Goal: Communication & Community: Answer question/provide support

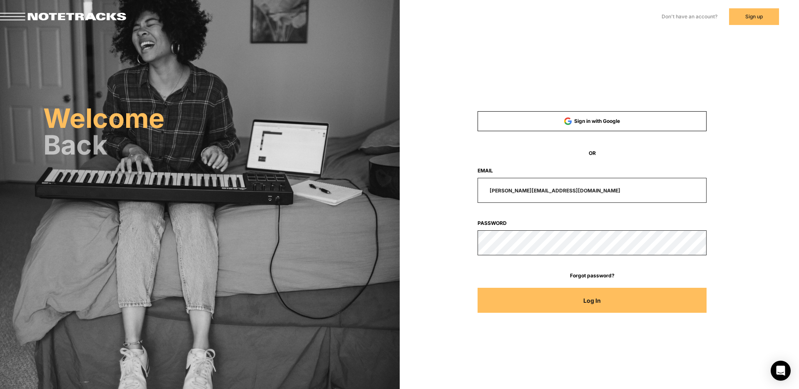
drag, startPoint x: 557, startPoint y: 189, endPoint x: 473, endPoint y: 176, distance: 85.1
click at [478, 189] on input "[PERSON_NAME][EMAIL_ADDRESS][DOMAIN_NAME]" at bounding box center [592, 190] width 229 height 25
type input "[EMAIL_ADDRESS][DOMAIN_NAME]"
click at [478, 288] on button "Log In" at bounding box center [592, 300] width 229 height 25
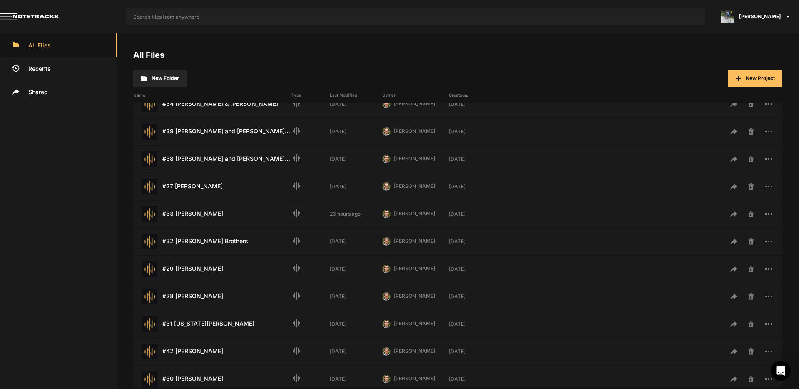
scroll to position [206, 0]
click at [201, 243] on div "#33 [PERSON_NAME] Last Modified: 23 hours ago" at bounding box center [212, 241] width 158 height 16
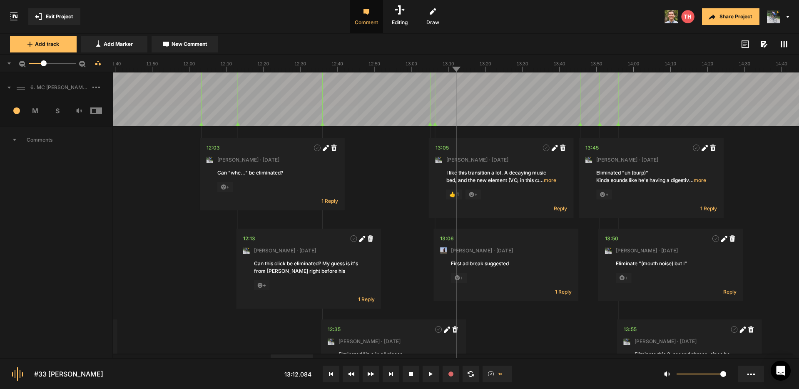
click at [9, 88] on icon at bounding box center [8, 88] width 3 height 2
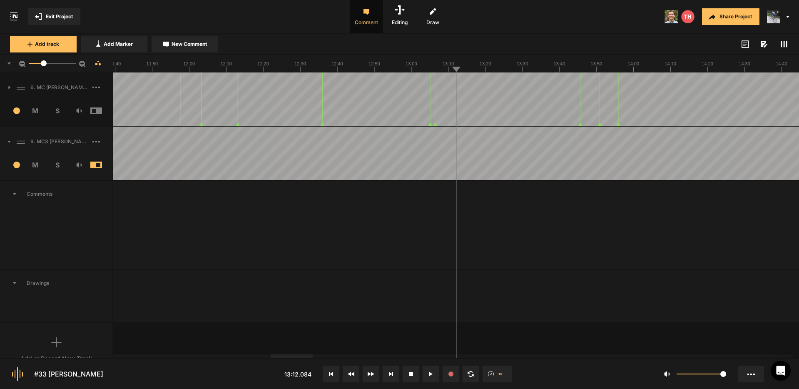
click at [785, 44] on icon at bounding box center [784, 44] width 7 height 7
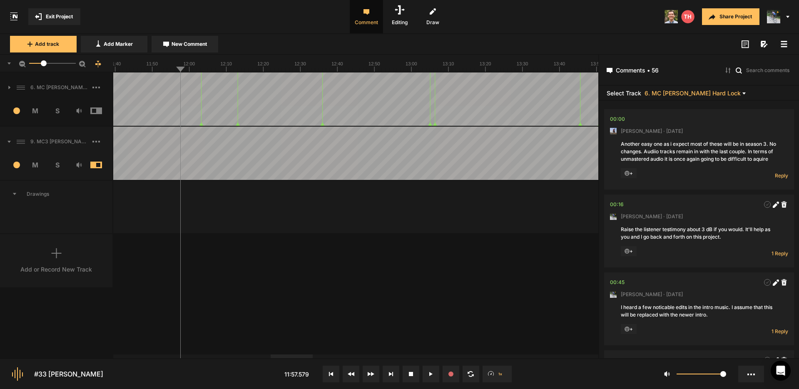
click at [785, 44] on rect at bounding box center [784, 43] width 6 height 1
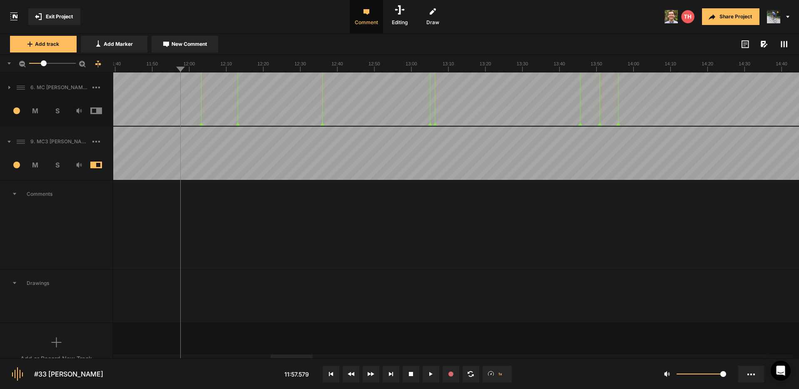
click at [9, 141] on icon at bounding box center [8, 142] width 3 height 2
click at [9, 141] on icon at bounding box center [9, 141] width 2 height 3
drag, startPoint x: 43, startPoint y: 62, endPoint x: 32, endPoint y: 65, distance: 11.3
click at [32, 65] on div at bounding box center [33, 63] width 6 height 6
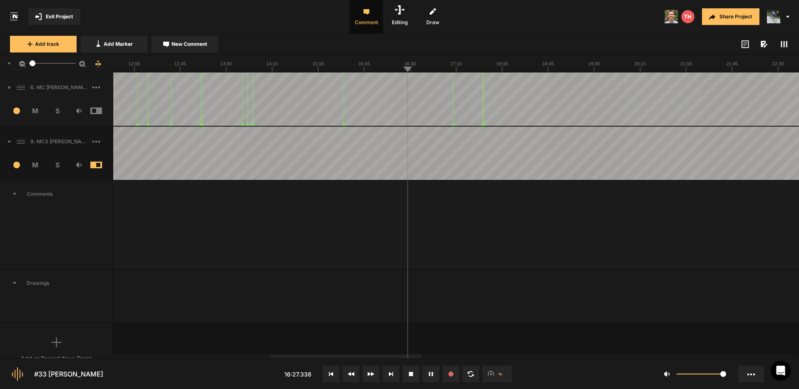
click at [56, 112] on span "S" at bounding box center [57, 111] width 22 height 10
click at [57, 111] on span "S" at bounding box center [57, 111] width 22 height 10
click at [57, 167] on span "S" at bounding box center [57, 165] width 22 height 10
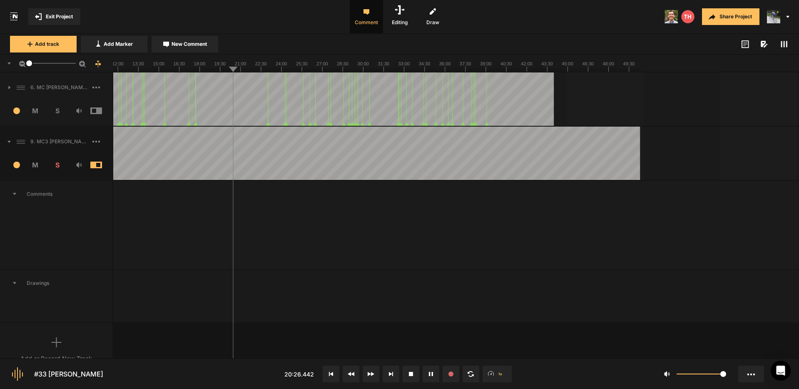
click at [28, 64] on div at bounding box center [29, 63] width 6 height 6
click at [575, 134] on div at bounding box center [297, 153] width 686 height 53
click at [590, 133] on div at bounding box center [297, 153] width 686 height 53
click at [609, 131] on div at bounding box center [297, 153] width 686 height 53
click at [633, 130] on div at bounding box center [297, 153] width 686 height 53
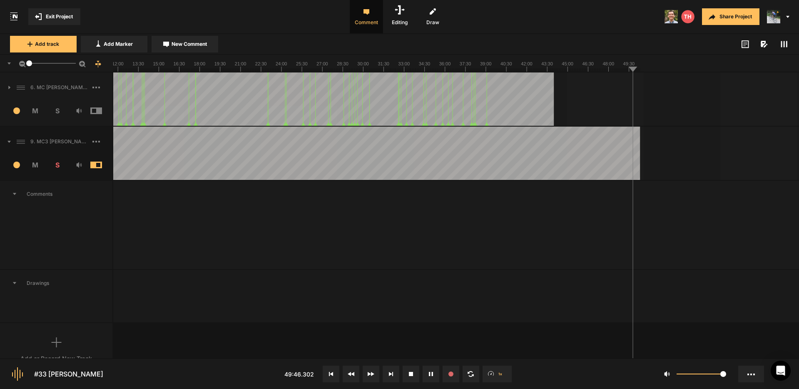
click at [461, 137] on div at bounding box center [297, 153] width 686 height 53
click at [493, 137] on div at bounding box center [297, 153] width 686 height 53
click at [517, 136] on div at bounding box center [297, 153] width 686 height 53
click at [529, 136] on div at bounding box center [297, 153] width 686 height 53
click at [619, 276] on button "Cancel" at bounding box center [619, 279] width 27 height 10
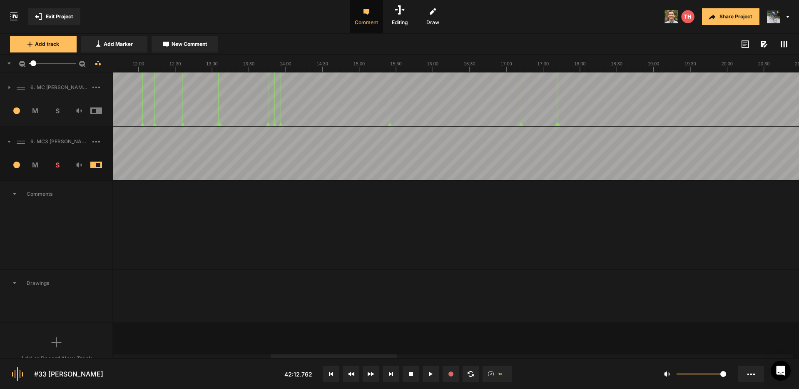
click at [33, 64] on div at bounding box center [33, 63] width 6 height 6
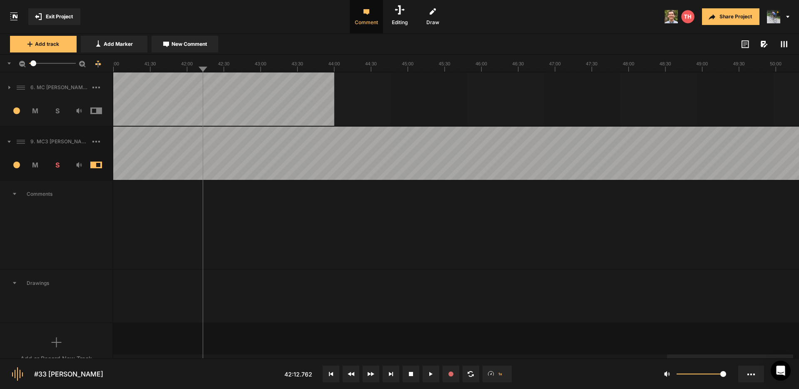
click at [751, 356] on div at bounding box center [730, 356] width 126 height 4
drag, startPoint x: 510, startPoint y: 134, endPoint x: 515, endPoint y: 135, distance: 5.1
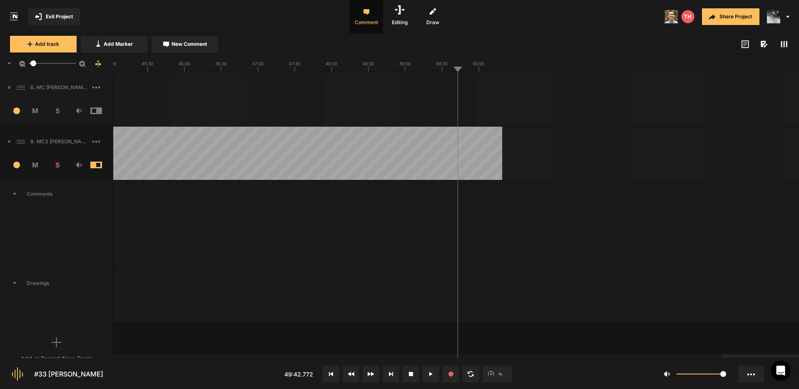
drag, startPoint x: 485, startPoint y: 357, endPoint x: 460, endPoint y: 358, distance: 24.6
click at [460, 358] on nt-project-view "Exit Project Comment Editing Draw Share Project Add track Add Marker New Commen…" at bounding box center [399, 194] width 799 height 389
click at [722, 358] on div at bounding box center [785, 356] width 126 height 4
drag, startPoint x: 756, startPoint y: 357, endPoint x: 693, endPoint y: 360, distance: 63.8
click at [691, 361] on nt-controls "#33 [PERSON_NAME] 49:42.772 1x 1" at bounding box center [399, 373] width 799 height 31
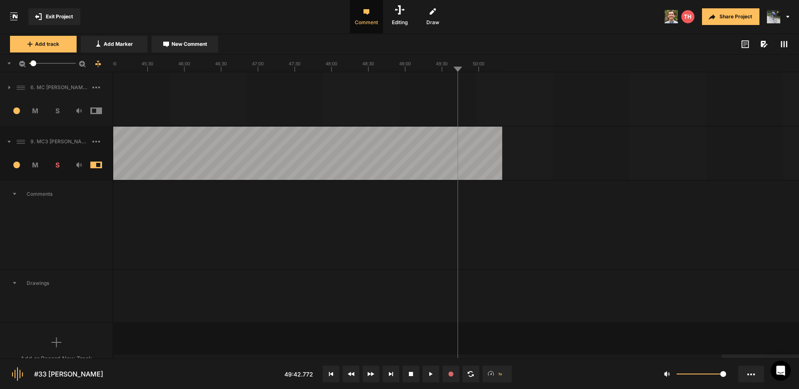
click at [722, 358] on div at bounding box center [785, 356] width 126 height 4
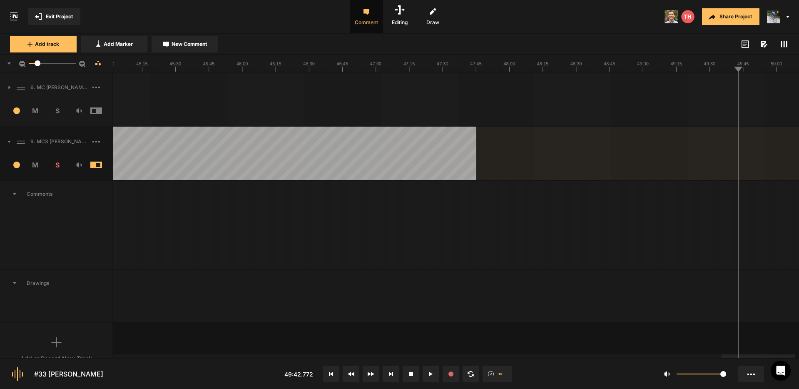
click at [37, 65] on div at bounding box center [38, 63] width 6 height 6
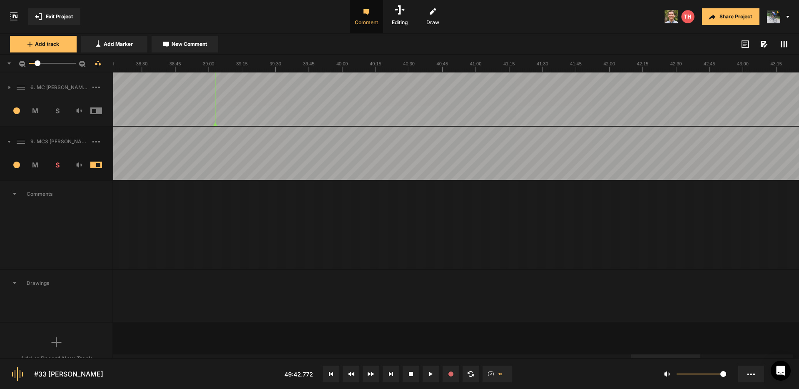
click at [663, 358] on div at bounding box center [666, 356] width 70 height 4
drag, startPoint x: 160, startPoint y: 141, endPoint x: 156, endPoint y: 140, distance: 4.2
click at [260, 278] on button "Cancel" at bounding box center [261, 279] width 27 height 10
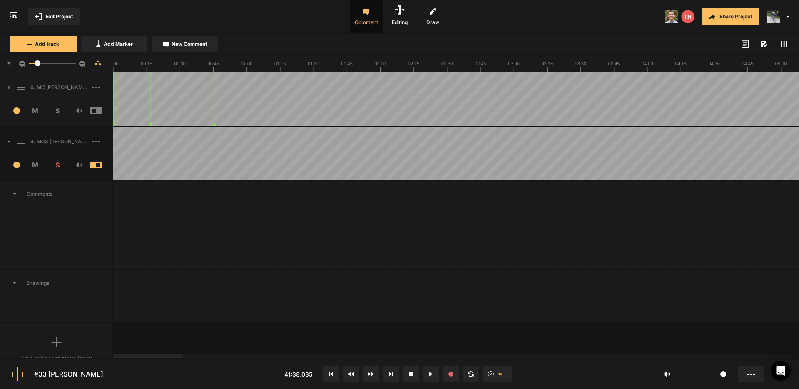
click at [135, 355] on div at bounding box center [148, 356] width 70 height 4
drag, startPoint x: 136, startPoint y: 139, endPoint x: 142, endPoint y: 138, distance: 5.8
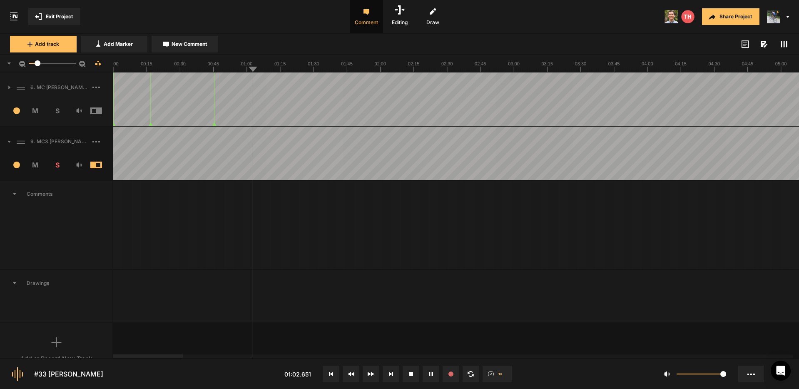
drag, startPoint x: 129, startPoint y: 87, endPoint x: 70, endPoint y: 89, distance: 59.2
click at [56, 111] on span "S" at bounding box center [57, 111] width 22 height 10
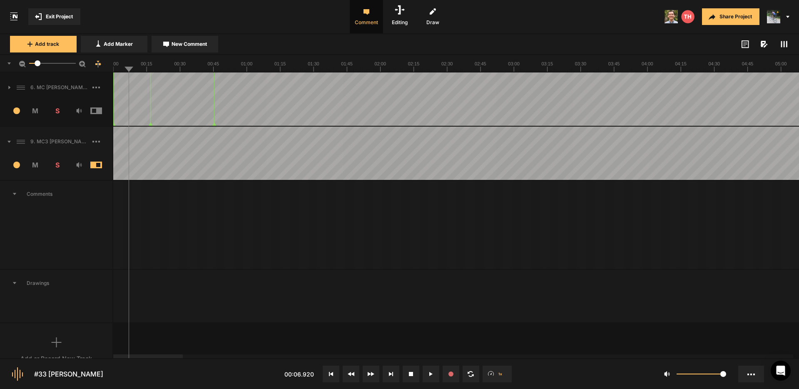
click at [57, 164] on span "S" at bounding box center [57, 165] width 22 height 10
drag, startPoint x: 139, startPoint y: 83, endPoint x: 146, endPoint y: 84, distance: 7.1
click at [97, 111] on span at bounding box center [102, 110] width 25 height 7
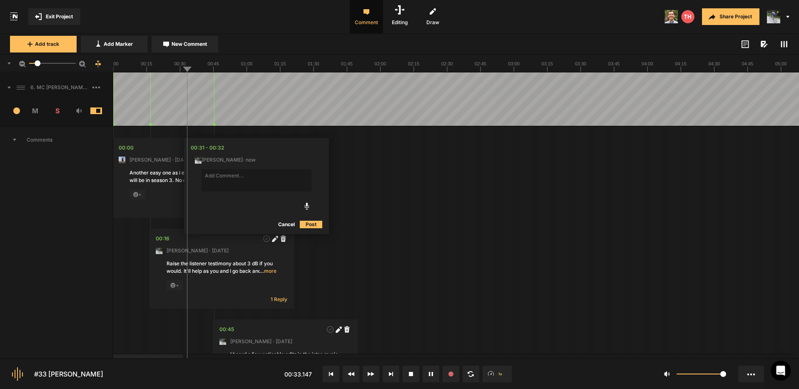
drag, startPoint x: 289, startPoint y: 225, endPoint x: 240, endPoint y: 161, distance: 80.6
click at [289, 225] on button "Cancel" at bounding box center [286, 224] width 27 height 10
click at [8, 87] on icon at bounding box center [8, 88] width 3 height 2
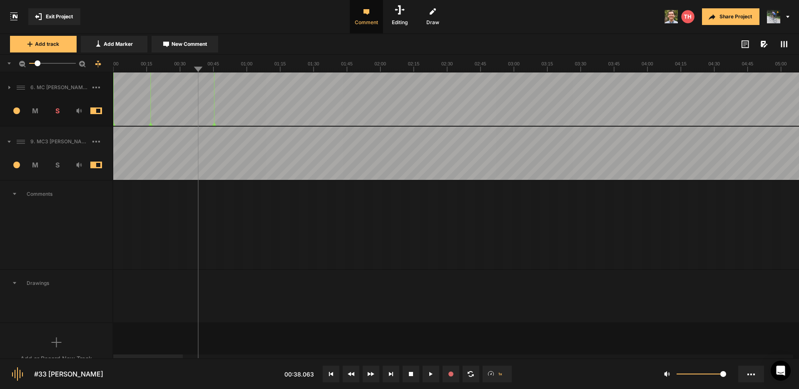
click at [56, 166] on span "S" at bounding box center [57, 165] width 22 height 10
drag, startPoint x: 55, startPoint y: 111, endPoint x: 142, endPoint y: 142, distance: 92.1
click at [55, 111] on span "S" at bounding box center [57, 111] width 22 height 10
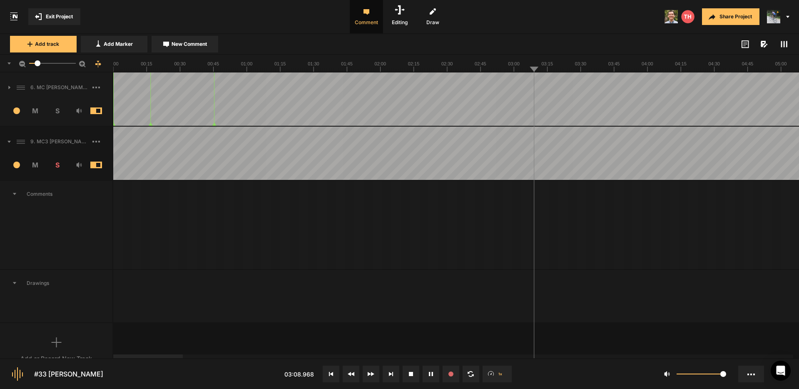
click at [67, 18] on span "Exit Project" at bounding box center [59, 16] width 27 height 7
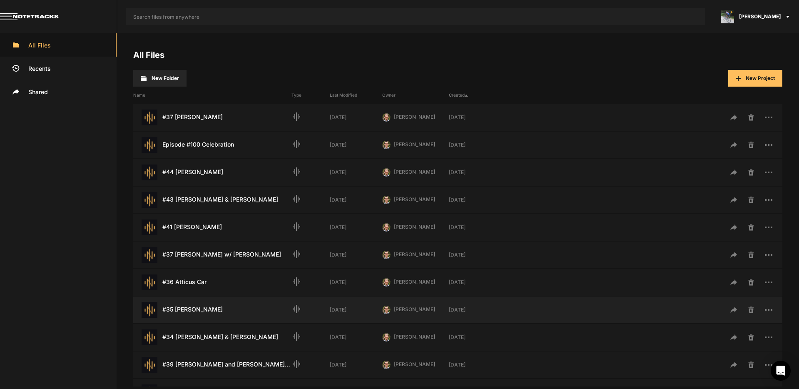
click at [200, 308] on div "#35 [PERSON_NAME] Last Modified: [DATE]" at bounding box center [212, 310] width 158 height 16
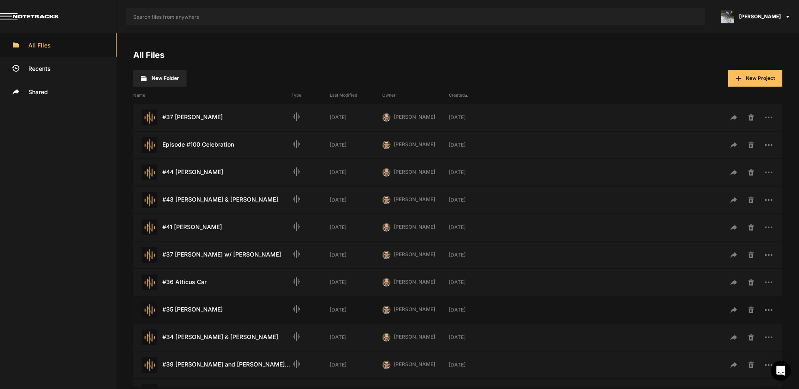
click at [200, 308] on div "#35 [PERSON_NAME] Last Modified: [DATE]" at bounding box center [212, 310] width 158 height 16
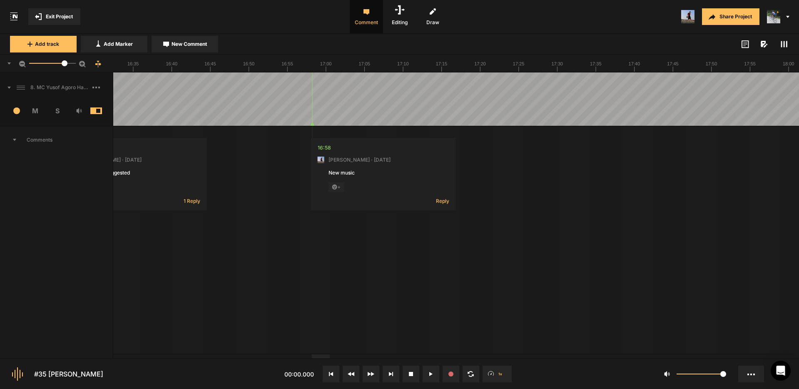
click at [328, 358] on div at bounding box center [321, 356] width 18 height 4
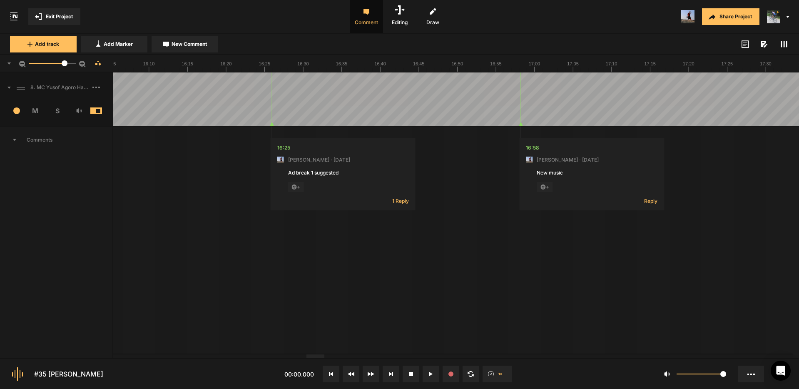
click at [319, 357] on div at bounding box center [316, 356] width 18 height 4
click at [405, 204] on span "1 Reply" at bounding box center [408, 200] width 17 height 7
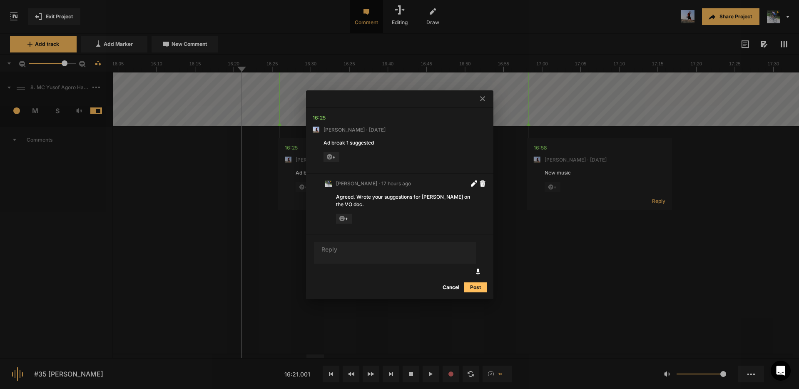
click at [481, 101] on icon at bounding box center [482, 98] width 5 height 5
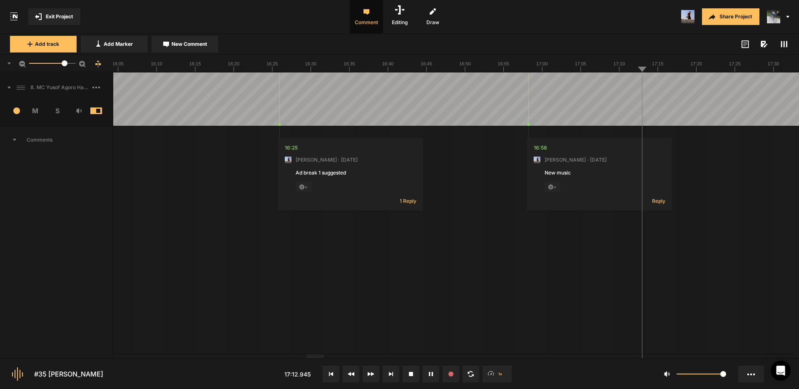
click at [550, 185] on icon at bounding box center [550, 187] width 5 height 5
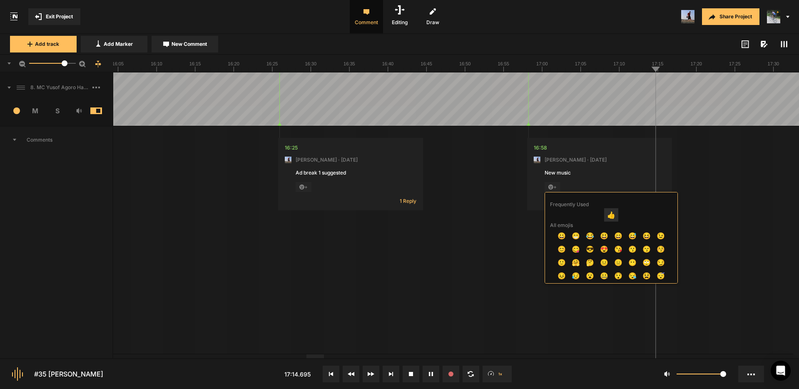
click at [609, 215] on span "👍" at bounding box center [611, 214] width 14 height 13
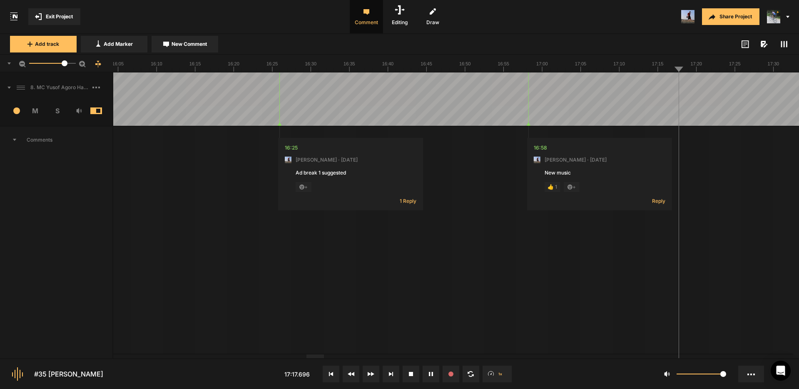
click at [198, 45] on span "New Comment" at bounding box center [189, 43] width 35 height 7
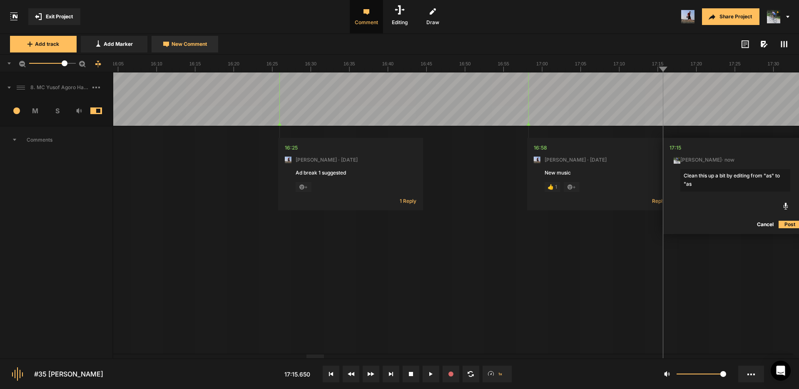
type textarea "Clean this up a bit by editing from "as" to "as""
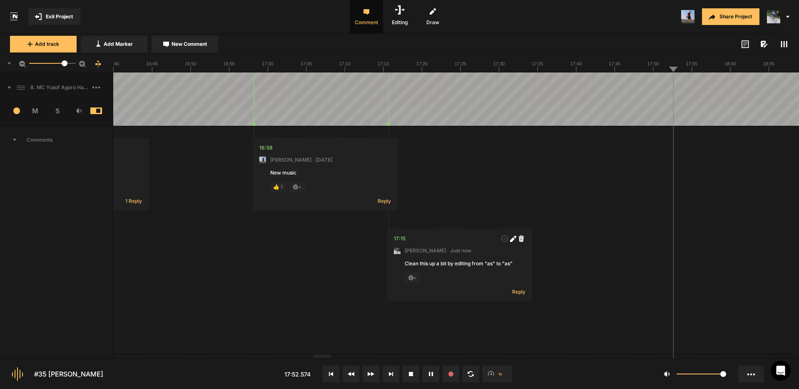
click at [384, 201] on span "Reply" at bounding box center [384, 200] width 13 height 7
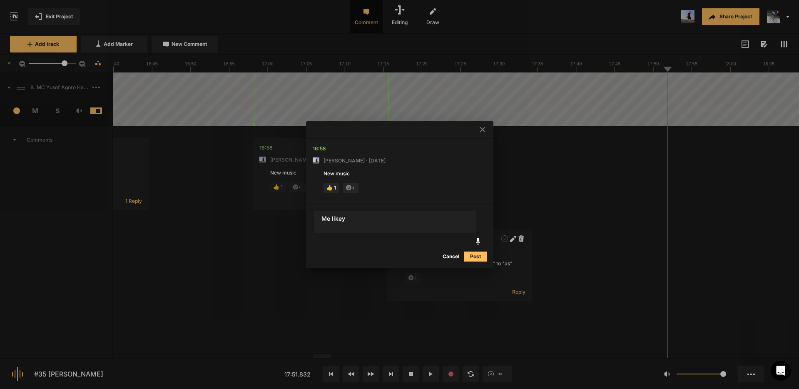
type textarea "Me likey"
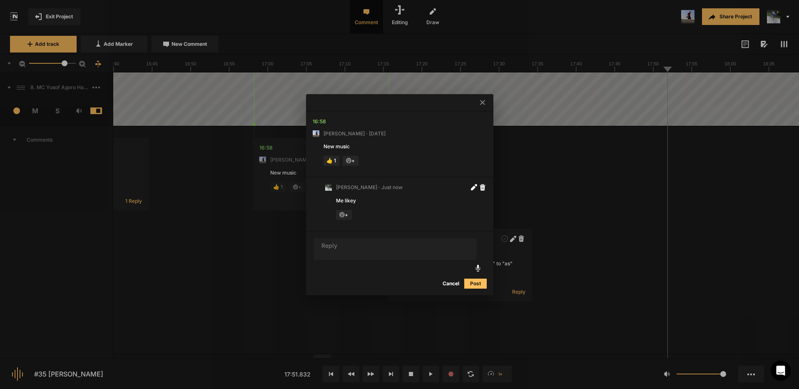
click at [667, 87] on div at bounding box center [399, 194] width 799 height 389
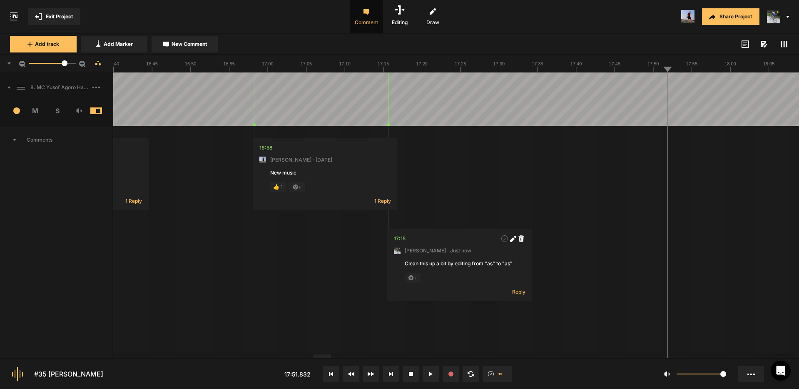
click at [382, 202] on span "1 Reply" at bounding box center [382, 200] width 17 height 7
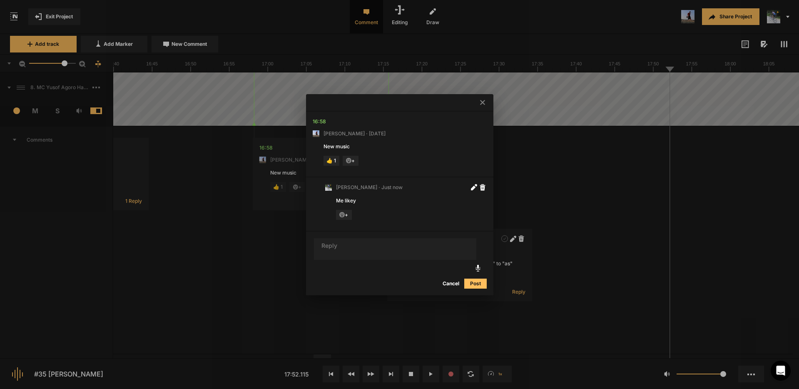
click at [633, 173] on div at bounding box center [399, 194] width 799 height 389
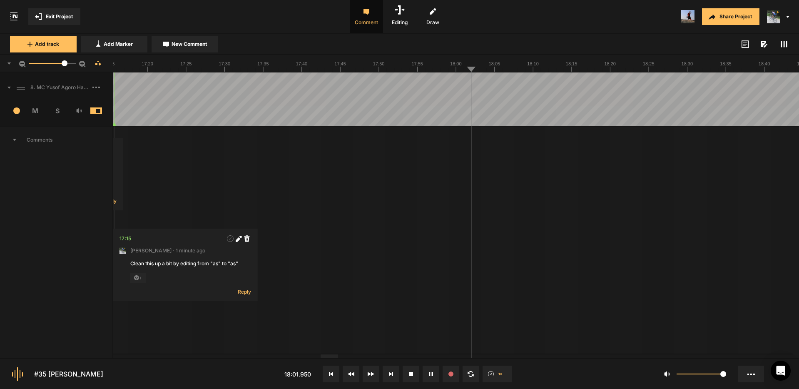
click at [200, 47] on span "New Comment" at bounding box center [189, 43] width 35 height 7
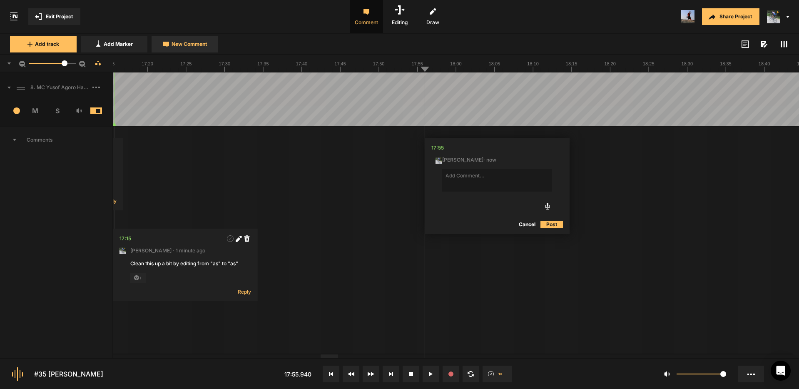
type textarea "E"
type textarea "Clean this up a bit by editing on the "s" of "sister" to the "s" of "sisters""
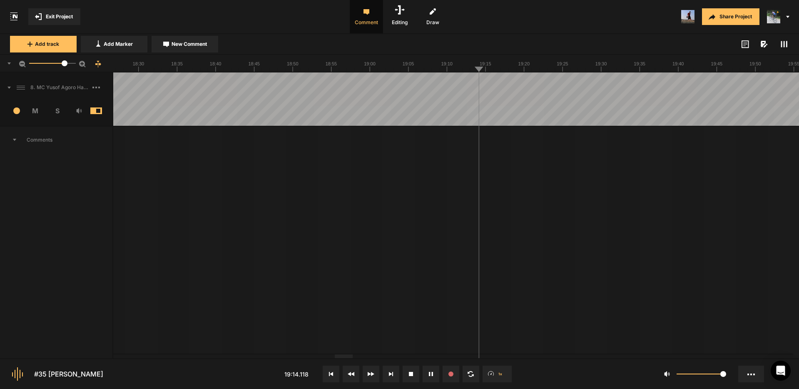
click at [197, 42] on span "New Comment" at bounding box center [189, 43] width 35 height 7
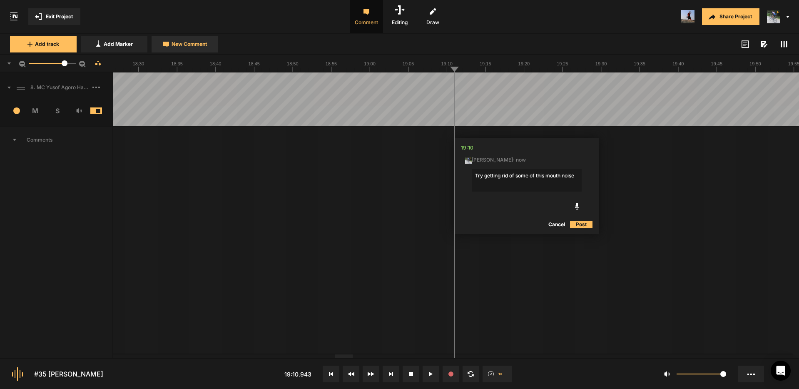
type textarea "Try getting rid of some of this mouth noise."
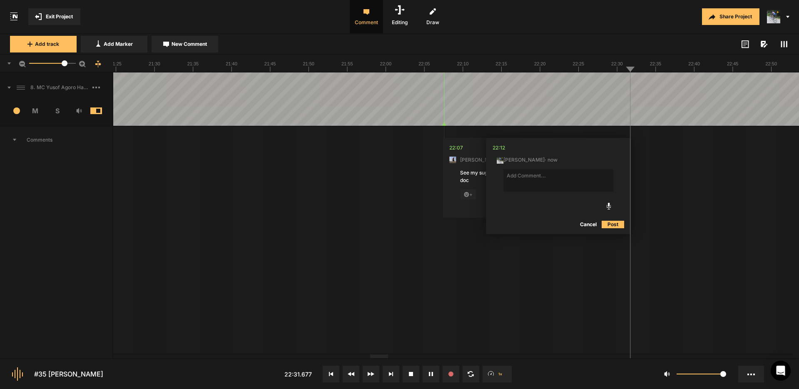
click at [588, 223] on button "Cancel" at bounding box center [588, 224] width 27 height 10
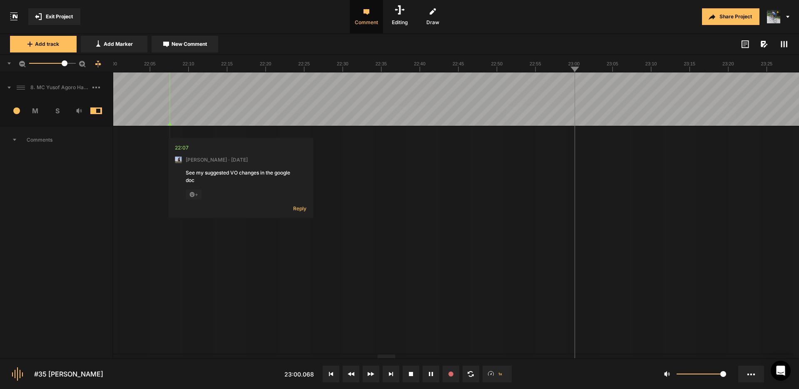
drag, startPoint x: 547, startPoint y: 80, endPoint x: 536, endPoint y: 81, distance: 10.9
drag, startPoint x: 386, startPoint y: 358, endPoint x: 371, endPoint y: 356, distance: 15.5
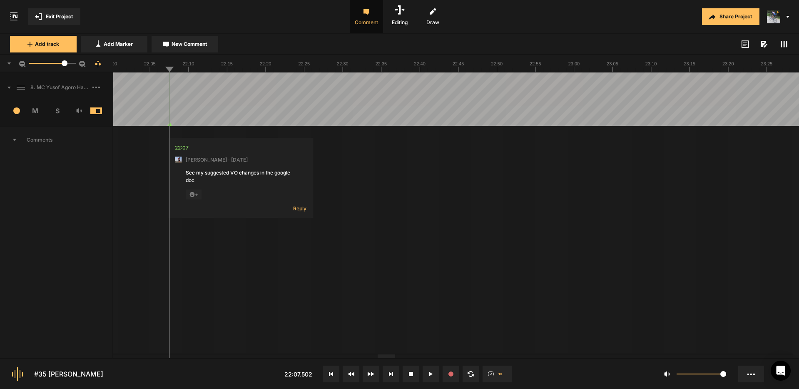
click at [362, 357] on nt-project-view "Exit Project Comment Editing Draw Share Project Add track Add Marker New Commen…" at bounding box center [399, 194] width 799 height 389
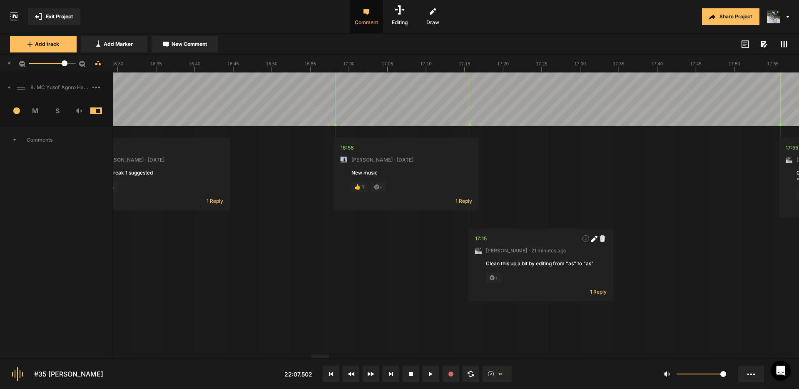
click at [316, 358] on div at bounding box center [321, 356] width 18 height 4
click at [464, 201] on span "1 Reply" at bounding box center [464, 200] width 17 height 7
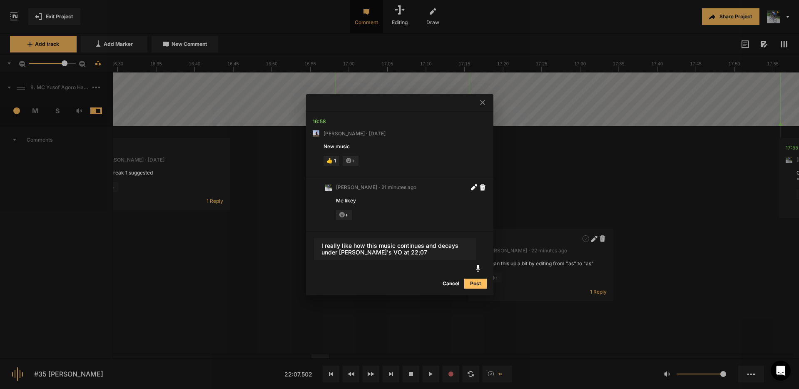
type textarea "I really like how this music continues and decays under [PERSON_NAME]'s VO at 2…"
click at [475, 282] on button "Post" at bounding box center [475, 284] width 22 height 10
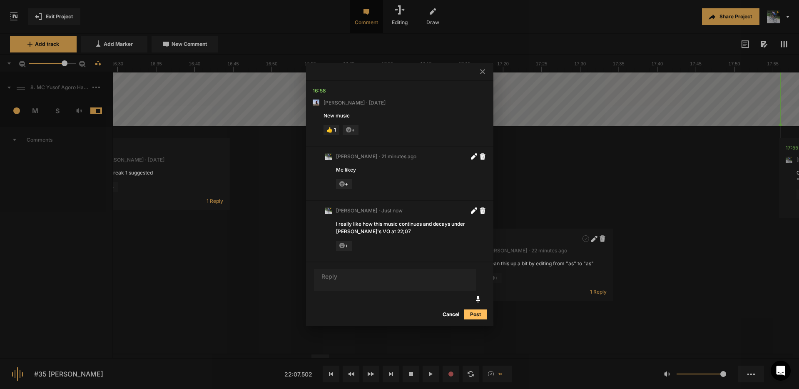
click at [453, 314] on button "Cancel" at bounding box center [451, 314] width 27 height 10
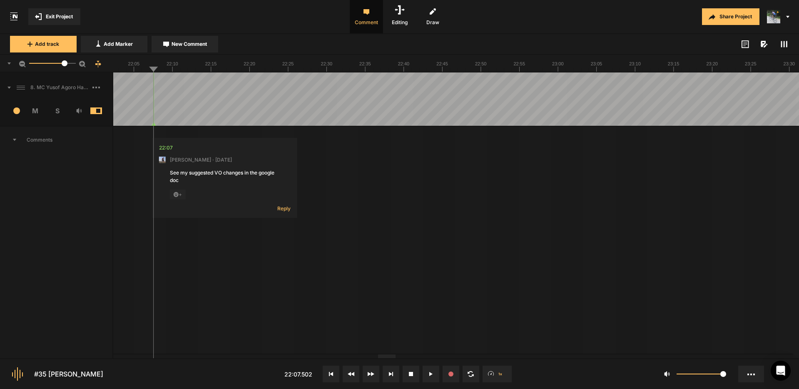
click at [393, 358] on div at bounding box center [387, 356] width 18 height 4
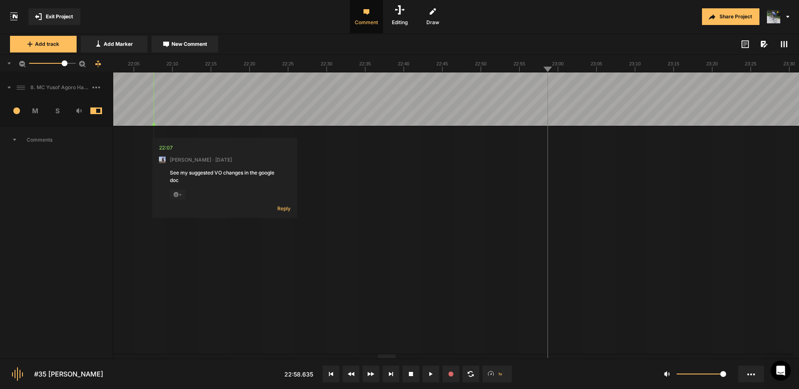
click at [59, 17] on span "Exit Project" at bounding box center [59, 16] width 27 height 7
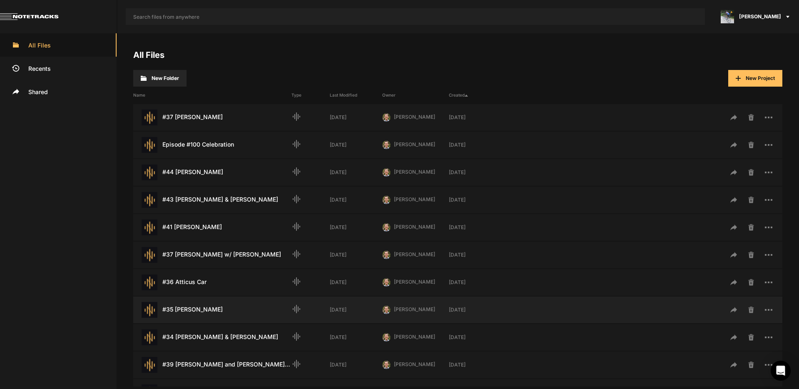
click at [201, 312] on div "#35 [PERSON_NAME] Last Modified: [DATE]" at bounding box center [212, 310] width 158 height 16
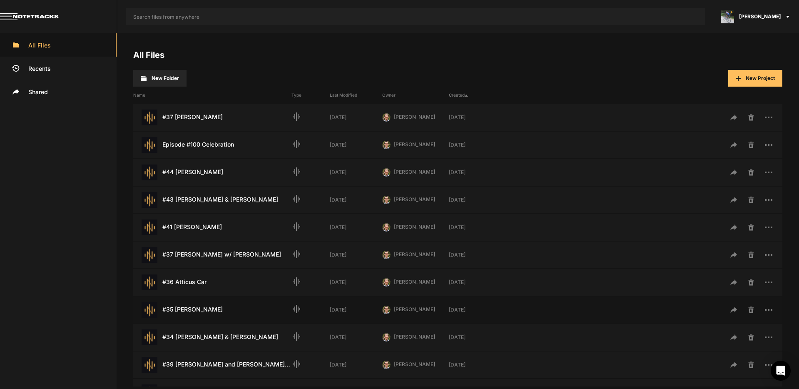
click at [201, 312] on div "#35 [PERSON_NAME] Last Modified: [DATE]" at bounding box center [212, 310] width 158 height 16
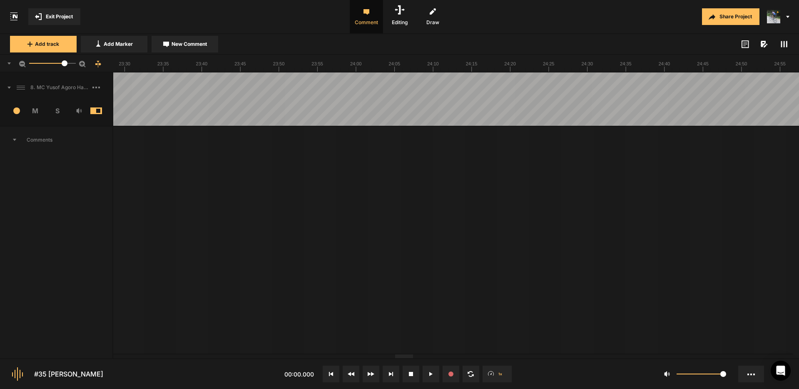
click at [413, 358] on div at bounding box center [404, 356] width 18 height 4
click at [382, 358] on div at bounding box center [383, 356] width 18 height 4
click at [429, 209] on span "Reply" at bounding box center [428, 208] width 13 height 7
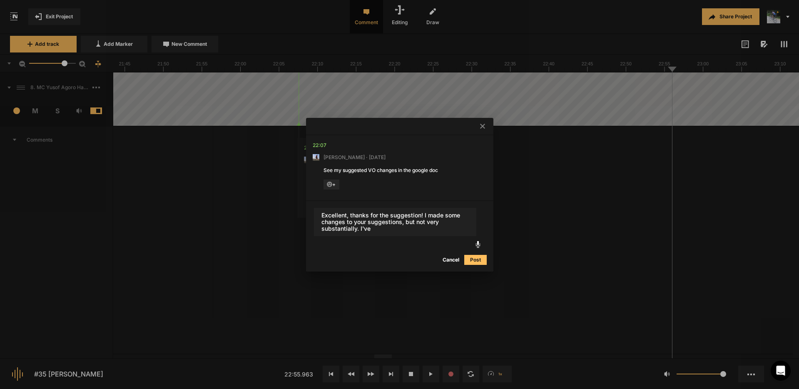
click at [424, 214] on textarea "Excellent, thanks for the suggestion! I made some changes to your suggestions, …" at bounding box center [395, 222] width 162 height 28
drag, startPoint x: 399, startPoint y: 222, endPoint x: 380, endPoint y: 219, distance: 18.5
click at [380, 219] on textarea "Excellent, thanks for the suggestion! Good suggestions - I made some changes to…" at bounding box center [395, 222] width 162 height 28
drag, startPoint x: 445, startPoint y: 229, endPoint x: 476, endPoint y: 237, distance: 31.7
click at [431, 229] on textarea "Excellent, thanks for the suggestion! Good suggestions - I made a few changes t…" at bounding box center [395, 222] width 162 height 28
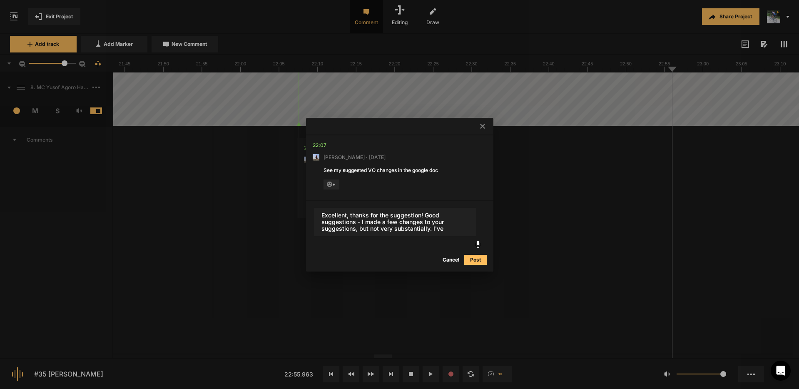
click at [449, 229] on textarea "Excellent, thanks for the suggestion! Good suggestions - I made a few changes t…" at bounding box center [395, 222] width 162 height 28
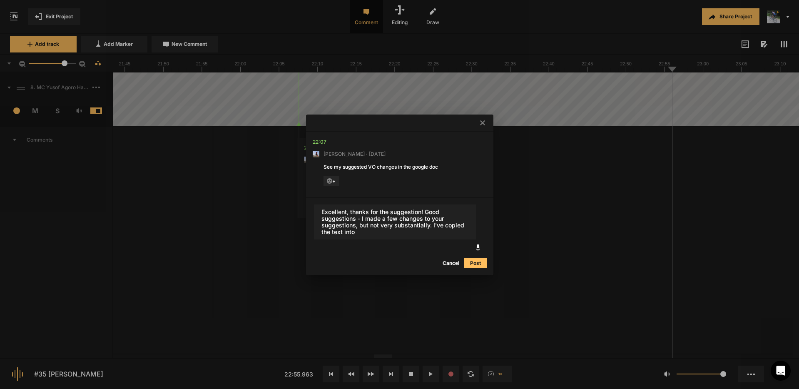
click at [421, 211] on textarea "Excellent, thanks for the suggestion! Good suggestions - I made a few changes t…" at bounding box center [395, 222] width 162 height 35
drag, startPoint x: 357, startPoint y: 218, endPoint x: 429, endPoint y: 212, distance: 72.3
click at [429, 212] on textarea "Excellent, thanks for the suggestions! Good suggestions - I made a few changes …" at bounding box center [395, 222] width 162 height 35
drag, startPoint x: 356, startPoint y: 226, endPoint x: 373, endPoint y: 222, distance: 17.5
click at [358, 220] on textarea "Excellent, thanks for the suggestions! Great feedback - I made a few changes to…" at bounding box center [395, 222] width 162 height 35
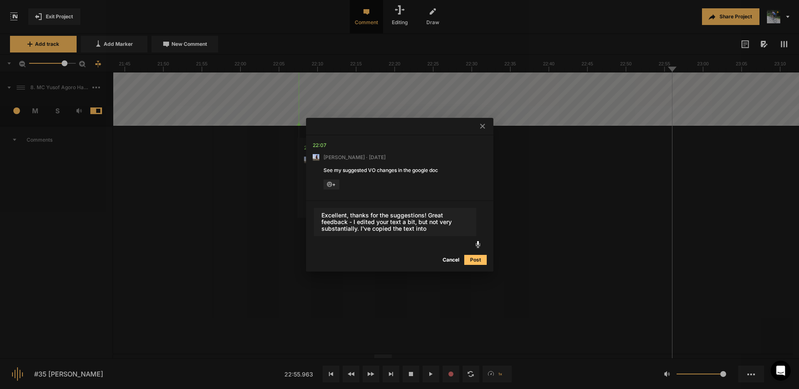
click at [359, 228] on textarea "Excellent, thanks for the suggestions! Great feedback - I edited your text a bi…" at bounding box center [395, 222] width 162 height 28
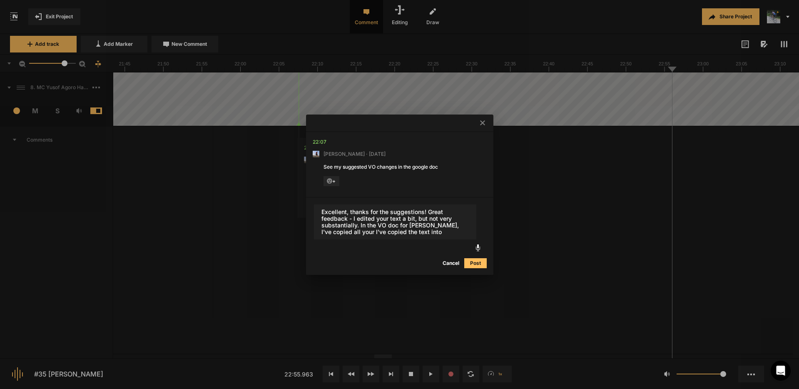
click at [412, 233] on textarea "Excellent, thanks for the suggestions! Great feedback - I edited your text a bi…" at bounding box center [395, 222] width 162 height 35
click at [359, 222] on textarea "Excellent, thanks for the suggestions! Great feedback - I edited your text a bi…" at bounding box center [395, 222] width 162 height 35
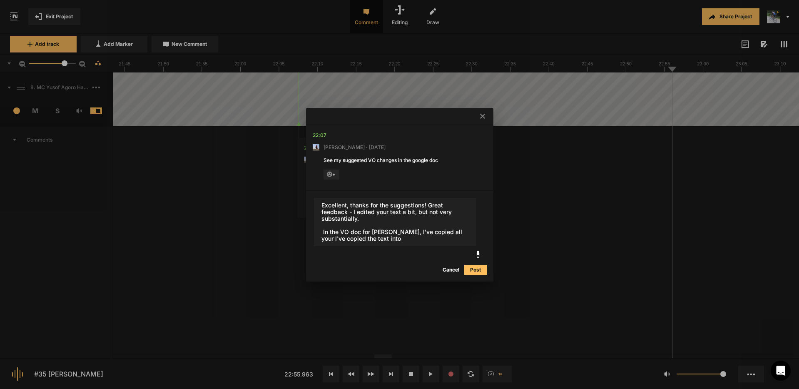
click at [397, 240] on textarea "Excellent, thanks for the suggestions! Great feedback - I edited your text a bi…" at bounding box center [395, 222] width 162 height 48
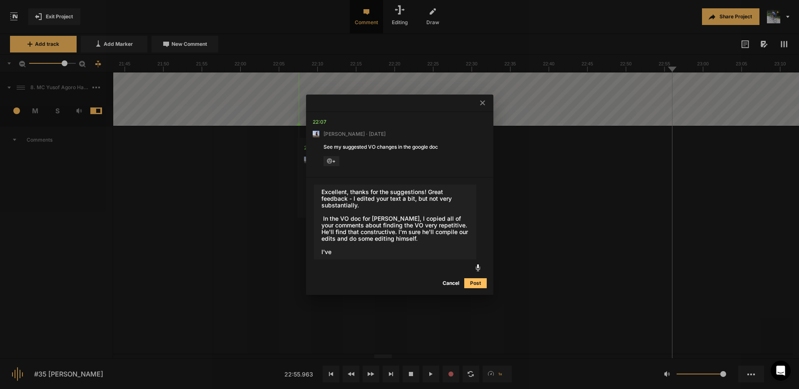
click at [323, 217] on textarea "Excellent, thanks for the suggestions! Great feedback - I edited your text a bi…" at bounding box center [395, 222] width 162 height 75
drag, startPoint x: 332, startPoint y: 251, endPoint x: 319, endPoint y: 252, distance: 12.1
click at [319, 252] on textarea "Excellent, thanks for the suggestions! Great feedback - I edited your text a bi…" at bounding box center [395, 222] width 162 height 75
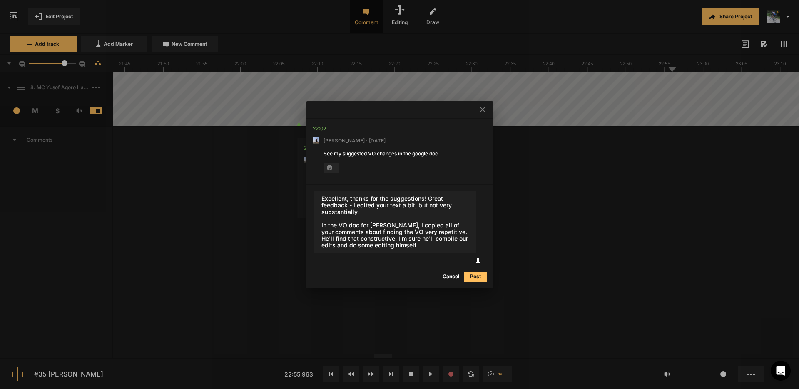
click at [362, 212] on textarea "Excellent, thanks for the suggestions! Great feedback - I edited your text a bi…" at bounding box center [395, 222] width 162 height 62
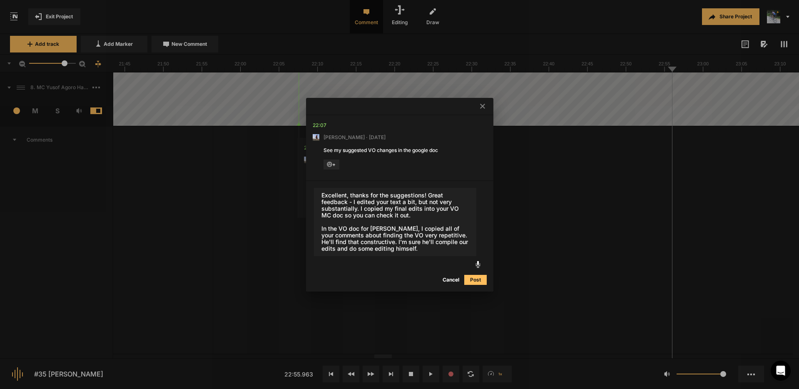
click at [389, 251] on textarea "Excellent, thanks for the suggestions! Great feedback - I edited your text a bi…" at bounding box center [395, 222] width 162 height 68
drag, startPoint x: 423, startPoint y: 227, endPoint x: 408, endPoint y: 229, distance: 15.5
click at [408, 229] on textarea "Excellent, thanks for the suggestions! Great feedback - I edited your text a bi…" at bounding box center [395, 222] width 162 height 68
click at [397, 247] on textarea "Excellent, thanks for the suggestions! Great feedback - I edited your text a bi…" at bounding box center [395, 222] width 162 height 68
type textarea "Excellent, thanks for the suggestions! Great feedback - I edited your text a bi…"
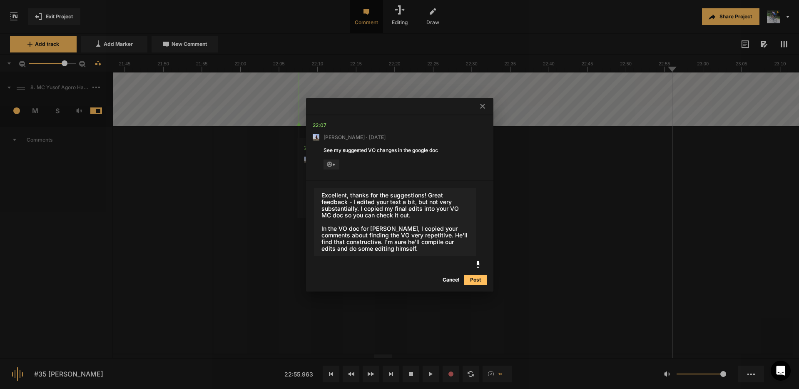
click at [473, 278] on button "Post" at bounding box center [475, 280] width 22 height 10
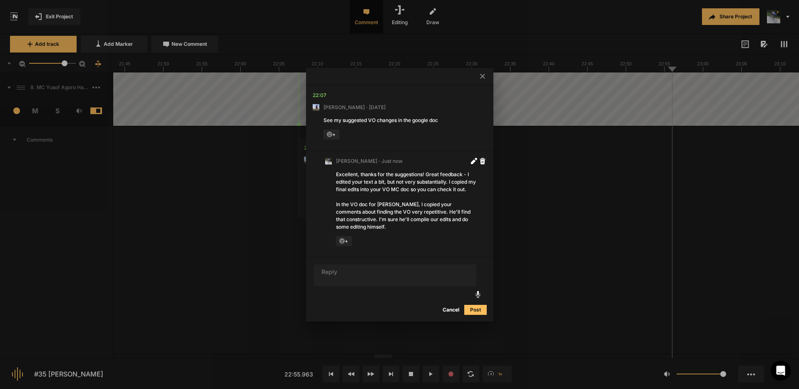
click at [481, 74] on icon at bounding box center [482, 76] width 5 height 5
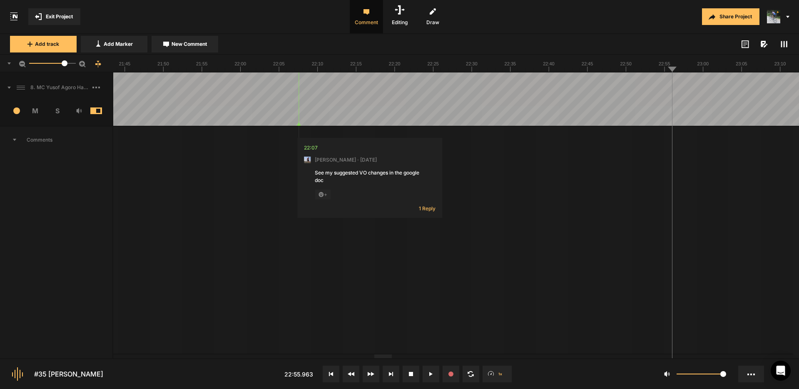
click at [427, 209] on span "1 Reply" at bounding box center [427, 208] width 17 height 7
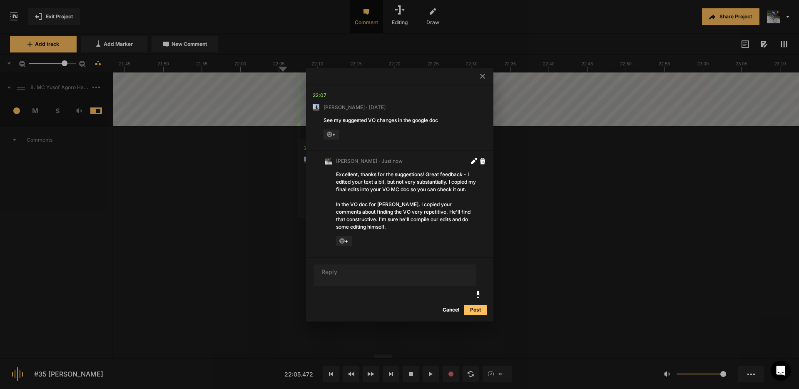
click at [481, 74] on icon at bounding box center [482, 76] width 5 height 5
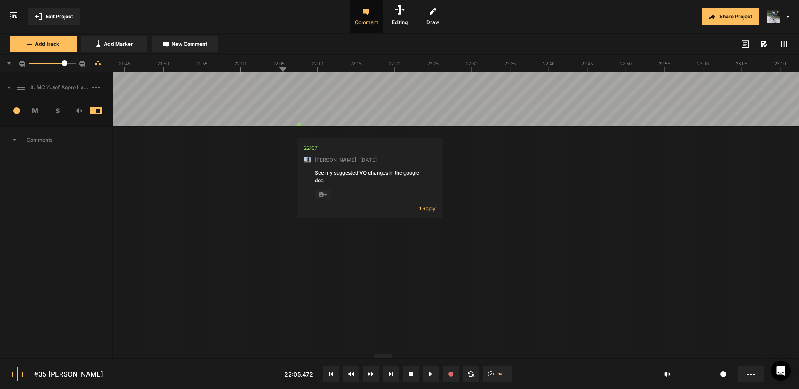
click at [429, 209] on span "1 Reply" at bounding box center [427, 208] width 17 height 7
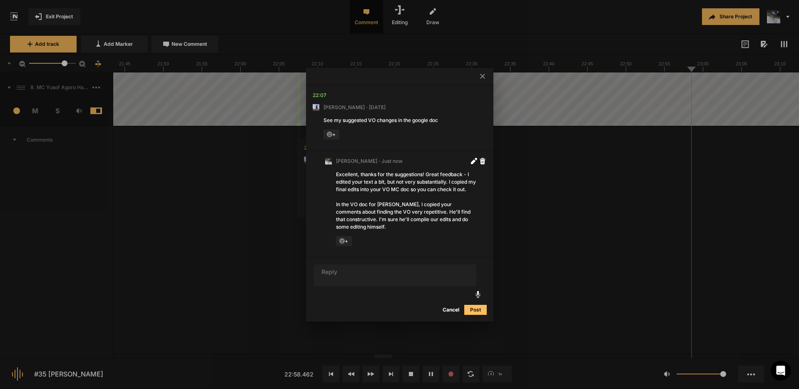
click at [484, 74] on icon at bounding box center [482, 76] width 5 height 5
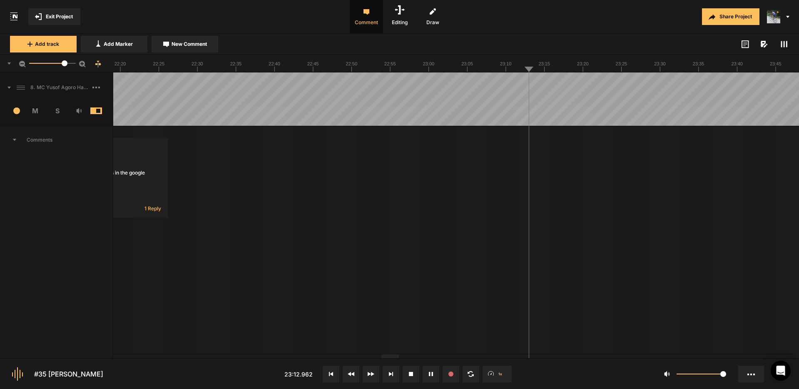
click at [563, 224] on button "Cancel" at bounding box center [557, 224] width 27 height 10
drag, startPoint x: 492, startPoint y: 82, endPoint x: 501, endPoint y: 93, distance: 13.3
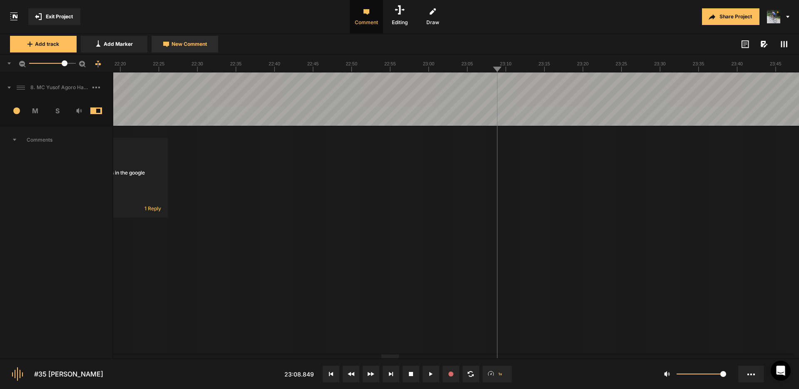
click at [181, 44] on span "New Comment" at bounding box center [189, 43] width 35 height 7
type textarea "Cut "came""
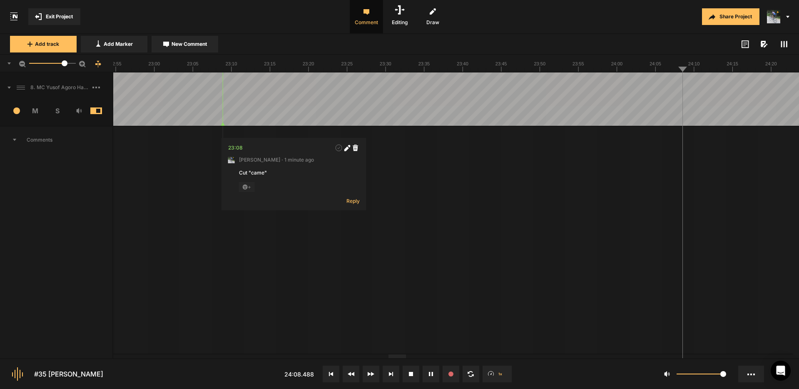
click at [185, 49] on button "New Comment" at bounding box center [185, 44] width 67 height 17
type textarea "Cut "and then you know""
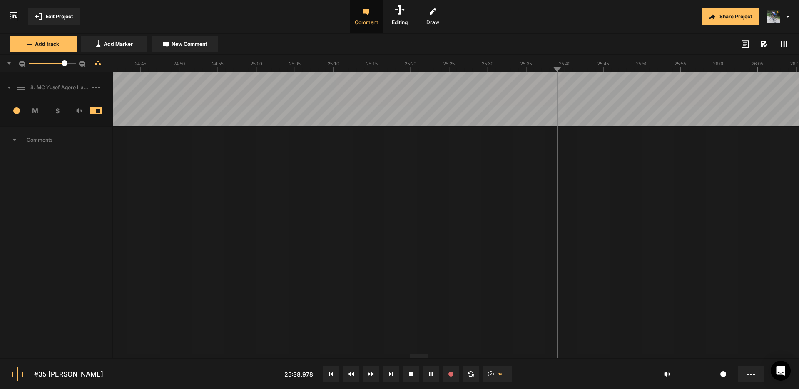
drag, startPoint x: 675, startPoint y: 82, endPoint x: 680, endPoint y: 82, distance: 5.4
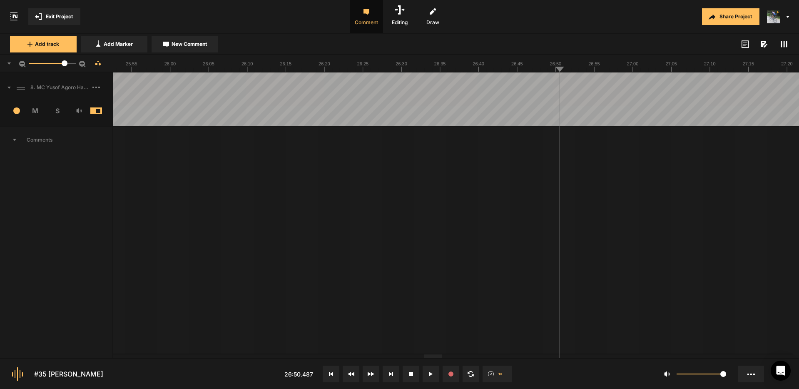
click at [189, 44] on span "New Comment" at bounding box center [189, 43] width 35 height 7
drag, startPoint x: 651, startPoint y: 175, endPoint x: 570, endPoint y: 173, distance: 81.2
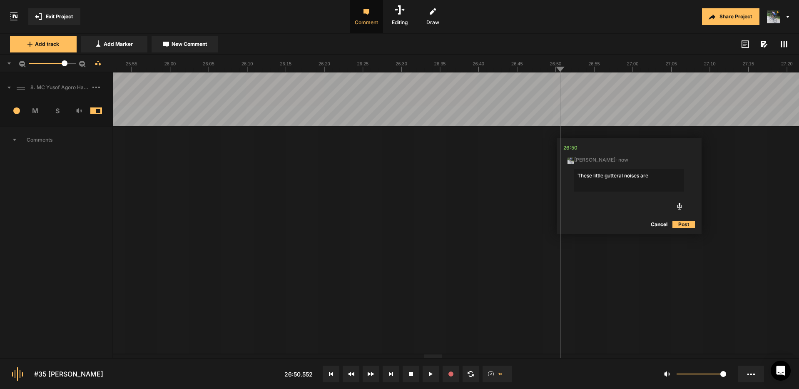
click at [572, 174] on nt-edit-comment "26:50 [PERSON_NAME] · now These little gutteral noises are Cancel Post" at bounding box center [629, 186] width 145 height 96
drag, startPoint x: 552, startPoint y: 81, endPoint x: 563, endPoint y: 90, distance: 14.2
click at [653, 176] on textarea "There's a little gutteral noise" at bounding box center [629, 180] width 110 height 22
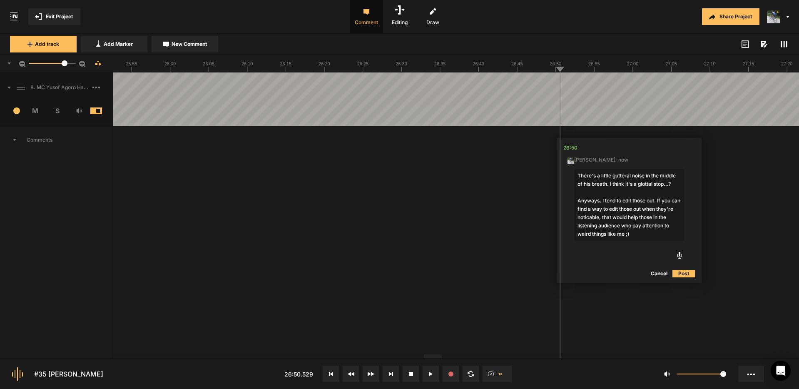
drag, startPoint x: 607, startPoint y: 217, endPoint x: 651, endPoint y: 227, distance: 45.0
click at [607, 217] on textarea "There's a little gutteral noise in the middle of his breath. I think it's a glo…" at bounding box center [629, 205] width 110 height 72
click at [638, 217] on textarea "There's a little gutteral noise in the middle of his breath. I think it's a glo…" at bounding box center [629, 205] width 110 height 72
click at [634, 185] on textarea "There's a little gutteral noise in the middle of his breath. I think it's a glo…" at bounding box center [629, 205] width 110 height 72
click at [656, 212] on textarea "There's a little gutteral noise in the middle of his breath. I think it's calle…" at bounding box center [629, 209] width 110 height 80
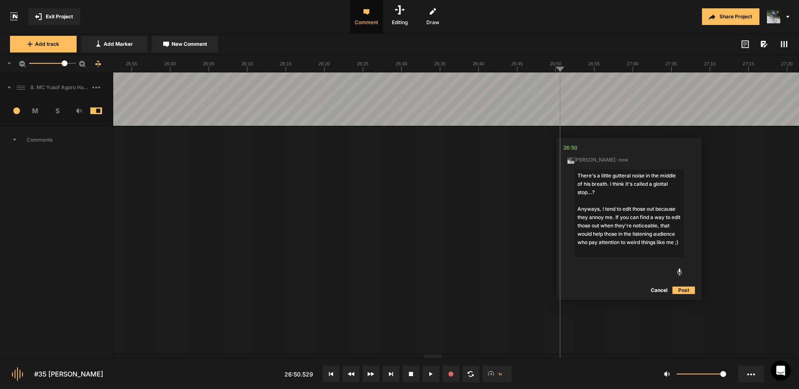
click at [616, 217] on textarea "There's a little gutteral noise in the middle of his breath. I think it's calle…" at bounding box center [629, 213] width 110 height 88
click at [645, 242] on textarea "There's a little gutteral noise in the middle of his breath. I think it's calle…" at bounding box center [629, 213] width 110 height 88
type textarea "There's a little gutteral noise in the middle of his breath. I think it's calle…"
drag, startPoint x: 684, startPoint y: 291, endPoint x: 675, endPoint y: 264, distance: 28.6
click at [683, 291] on button "Post" at bounding box center [684, 290] width 22 height 10
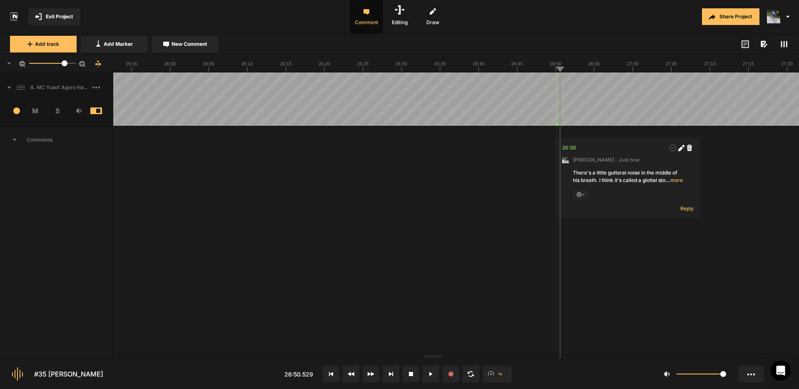
click at [675, 181] on span "… more" at bounding box center [674, 180] width 17 height 7
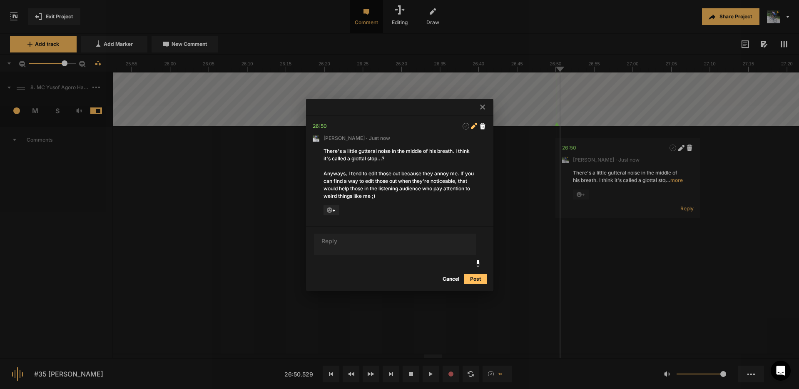
click at [474, 126] on icon at bounding box center [473, 127] width 5 height 5
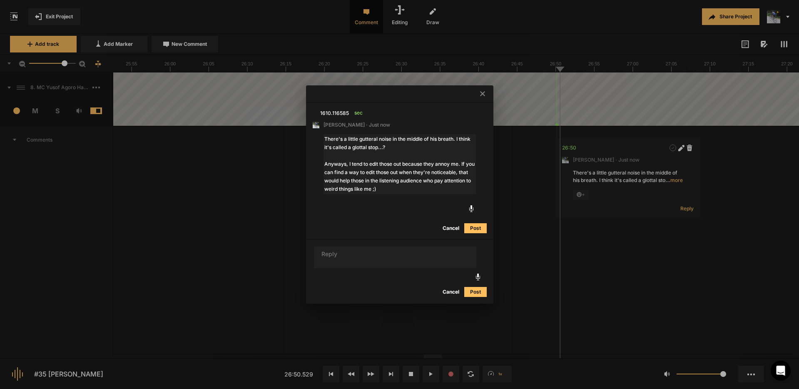
drag, startPoint x: 351, startPoint y: 190, endPoint x: 448, endPoint y: 181, distance: 97.9
click at [448, 181] on textarea "There's a little gutteral noise in the middle of his breath. I think it's calle…" at bounding box center [400, 164] width 152 height 60
type textarea "There's a little gutteral noise in the middle of his breath. I think it's calle…"
click at [473, 228] on button "Post" at bounding box center [475, 228] width 22 height 10
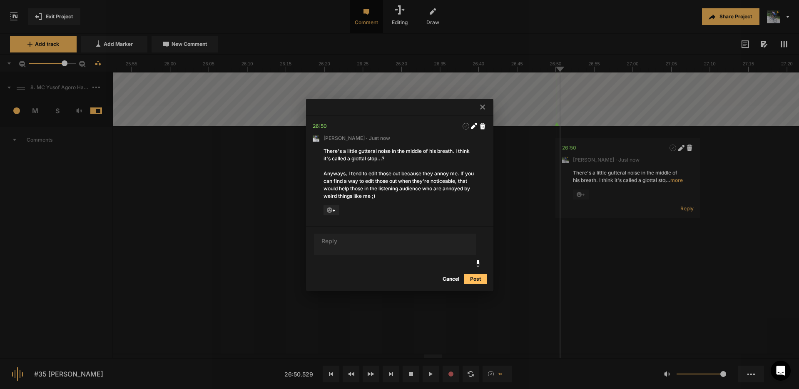
click at [483, 105] on icon at bounding box center [482, 107] width 5 height 5
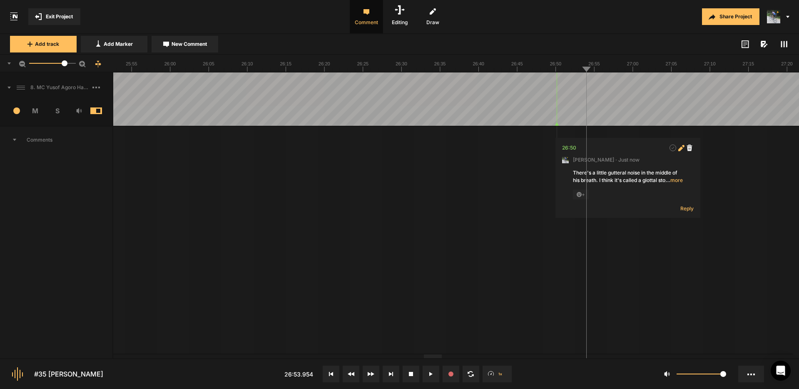
click at [680, 148] on icon at bounding box center [680, 148] width 5 height 5
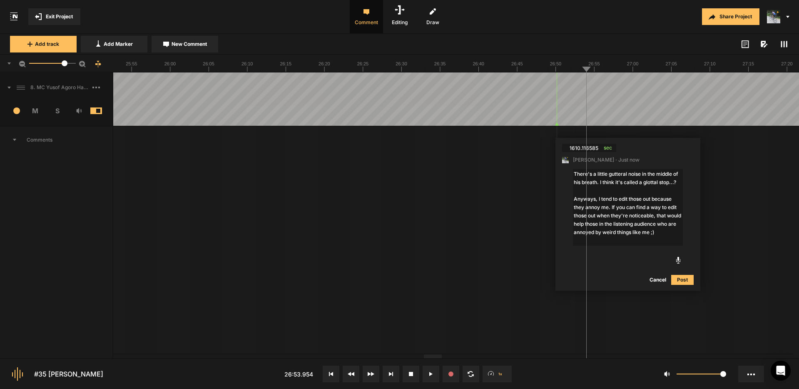
click at [660, 280] on button "Cancel" at bounding box center [658, 280] width 27 height 10
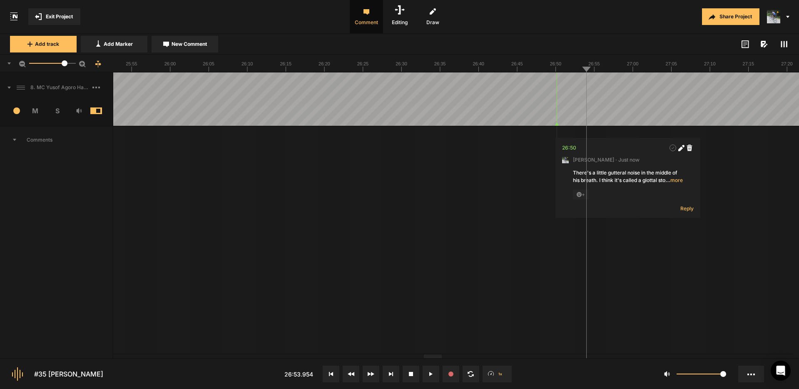
click at [681, 148] on icon at bounding box center [680, 148] width 5 height 5
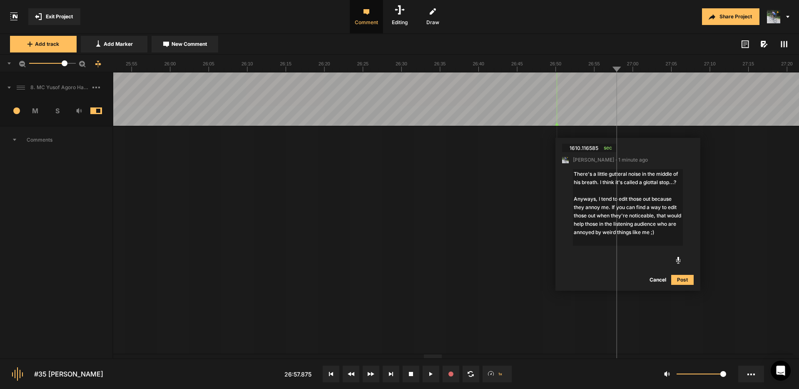
drag, startPoint x: 656, startPoint y: 279, endPoint x: 656, endPoint y: 275, distance: 4.6
click at [656, 279] on button "Cancel" at bounding box center [658, 280] width 27 height 10
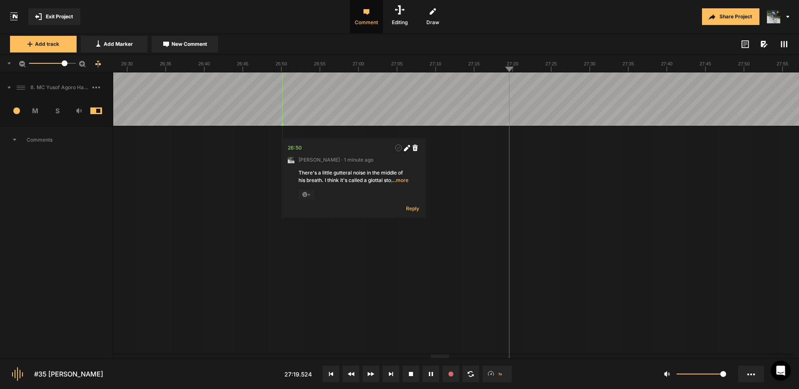
click at [194, 43] on span "New Comment" at bounding box center [189, 43] width 35 height 7
type textarea "Edit from "trying to" to "trying to""
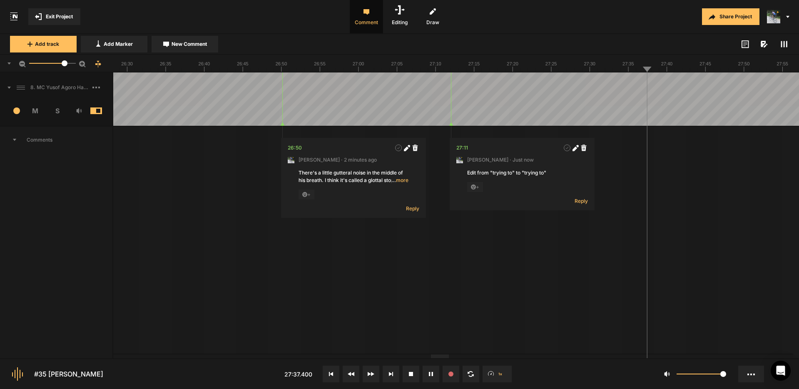
click at [188, 40] on span "New Comment" at bounding box center [189, 43] width 35 height 7
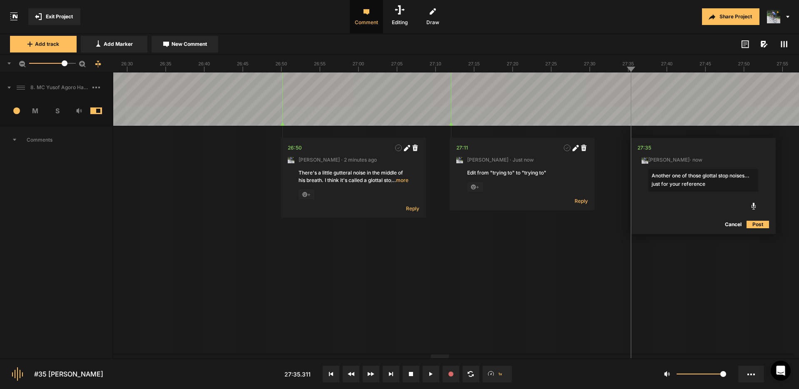
type textarea "Another one of those glottal stop noises... just for your reference."
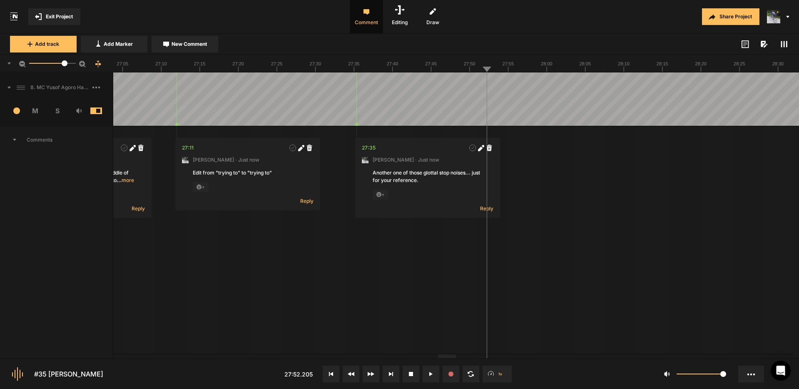
click at [479, 84] on div at bounding box center [692, 98] width 26204 height 53
click at [477, 86] on div at bounding box center [692, 98] width 26204 height 53
click at [557, 92] on div at bounding box center [692, 98] width 26204 height 53
click at [559, 81] on div at bounding box center [692, 98] width 26204 height 53
click at [556, 82] on div at bounding box center [692, 98] width 26204 height 53
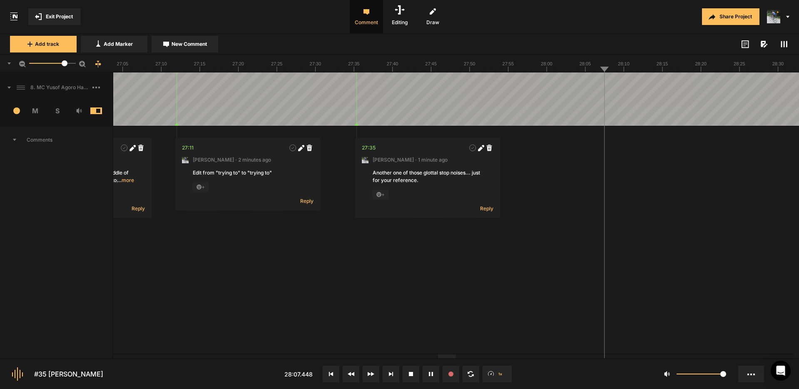
click at [559, 81] on div at bounding box center [692, 98] width 26204 height 53
click at [571, 87] on div at bounding box center [692, 98] width 26204 height 53
click at [554, 89] on div at bounding box center [692, 98] width 26204 height 53
click at [485, 82] on div at bounding box center [692, 98] width 26204 height 53
click at [416, 93] on div at bounding box center [692, 98] width 26204 height 53
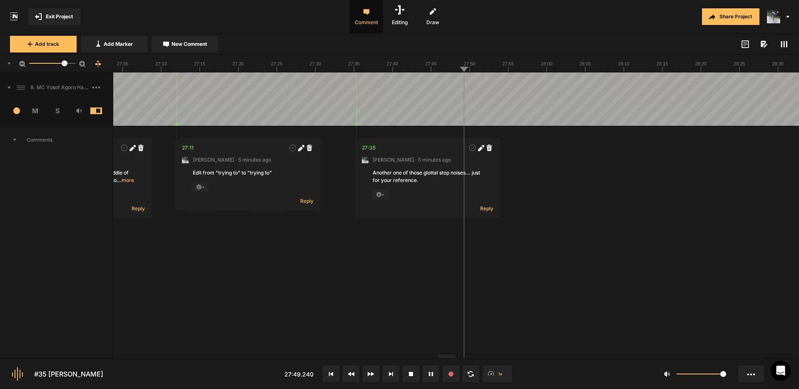
click at [417, 85] on div at bounding box center [692, 98] width 26204 height 53
click at [422, 85] on div at bounding box center [692, 98] width 26204 height 53
click at [418, 84] on div at bounding box center [692, 98] width 26204 height 53
click at [556, 80] on div at bounding box center [692, 98] width 26204 height 53
click at [570, 86] on div at bounding box center [692, 98] width 26204 height 53
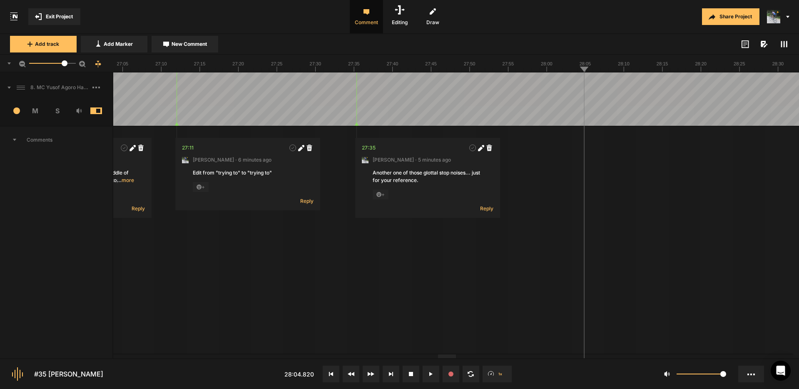
click at [570, 86] on div at bounding box center [692, 98] width 26204 height 53
click at [579, 85] on div at bounding box center [692, 98] width 26204 height 53
click at [560, 82] on div at bounding box center [692, 98] width 26204 height 53
click at [663, 175] on textarea "Clean this up a bit by cutting" at bounding box center [643, 180] width 110 height 22
click at [570, 82] on div at bounding box center [692, 98] width 26204 height 53
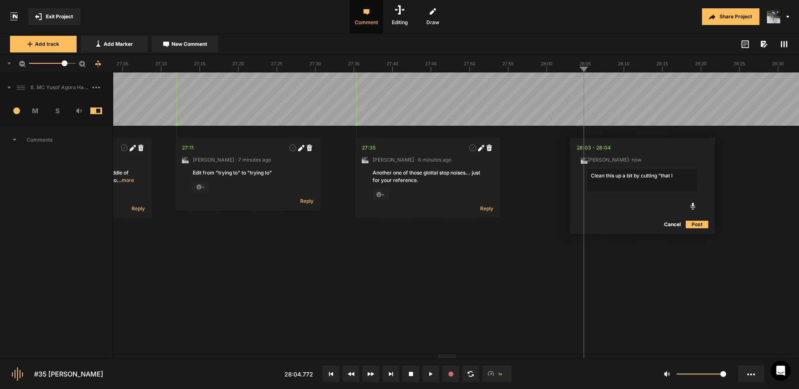
click at [681, 177] on textarea "Clean this up a bit by cutting "that I" at bounding box center [643, 180] width 110 height 22
type textarea "Clean this up a bit by cutting "that I am whi:"
click at [568, 90] on div at bounding box center [692, 98] width 26204 height 53
click at [696, 149] on icon at bounding box center [695, 148] width 6 height 6
click at [591, 174] on textarea "Clean this up a bit by cutting "that I am whi"" at bounding box center [641, 180] width 110 height 22
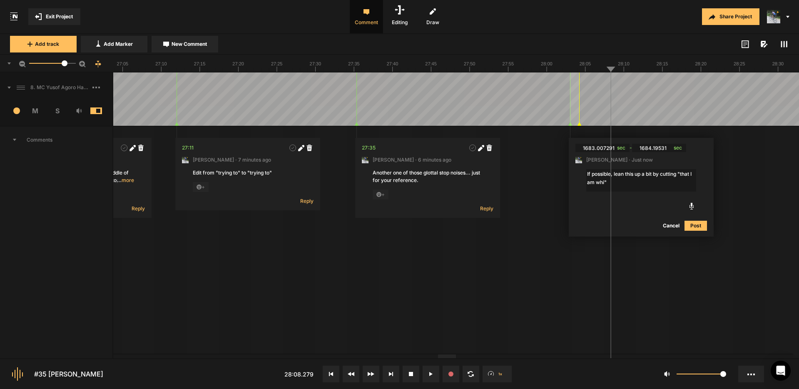
type textarea "If possible, clean this up a bit by cutting "that I am whi""
click at [563, 84] on div at bounding box center [692, 98] width 26204 height 53
click at [651, 83] on div at bounding box center [692, 98] width 26204 height 53
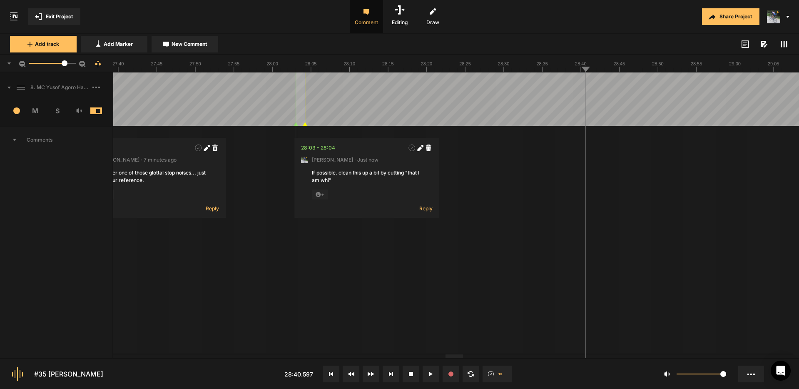
click at [569, 86] on div at bounding box center [417, 98] width 26204 height 53
click at [563, 85] on div at bounding box center [417, 98] width 26204 height 53
click at [583, 80] on div at bounding box center [417, 98] width 26204 height 53
click at [597, 86] on div at bounding box center [417, 98] width 26204 height 53
click at [182, 43] on span "New Comment" at bounding box center [189, 43] width 35 height 7
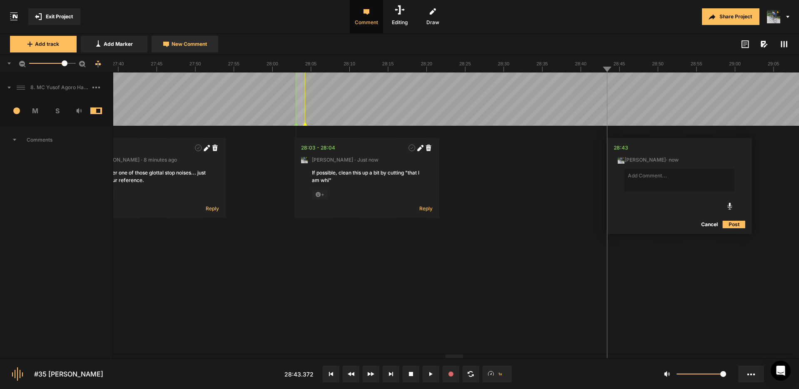
type textarea "c"
type textarea "Cut "um let's""
click at [599, 124] on nt-marker at bounding box center [599, 98] width 0 height 53
click at [589, 82] on div at bounding box center [417, 98] width 26204 height 53
click at [549, 74] on div at bounding box center [417, 98] width 26204 height 53
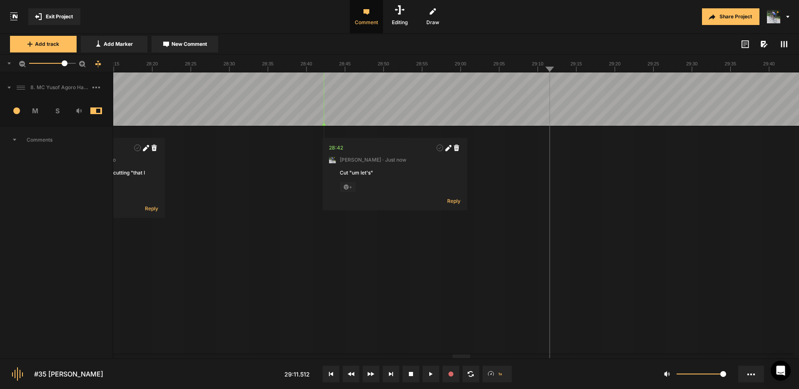
click at [545, 87] on div at bounding box center [143, 98] width 26204 height 53
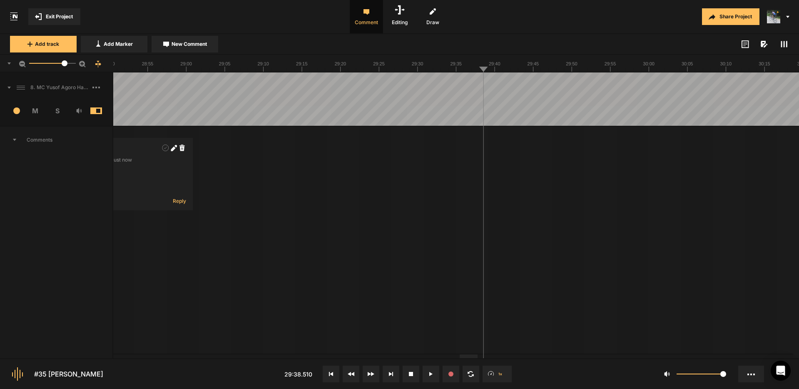
drag, startPoint x: 463, startPoint y: 85, endPoint x: 484, endPoint y: 84, distance: 21.3
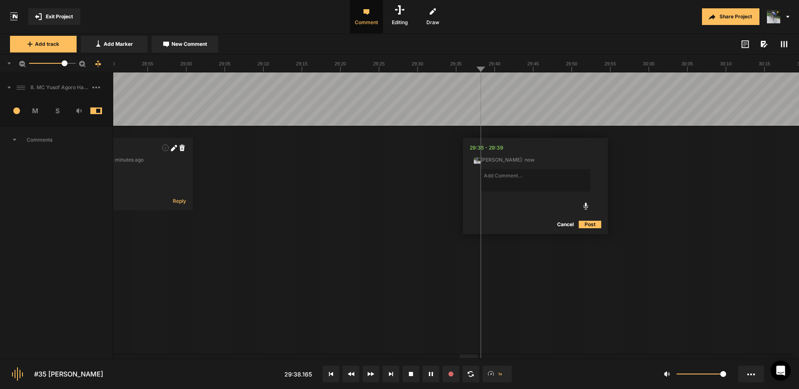
click at [521, 178] on textarea at bounding box center [536, 180] width 110 height 22
click at [578, 178] on textarea "Create this flow: "So probably around," at bounding box center [536, 180] width 110 height 22
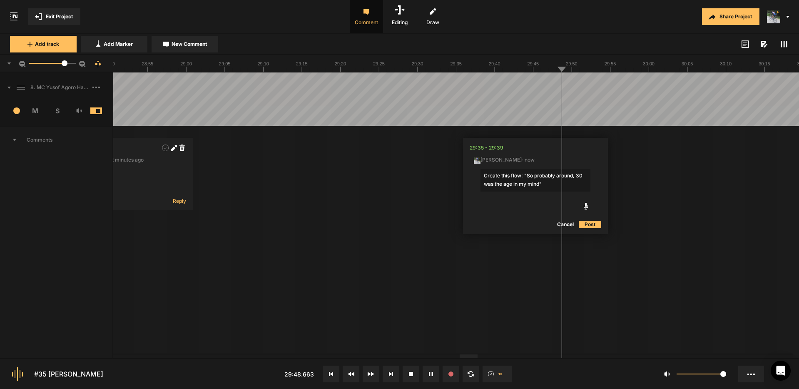
click at [484, 175] on textarea "Create this flow: "So probably around, 30 was the age in my mind"" at bounding box center [536, 180] width 110 height 22
type textarea "Cut the outdated content to create this flow: "So probably around, 30 was the a…"
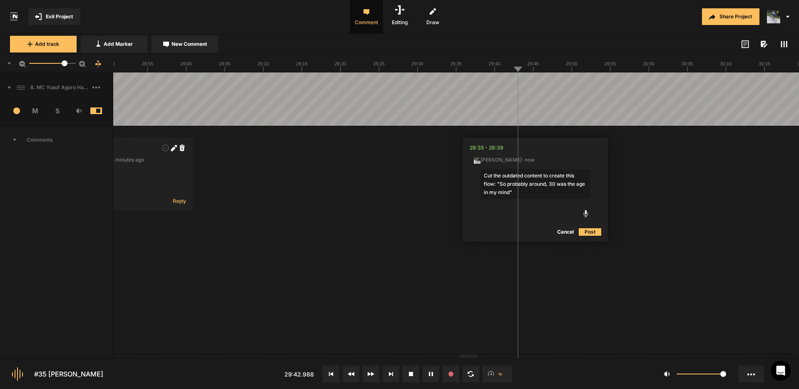
click at [592, 233] on button "Post" at bounding box center [590, 232] width 22 height 10
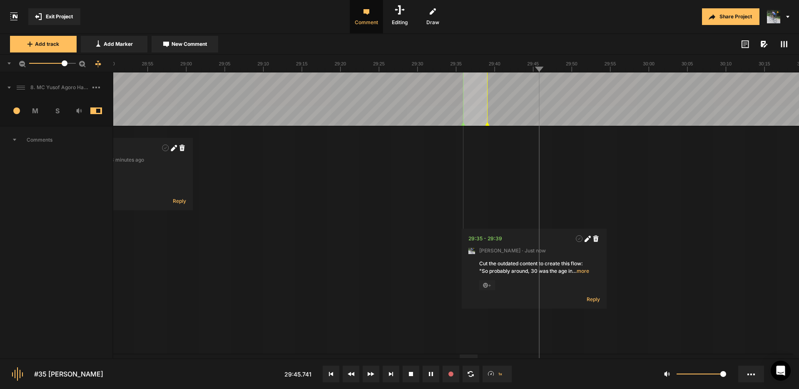
click at [581, 269] on span "… more" at bounding box center [580, 270] width 17 height 7
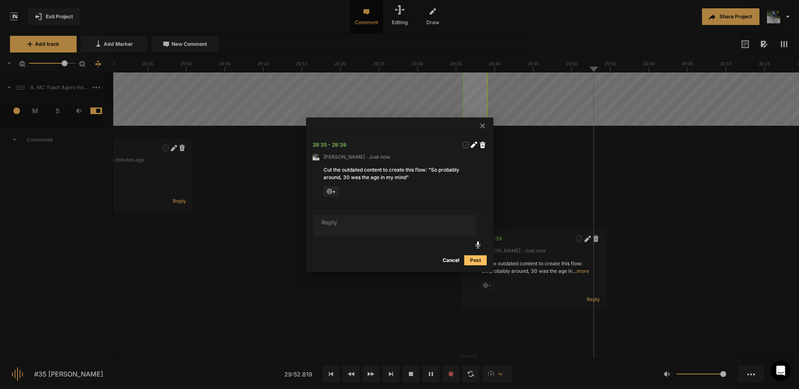
click at [456, 260] on button "Cancel" at bounding box center [451, 260] width 27 height 10
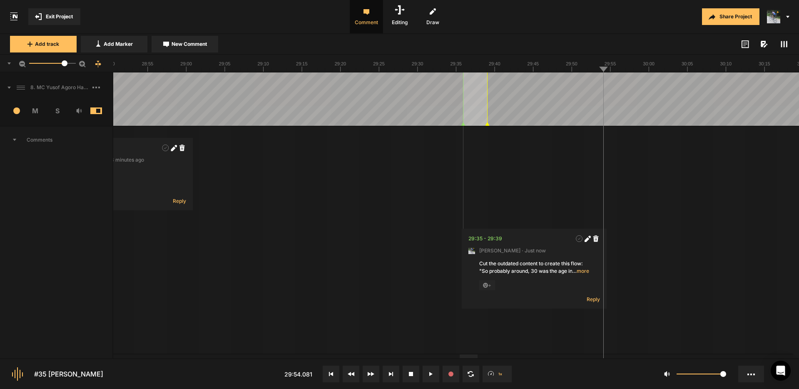
click at [202, 42] on span "New Comment" at bounding box center [189, 43] width 35 height 7
type textarea "Cut "let's kind of:"
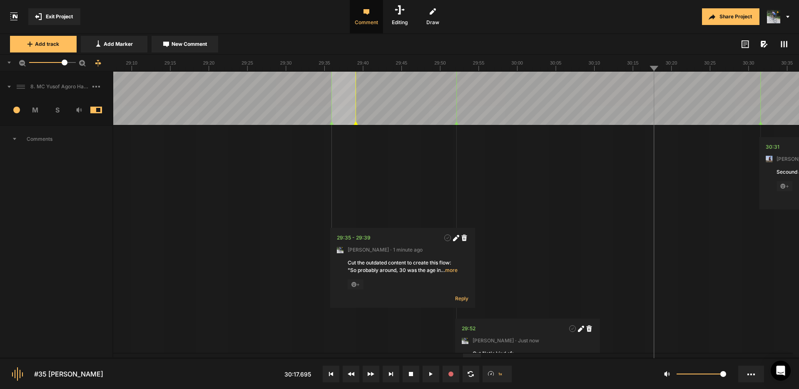
click at [471, 356] on div at bounding box center [472, 356] width 18 height 4
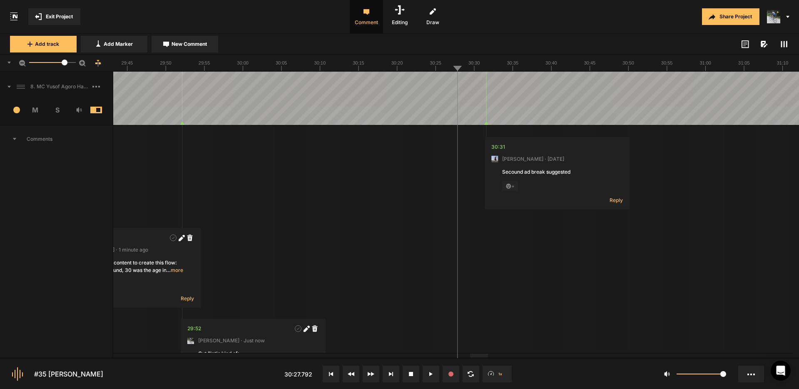
drag, startPoint x: 484, startPoint y: 124, endPoint x: 464, endPoint y: 122, distance: 20.5
click at [565, 226] on button "Cancel" at bounding box center [566, 224] width 27 height 10
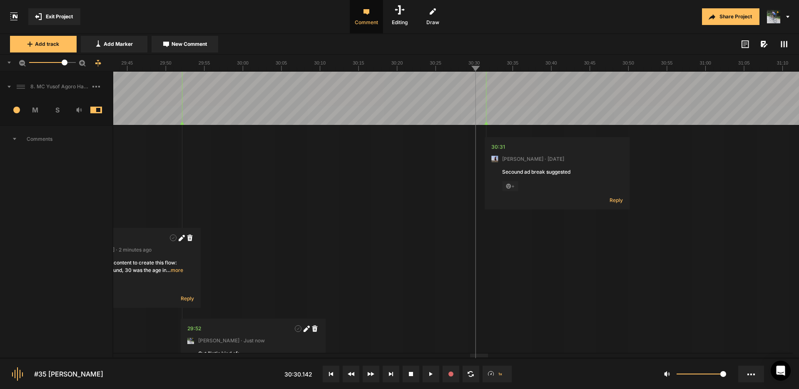
drag, startPoint x: 486, startPoint y: 125, endPoint x: 478, endPoint y: 123, distance: 8.4
drag, startPoint x: 486, startPoint y: 124, endPoint x: 468, endPoint y: 123, distance: 18.7
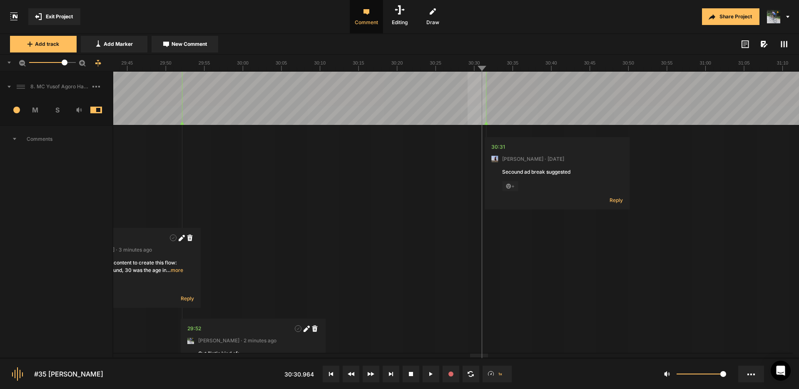
click at [570, 224] on button "Cancel" at bounding box center [570, 224] width 27 height 10
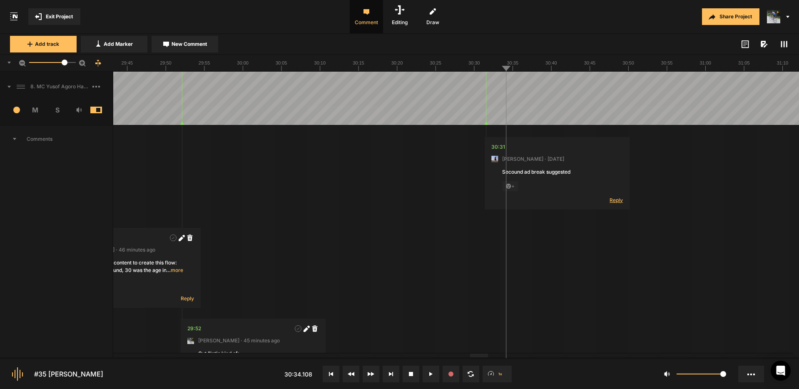
click at [617, 201] on span "Reply" at bounding box center [616, 200] width 13 height 7
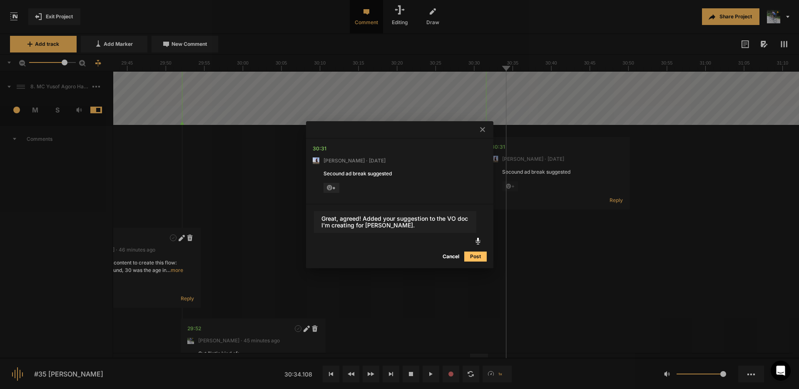
type textarea "Great, agreed! Added your suggestion to the VO doc I'm creating for [PERSON_NAM…"
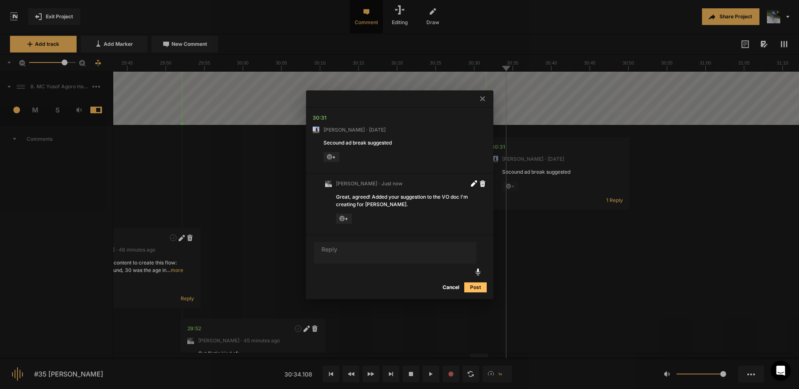
click at [481, 100] on icon at bounding box center [482, 98] width 5 height 5
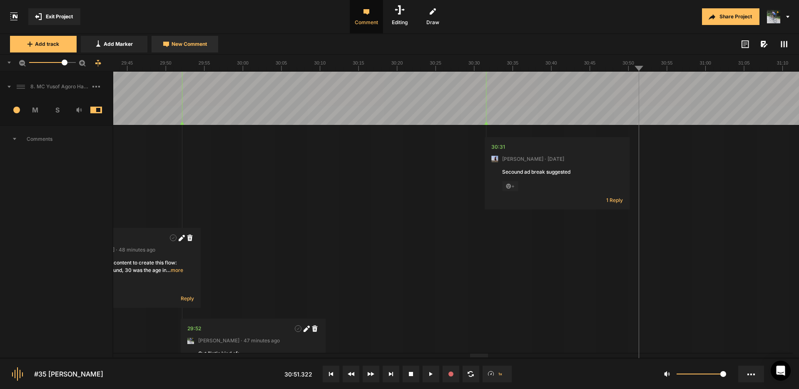
click at [175, 45] on span "New Comment" at bounding box center [189, 43] width 35 height 7
type textarea "Can you cut the snap?"
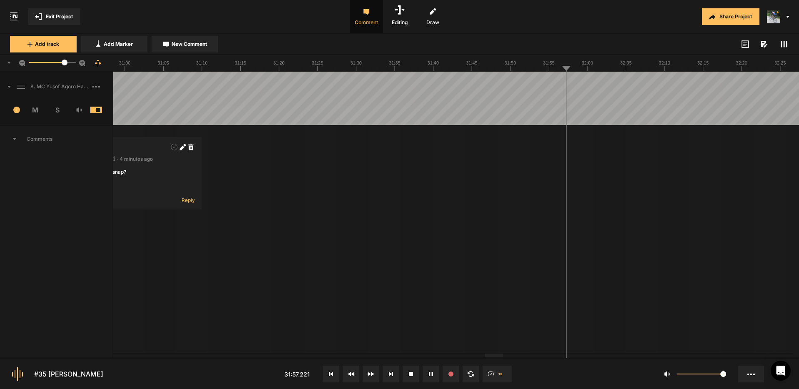
click at [200, 47] on span "New Comment" at bounding box center [189, 43] width 35 height 7
type textarea "Cut "you know were""
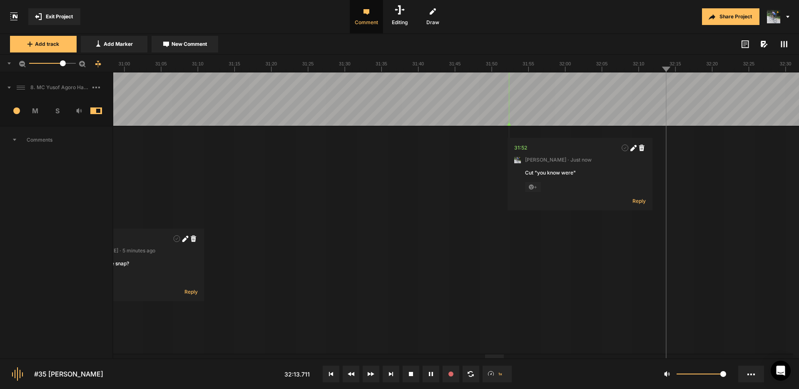
click at [63, 62] on div at bounding box center [63, 63] width 6 height 6
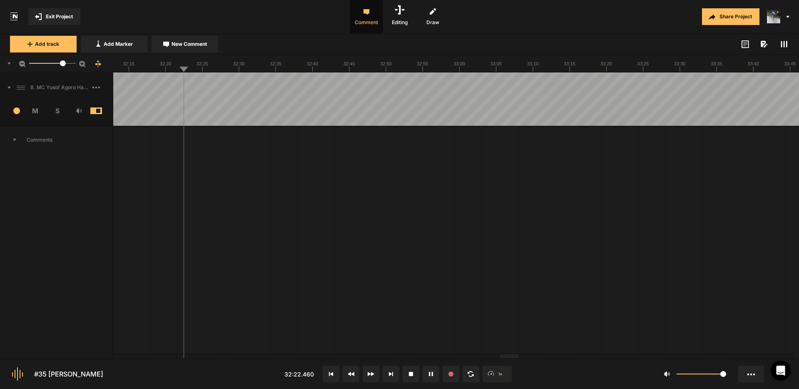
click at [519, 358] on div at bounding box center [509, 356] width 19 height 4
click at [730, 358] on div at bounding box center [720, 356] width 19 height 4
click at [583, 352] on nt-sequencer "36.4" at bounding box center [399, 206] width 799 height 303
click at [500, 358] on div at bounding box center [498, 356] width 19 height 4
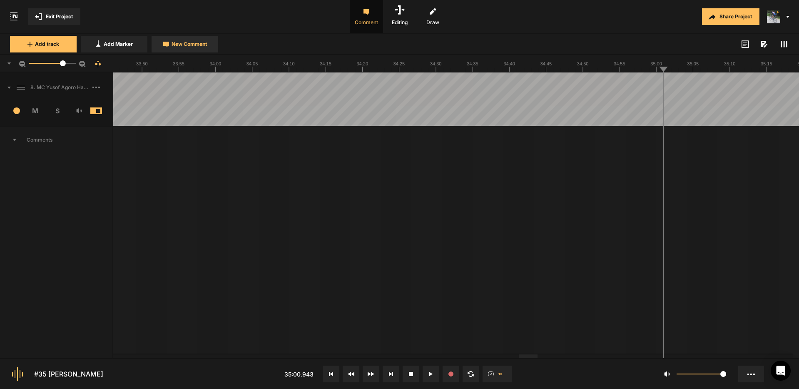
click at [187, 46] on span "New Comment" at bounding box center [189, 43] width 35 height 7
type textarea "Cut "you konw""
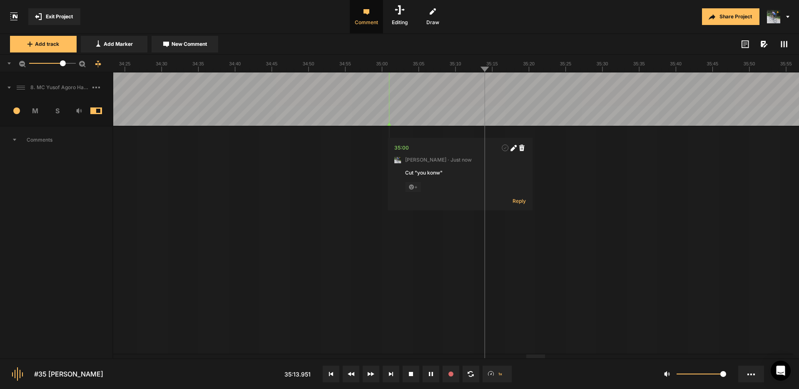
click at [194, 47] on span "New Comment" at bounding box center [189, 43] width 35 height 7
type textarea "Cut "really feel like""
click at [785, 45] on rect at bounding box center [784, 44] width 1 height 6
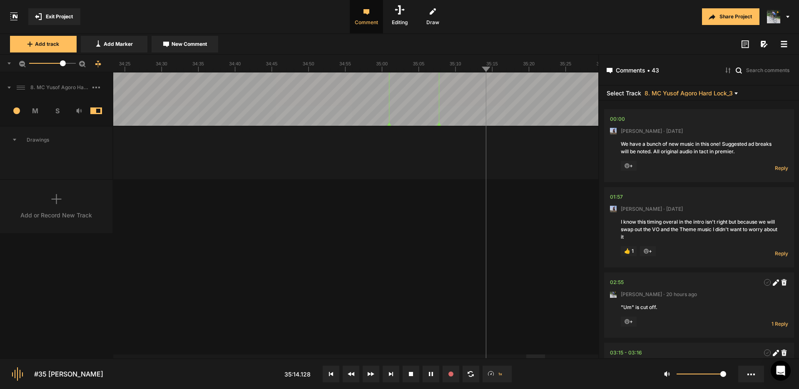
click at [785, 45] on icon at bounding box center [784, 44] width 7 height 7
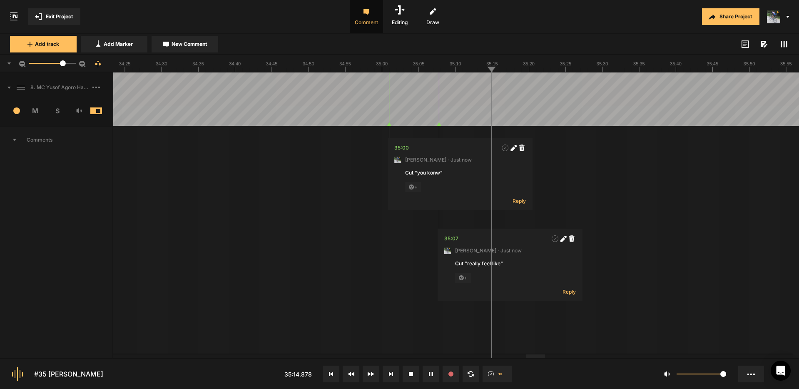
click at [785, 45] on rect at bounding box center [784, 44] width 1 height 6
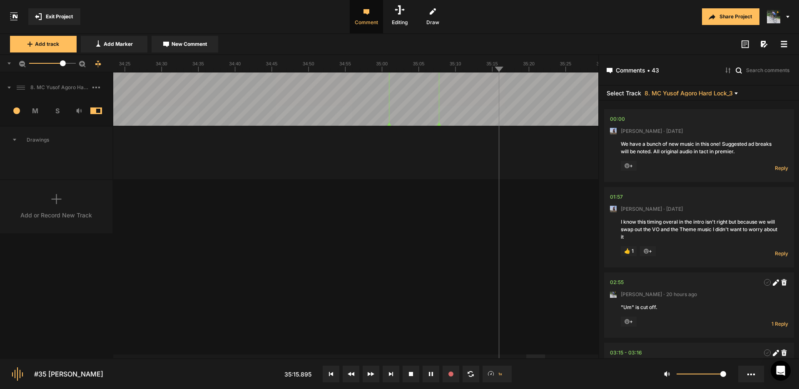
click at [785, 45] on icon at bounding box center [784, 44] width 7 height 7
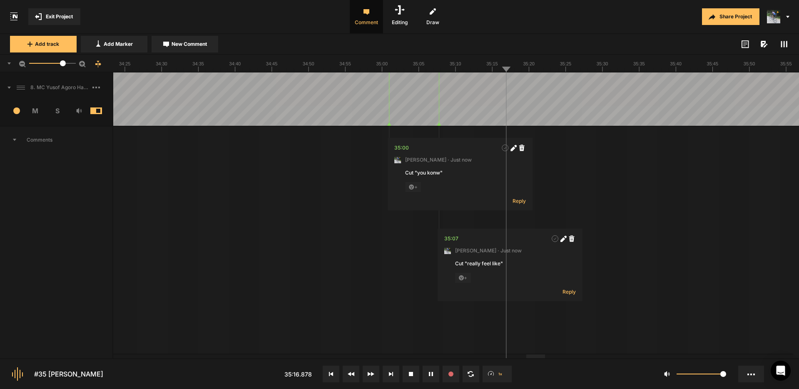
click at [785, 45] on rect at bounding box center [784, 44] width 1 height 6
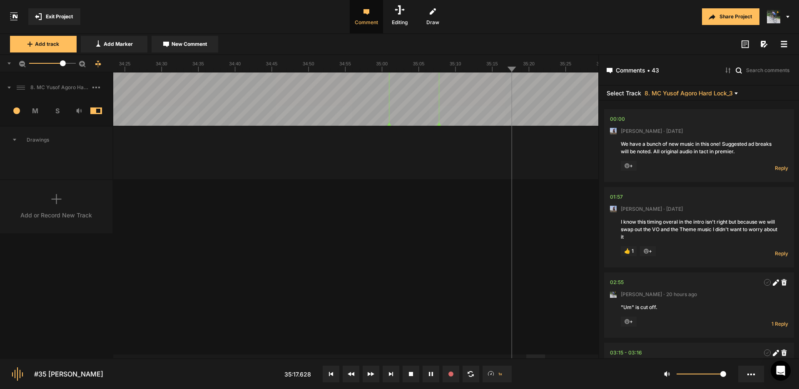
click at [785, 45] on icon at bounding box center [784, 44] width 7 height 7
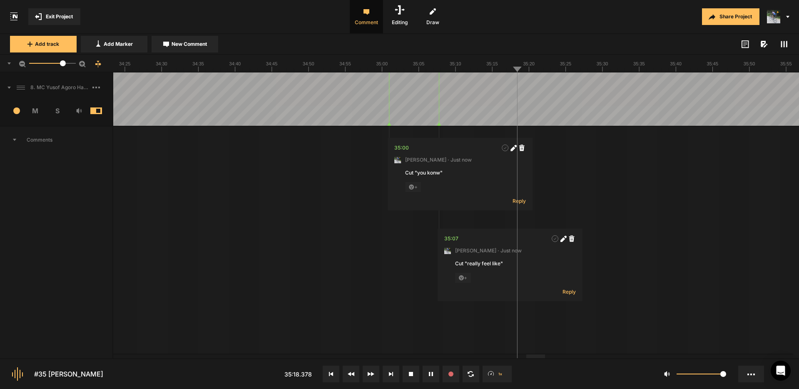
click at [785, 45] on rect at bounding box center [784, 44] width 1 height 6
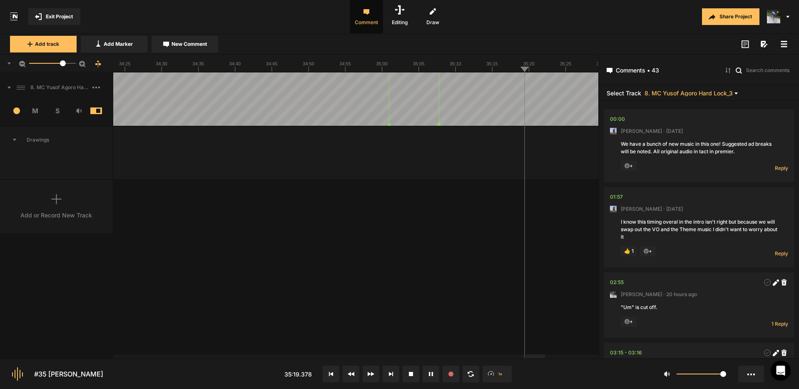
click at [785, 45] on icon at bounding box center [784, 44] width 7 height 7
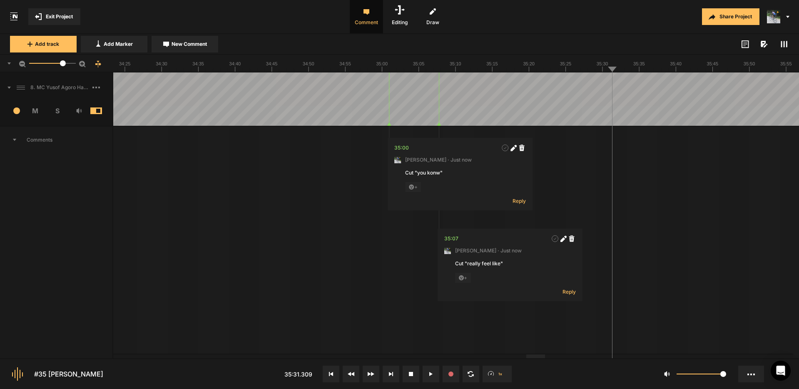
click at [63, 16] on span "Exit Project" at bounding box center [59, 16] width 27 height 7
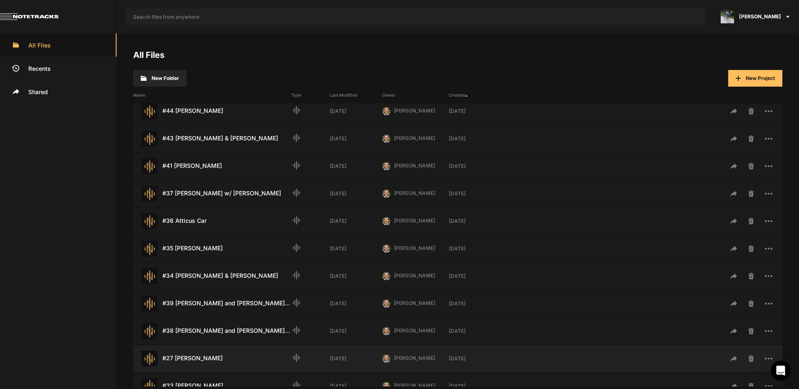
scroll to position [154, 0]
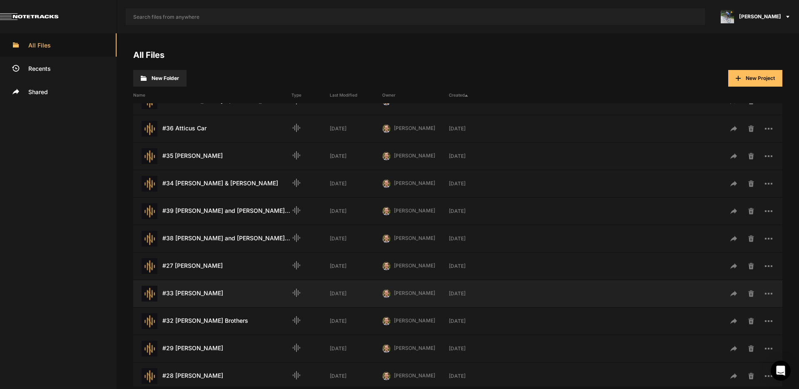
click at [197, 292] on div "#33 [PERSON_NAME] Last Modified: [DATE]" at bounding box center [212, 294] width 158 height 16
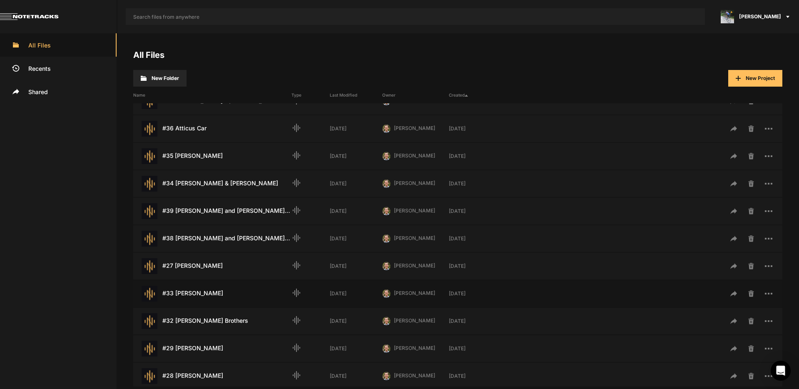
click at [197, 292] on div "#33 [PERSON_NAME] Last Modified: [DATE]" at bounding box center [212, 294] width 158 height 16
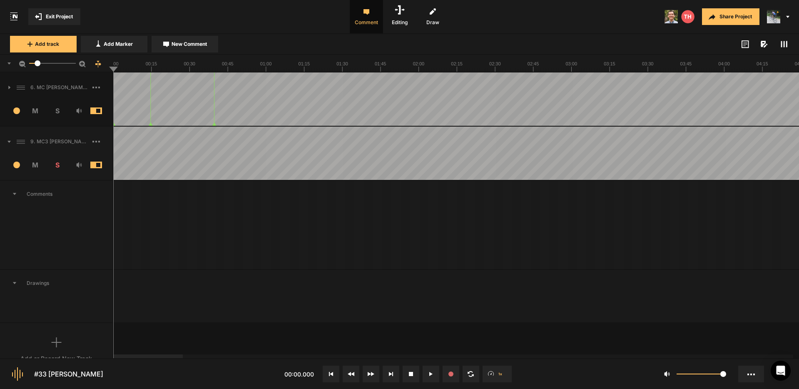
click at [9, 141] on icon at bounding box center [8, 142] width 3 height 2
click at [10, 142] on icon at bounding box center [9, 142] width 2 height 4
click at [96, 141] on rect at bounding box center [96, 142] width 2 height 2
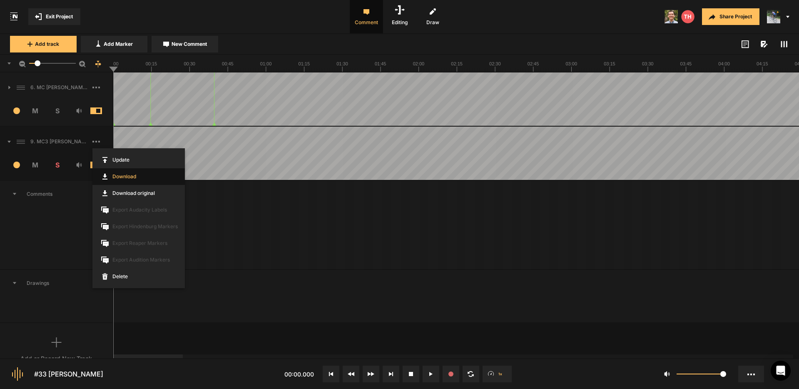
click at [131, 174] on link "Download" at bounding box center [138, 176] width 92 height 17
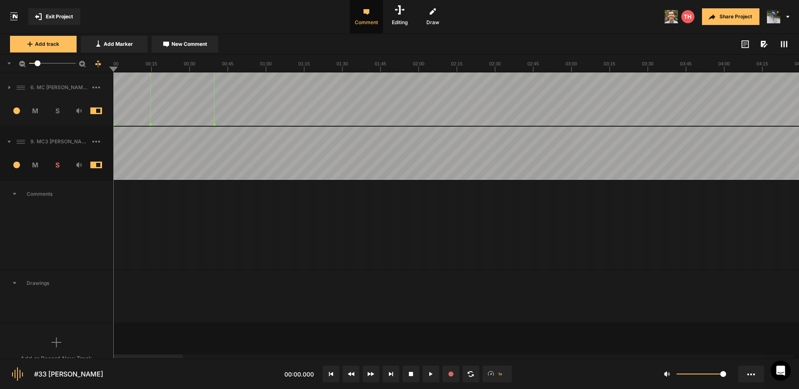
click at [97, 141] on icon at bounding box center [95, 142] width 7 height 2
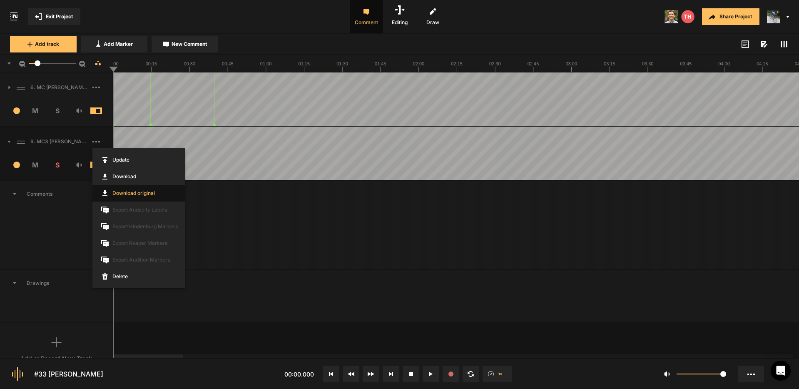
click at [128, 192] on link "Download original" at bounding box center [138, 193] width 92 height 17
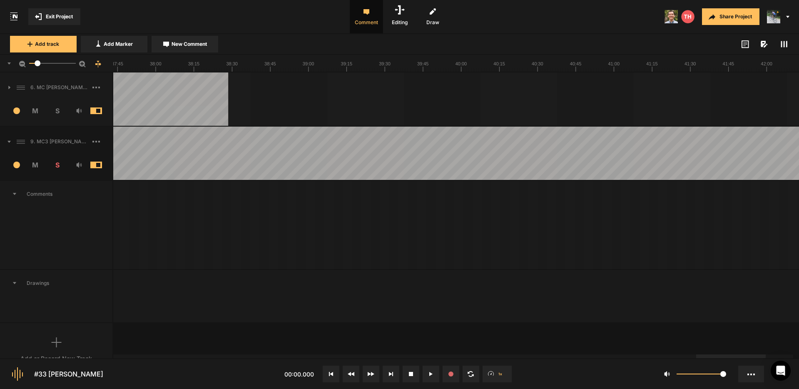
click at [766, 354] on div at bounding box center [731, 356] width 70 height 4
drag, startPoint x: 668, startPoint y: 137, endPoint x: 670, endPoint y: 147, distance: 10.9
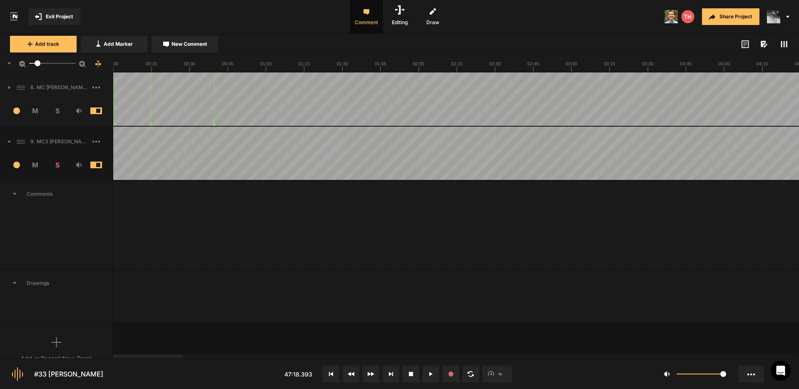
click at [113, 354] on div at bounding box center [148, 356] width 70 height 4
click at [57, 15] on span "Exit Project" at bounding box center [59, 16] width 27 height 7
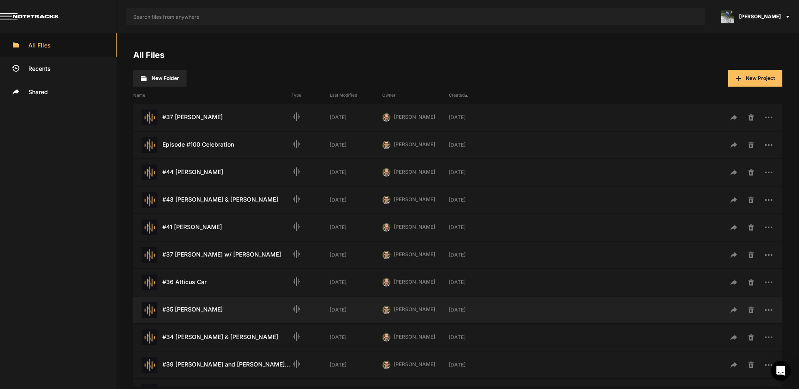
click at [198, 314] on div "#35 [PERSON_NAME] Last Modified: [DATE]" at bounding box center [212, 310] width 158 height 16
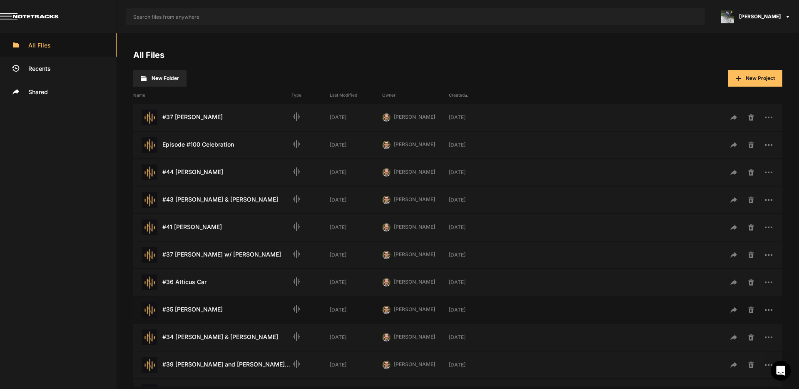
click at [198, 314] on div "#35 [PERSON_NAME] Last Modified: [DATE]" at bounding box center [212, 310] width 158 height 16
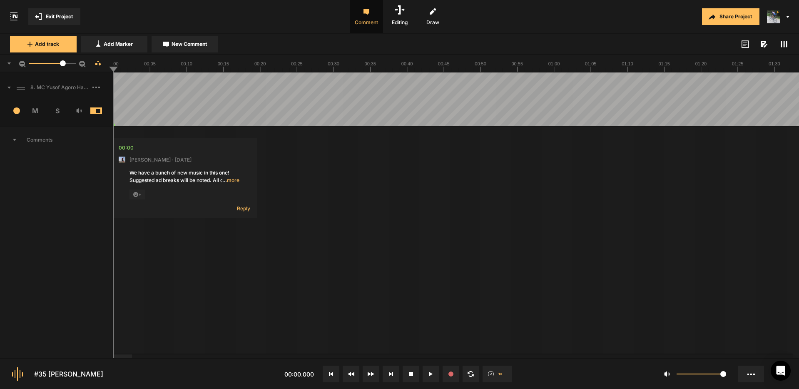
drag, startPoint x: 124, startPoint y: 358, endPoint x: 489, endPoint y: 374, distance: 365.7
click at [490, 377] on nt-controls "#35 [PERSON_NAME] 00:00.000 1x 1" at bounding box center [399, 373] width 799 height 31
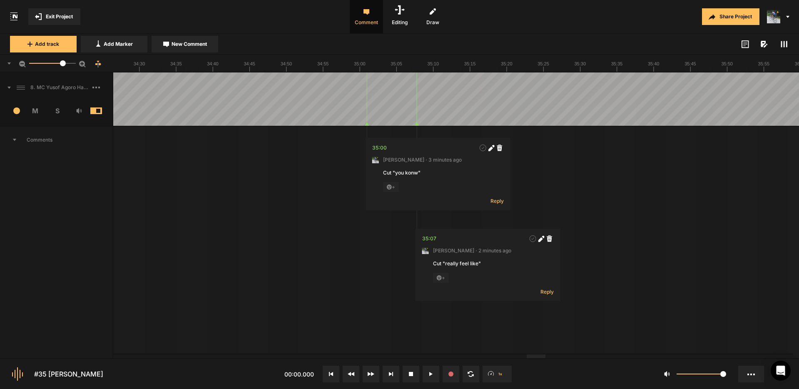
click at [546, 358] on div at bounding box center [536, 356] width 19 height 4
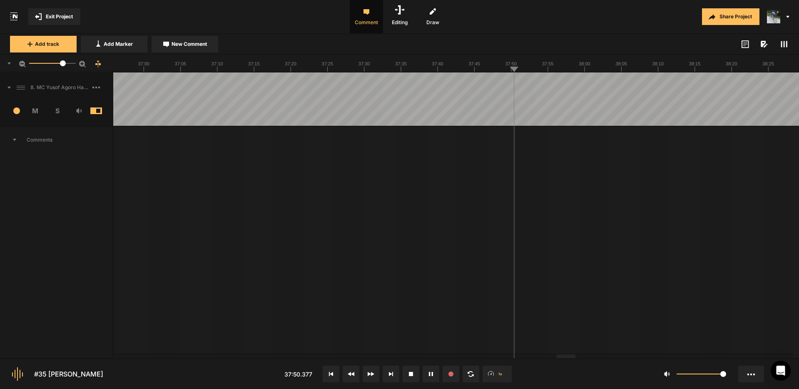
click at [198, 45] on span "New Comment" at bounding box center [189, 43] width 35 height 7
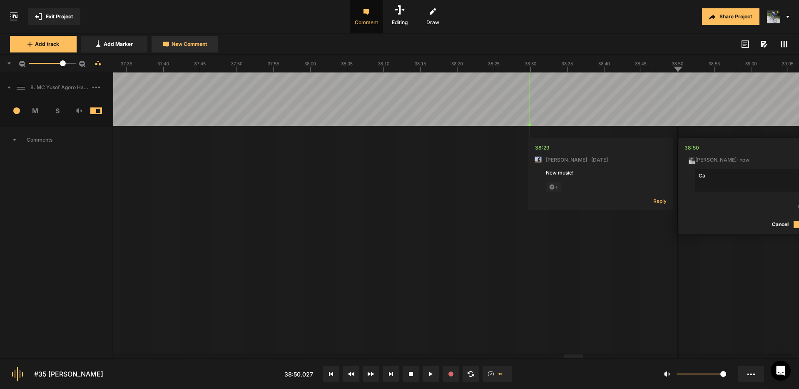
type textarea "C"
type textarea "The "I" is cut off. Can this be fixed?"
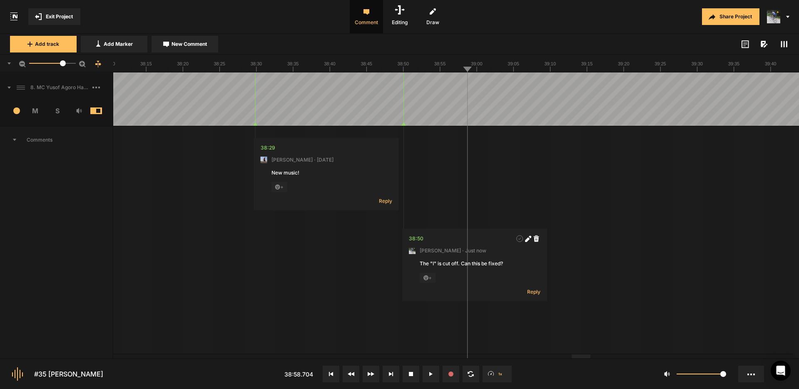
click at [529, 239] on icon at bounding box center [527, 239] width 5 height 5
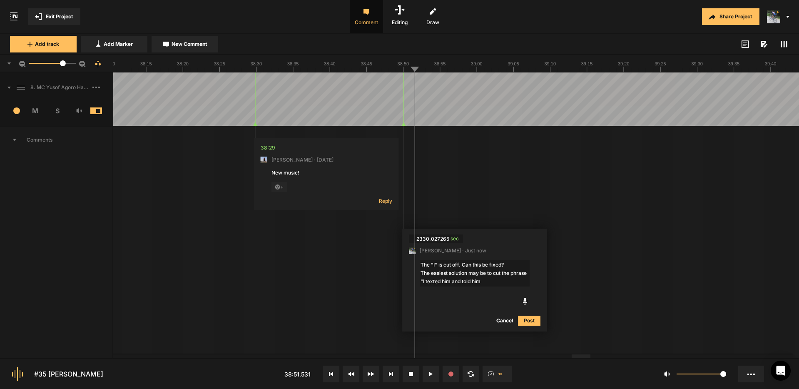
type textarea "The "I" is cut off. Can this be fixed? The easiest solution may be to cut the p…"
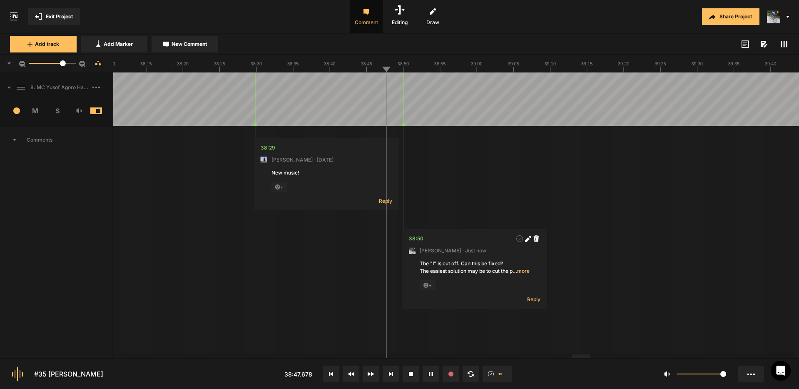
click at [529, 239] on icon at bounding box center [527, 239] width 5 height 5
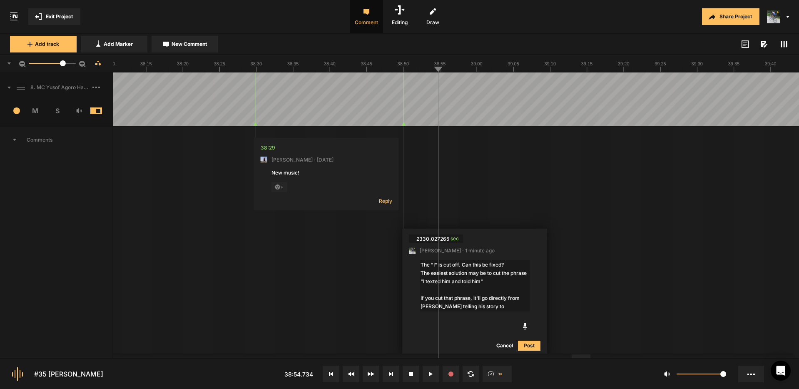
type textarea "The "I" is cut off. Can this be fixed? The easiest solution may be to cut the p…"
click at [517, 314] on textarea "The "I" is cut off. Can this be fixed? The easiest solution may be to cut the p…" at bounding box center [475, 290] width 110 height 60
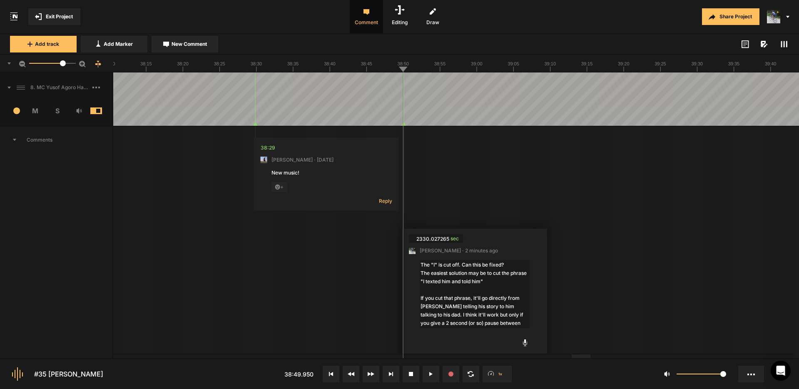
drag, startPoint x: 383, startPoint y: 81, endPoint x: 389, endPoint y: 85, distance: 6.9
click at [501, 323] on textarea "The "I" is cut off. Can this be fixed? The easiest solution may be to cut the p…" at bounding box center [475, 294] width 110 height 68
type textarea "The "I" is cut off. Can this be fixed? The easiest solution may be to cut the p…"
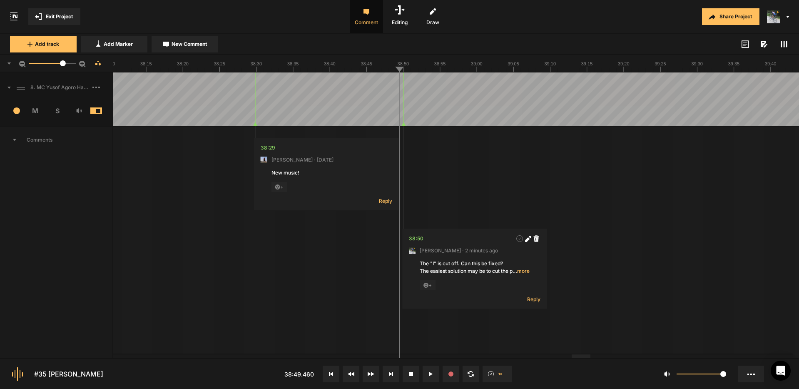
click at [527, 242] on icon at bounding box center [528, 239] width 6 height 6
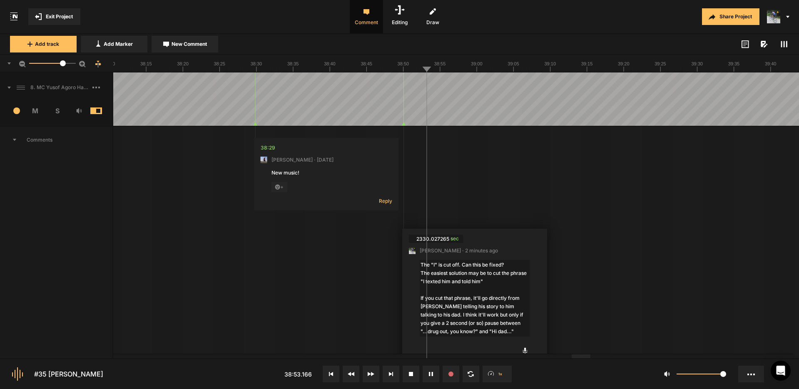
click at [469, 334] on textarea "The "I" is cut off. Can this be fixed? The easiest solution may be to cut the p…" at bounding box center [475, 298] width 110 height 77
click at [494, 332] on textarea "The "I" is cut off. Can this be fixed? The easiest solution may be to cut the p…" at bounding box center [475, 298] width 110 height 77
click at [524, 314] on textarea "The "I" is cut off. Can this be fixed? The easiest solution may be to cut the p…" at bounding box center [475, 298] width 110 height 77
click at [504, 332] on textarea "The "I" is cut off. Can this be fixed? The easiest solution may be to cut the p…" at bounding box center [475, 298] width 110 height 77
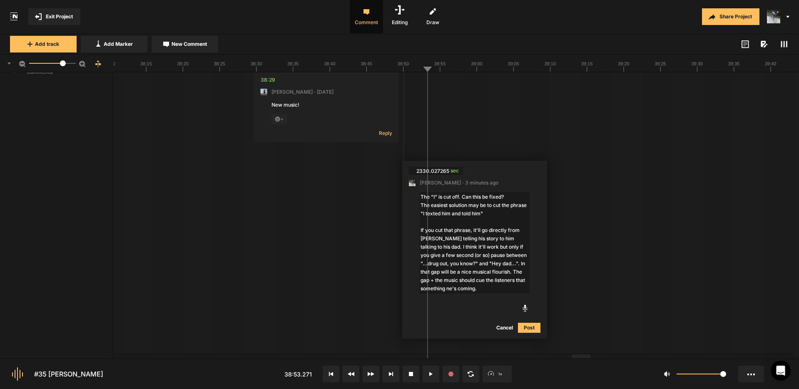
scroll to position [77, 0]
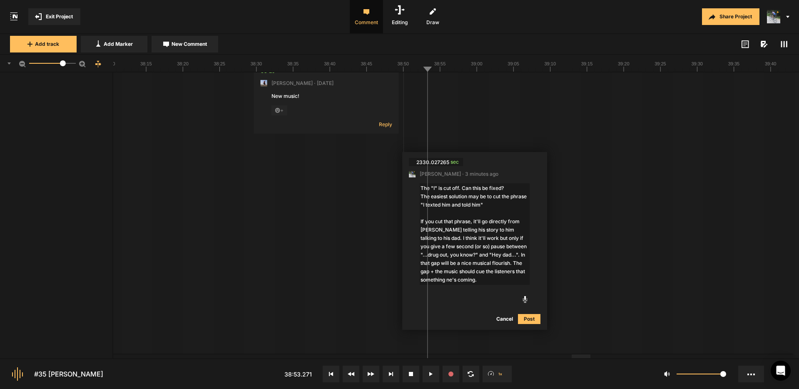
click at [453, 279] on textarea "The "I" is cut off. Can this be fixed? The easiest solution may be to cut the p…" at bounding box center [475, 234] width 110 height 102
click at [492, 277] on textarea "The "I" is cut off. Can this be fixed? The easiest solution may be to cut the p…" at bounding box center [475, 234] width 110 height 102
click at [489, 230] on textarea "The "I" is cut off. Can this be fixed? The easiest solution may be to cut the p…" at bounding box center [475, 242] width 110 height 118
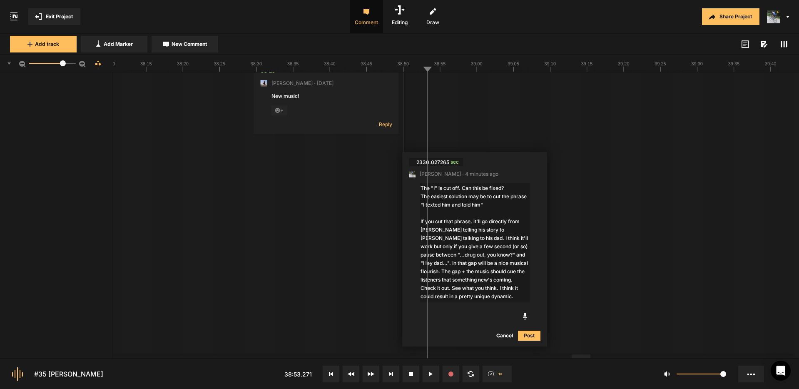
click at [516, 228] on textarea "The "I" is cut off. Can this be fixed? The easiest solution may be to cut the p…" at bounding box center [475, 242] width 110 height 118
click at [459, 228] on textarea "The "I" is cut off. Can this be fixed? The easiest solution may be to cut the p…" at bounding box center [475, 242] width 110 height 118
drag, startPoint x: 514, startPoint y: 279, endPoint x: 484, endPoint y: 281, distance: 29.6
click at [484, 281] on textarea "The "I" is cut off. Can this be fixed? The easiest solution may be to cut the p…" at bounding box center [475, 242] width 110 height 118
drag, startPoint x: 526, startPoint y: 289, endPoint x: 513, endPoint y: 288, distance: 12.6
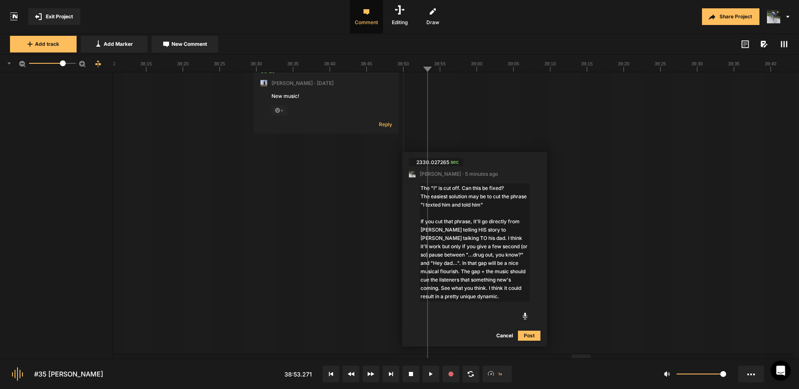
click at [511, 289] on textarea "The "I" is cut off. Can this be fixed? The easiest solution may be to cut the p…" at bounding box center [475, 242] width 110 height 118
type textarea "The "I" is cut off. Can this be fixed? The easiest solution may be to cut the p…"
click at [530, 337] on button "Post" at bounding box center [529, 336] width 22 height 10
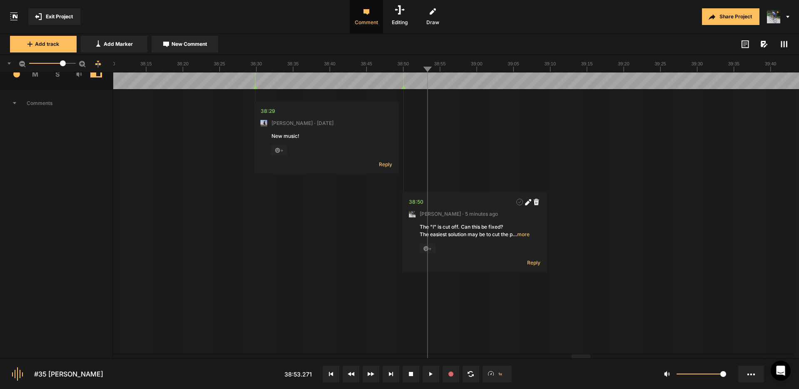
scroll to position [0, 0]
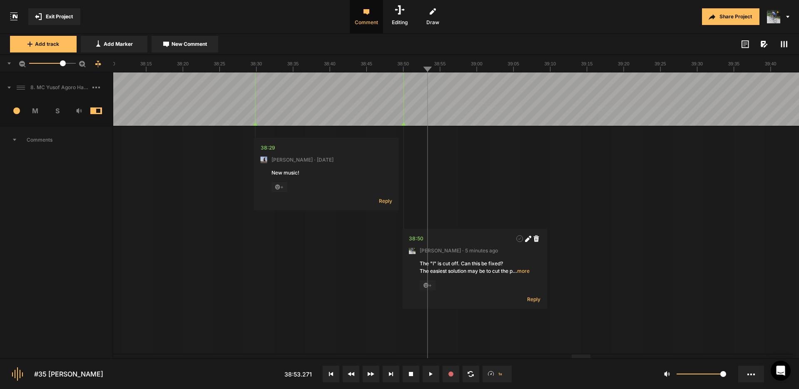
click at [384, 200] on span "Reply" at bounding box center [385, 200] width 13 height 7
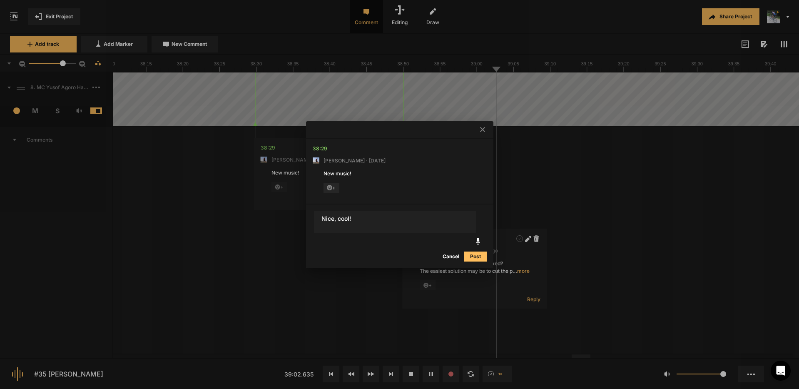
type textarea "Nice, cool!"
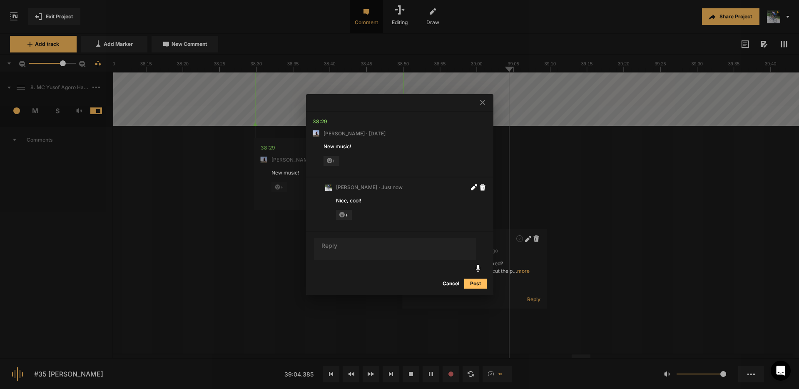
click at [482, 102] on icon at bounding box center [482, 102] width 5 height 5
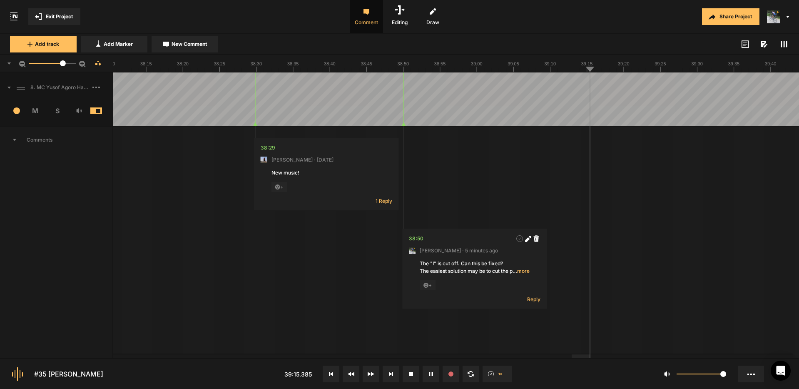
click at [525, 272] on span "… more" at bounding box center [521, 270] width 17 height 7
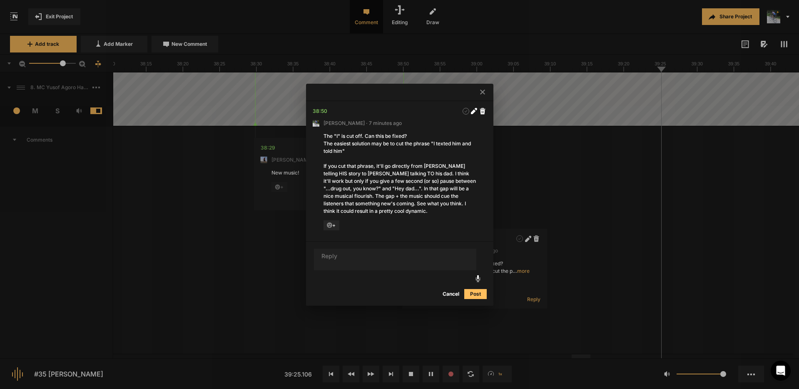
click at [481, 91] on icon at bounding box center [482, 92] width 5 height 5
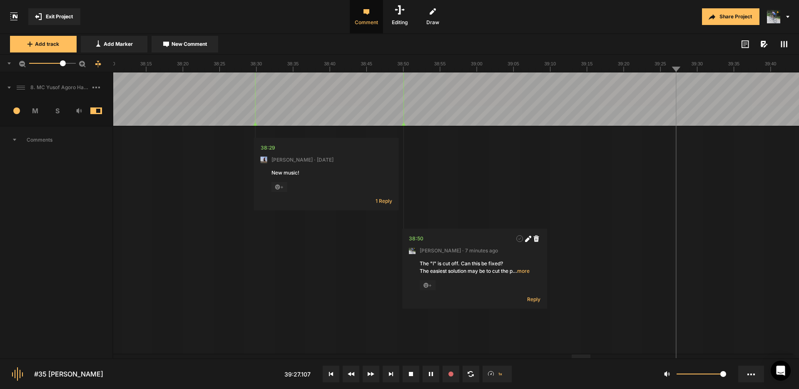
click at [520, 269] on span "… more" at bounding box center [521, 270] width 17 height 7
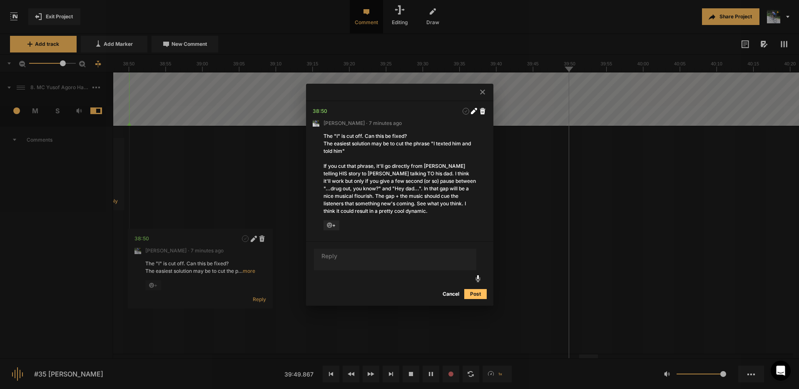
click at [483, 92] on icon at bounding box center [482, 92] width 5 height 5
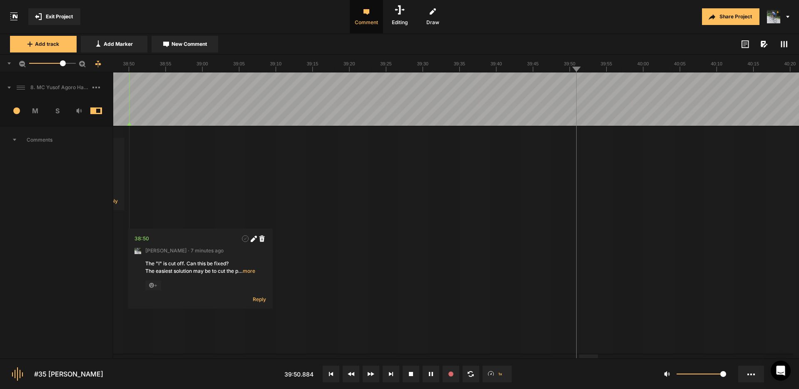
click at [253, 238] on icon at bounding box center [253, 239] width 5 height 5
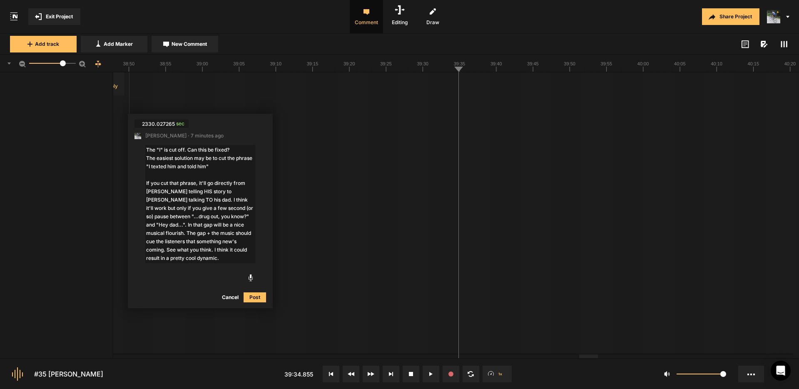
scroll to position [235, 0]
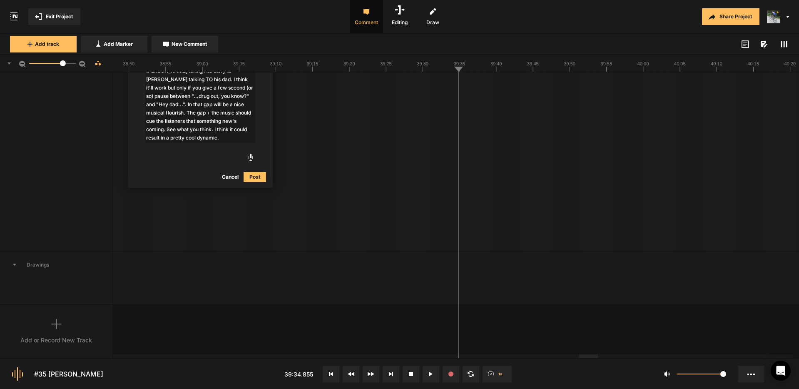
click at [233, 177] on button "Cancel" at bounding box center [230, 177] width 27 height 10
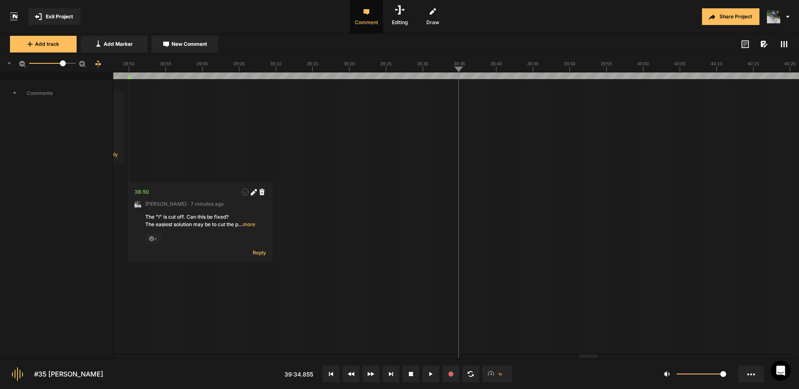
scroll to position [0, 0]
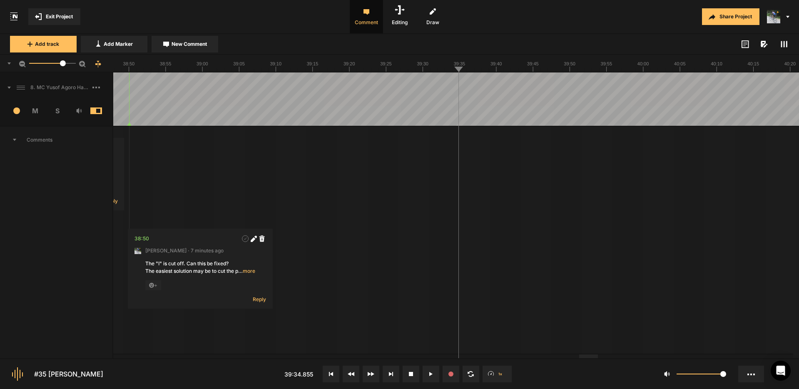
click at [197, 44] on span "New Comment" at bounding box center [189, 43] width 35 height 7
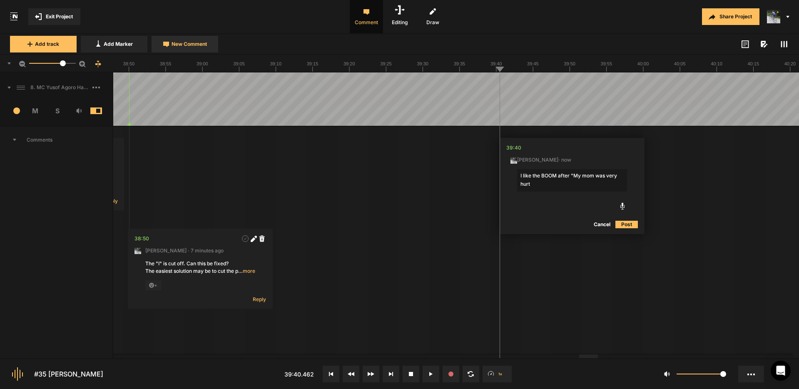
type textarea "I like the BOOM after "My mom was very hurt""
click at [624, 149] on icon at bounding box center [623, 148] width 5 height 5
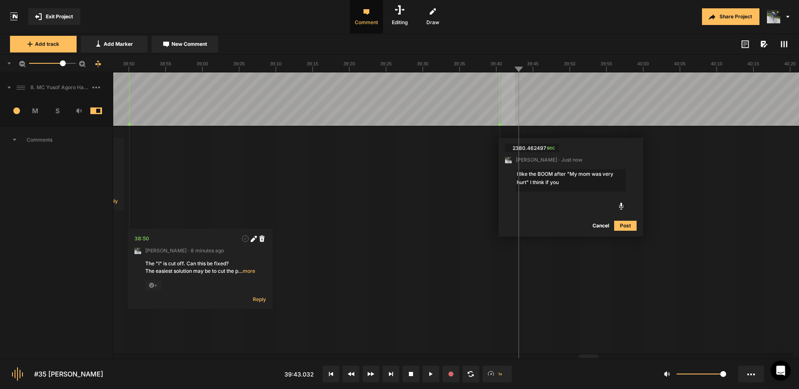
drag, startPoint x: 501, startPoint y: 87, endPoint x: 515, endPoint y: 85, distance: 13.8
click at [606, 224] on button "Cancel" at bounding box center [604, 224] width 27 height 10
click at [568, 182] on textarea "I like the BOOM after "My mom was very hurt" I think if you" at bounding box center [571, 180] width 110 height 22
click at [530, 182] on textarea "I like the BOOM after "My mom was very hurt" I think if you" at bounding box center [571, 180] width 110 height 22
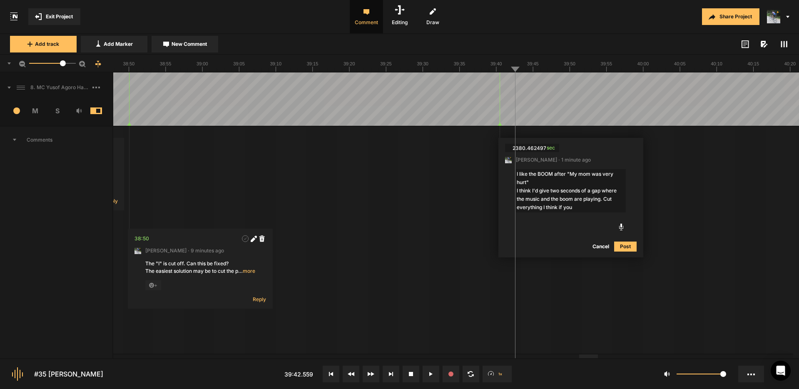
drag, startPoint x: 605, startPoint y: 199, endPoint x: 761, endPoint y: 200, distance: 155.8
click at [605, 199] on textarea "I like the BOOM after "My mom was very hurt" I think I'd give two seconds of a …" at bounding box center [571, 190] width 110 height 43
click at [579, 207] on textarea "I like the BOOM after "My mom was very hurt" I think I'd give two seconds of a …" at bounding box center [571, 195] width 110 height 52
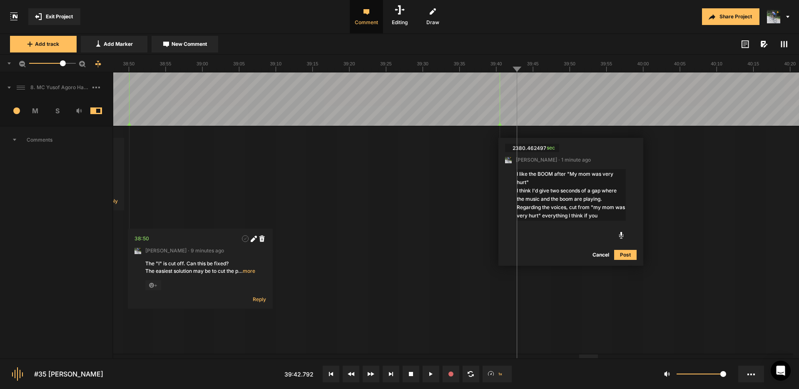
click at [554, 215] on textarea "I like the BOOM after "My mom was very hurt" I think I'd give two seconds of a …" at bounding box center [571, 195] width 110 height 52
drag, startPoint x: 611, startPoint y: 215, endPoint x: 491, endPoint y: 199, distance: 120.2
click at [619, 224] on textarea "I like the BOOM after "My mom was very hurt" I think I'd give two seconds of a …" at bounding box center [571, 199] width 110 height 60
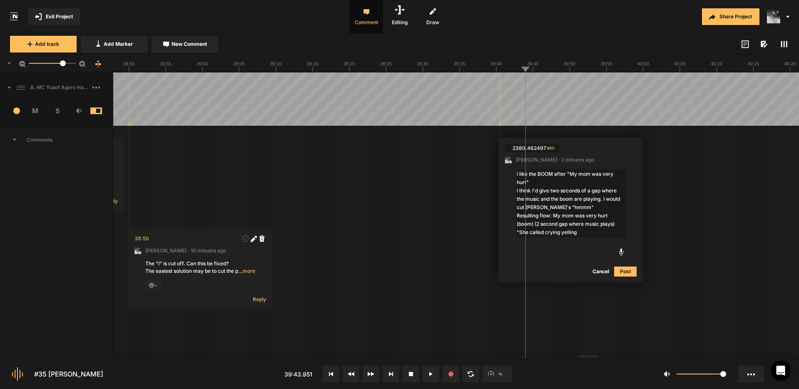
type textarea "I like the BOOM after "My mom was very hurt" I think I'd give two seconds of a …"
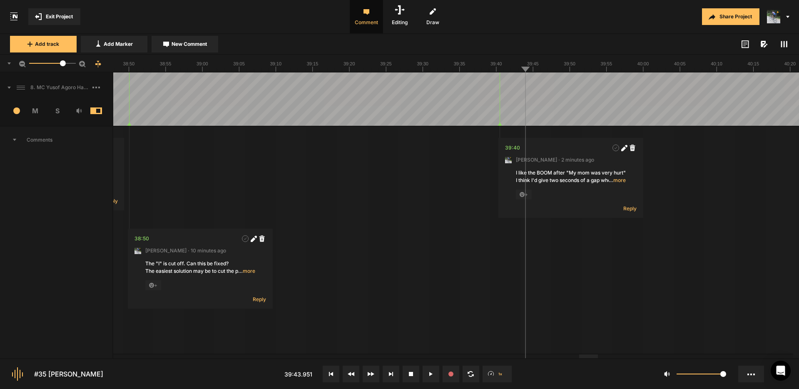
drag, startPoint x: 484, startPoint y: 87, endPoint x: 540, endPoint y: 110, distance: 61.0
click at [616, 180] on span "… more" at bounding box center [617, 180] width 17 height 7
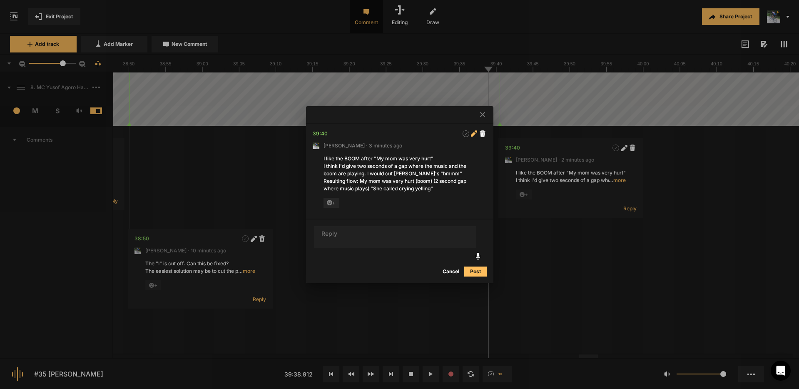
click at [474, 130] on icon at bounding box center [474, 133] width 6 height 6
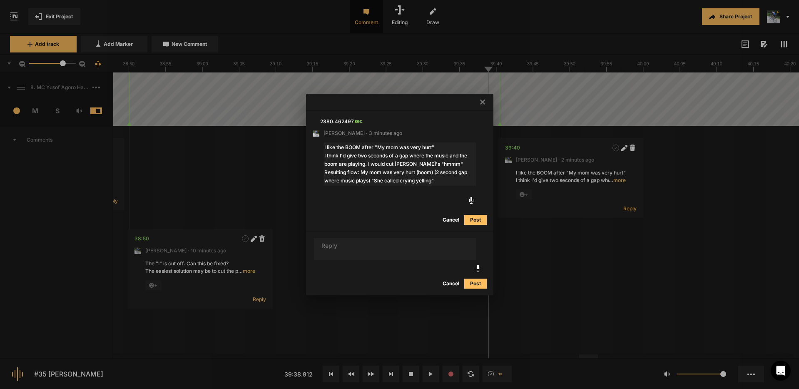
click at [324, 155] on textarea "I like the BOOM after "My mom was very hurt" I think I'd give two seconds of a …" at bounding box center [400, 163] width 152 height 43
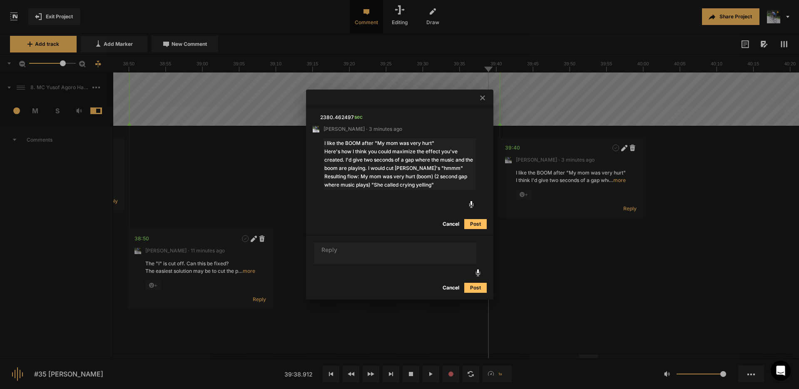
drag, startPoint x: 414, startPoint y: 159, endPoint x: 364, endPoint y: 160, distance: 50.4
click at [363, 160] on textarea "I like the BOOM after "My mom was very hurt" Here's how I think you could maxim…" at bounding box center [400, 164] width 152 height 52
click at [399, 159] on textarea "I like the BOOM after "My mom was very hurt" Here's how I think you could maxim…" at bounding box center [400, 164] width 152 height 52
type textarea "I like the BOOM after "My mom was very hurt" Here's how I think you could maxim…"
click at [478, 223] on button "Post" at bounding box center [475, 224] width 22 height 10
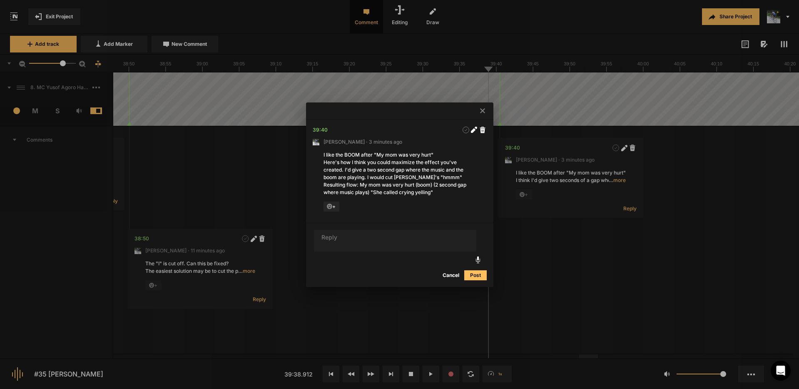
drag, startPoint x: 483, startPoint y: 110, endPoint x: 485, endPoint y: 92, distance: 18.4
click at [483, 110] on icon at bounding box center [482, 110] width 5 height 5
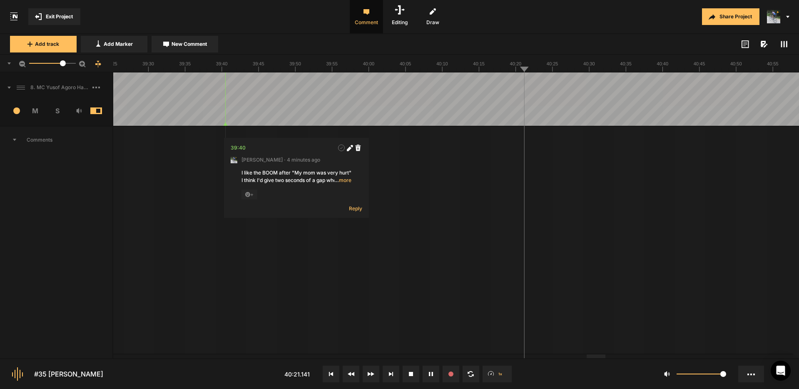
click at [598, 224] on button "Cancel" at bounding box center [597, 224] width 27 height 10
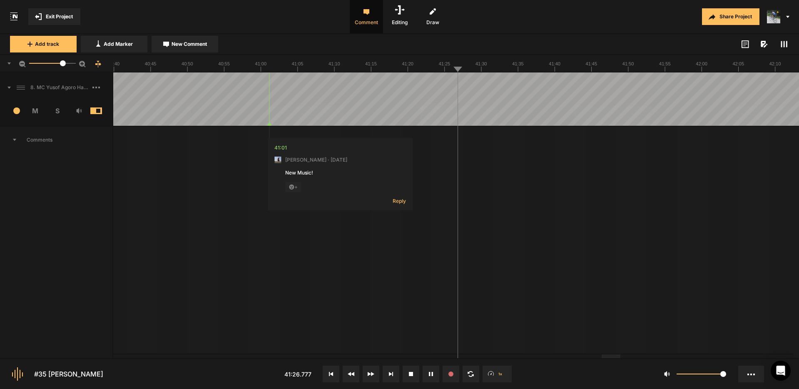
click at [192, 44] on span "New Comment" at bounding box center [189, 43] width 35 height 7
type textarea "Cut from "she" to "she""
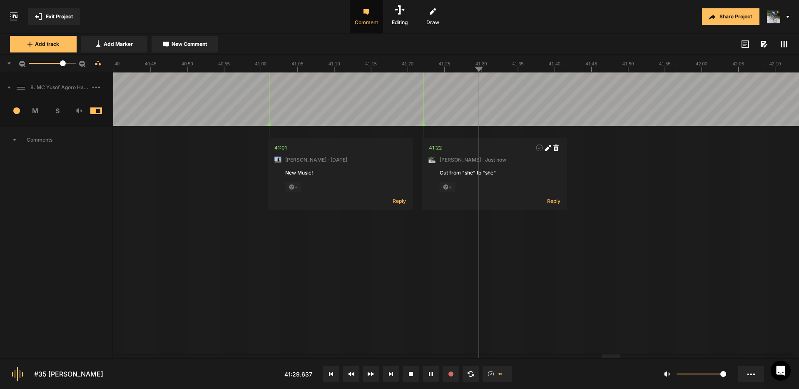
click at [197, 42] on span "New Comment" at bounding box center [189, 43] width 35 height 7
type textarea "Cut "go do, you know, go""
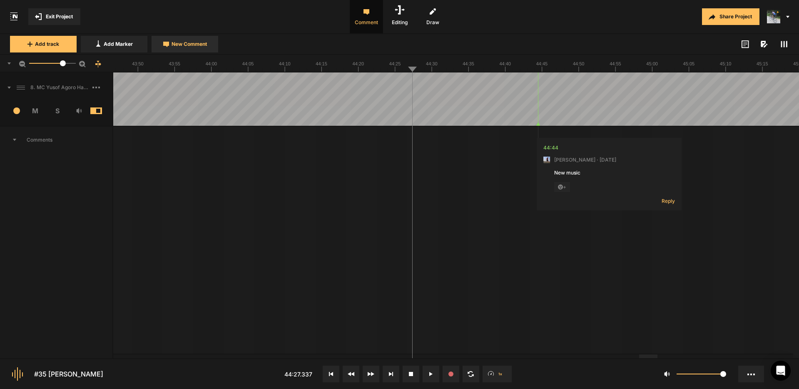
click at [193, 43] on span "New Comment" at bounding box center [189, 43] width 35 height 7
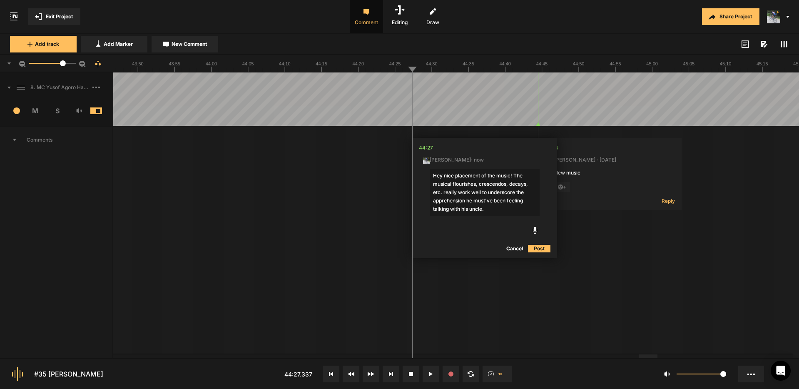
click at [475, 202] on textarea "Hey nice placement of the music! The musical flourishes, crescendos, decays, et…" at bounding box center [485, 192] width 110 height 47
type textarea "Hey nice placement of the music! The musical flourishes, crescendos, decays, et…"
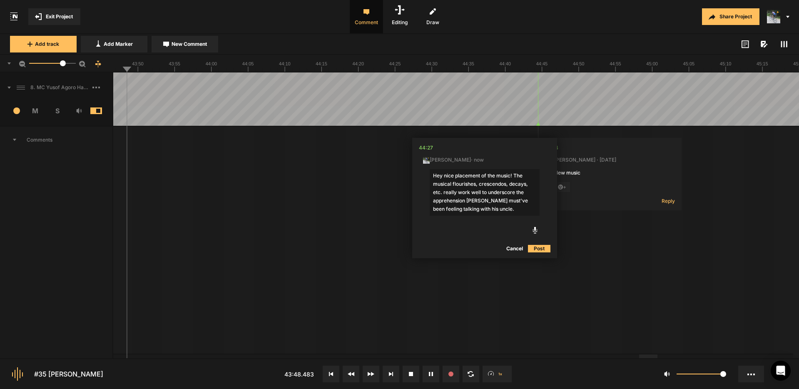
click at [543, 249] on button "Post" at bounding box center [539, 249] width 22 height 10
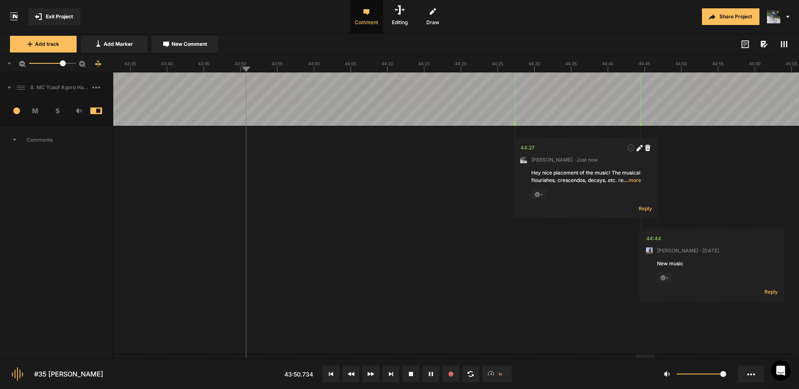
click at [638, 357] on div at bounding box center [645, 356] width 19 height 4
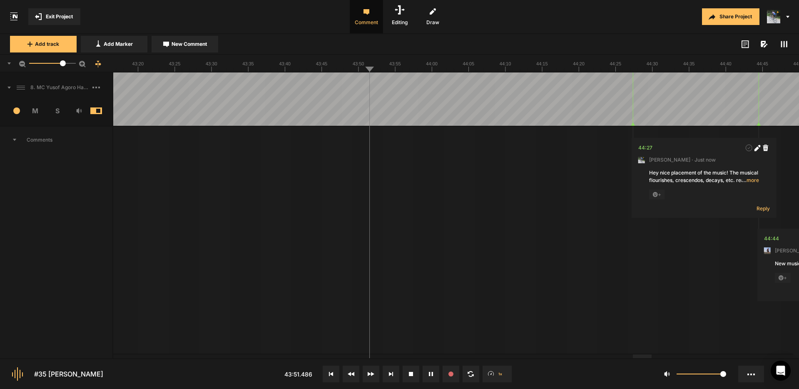
click at [112, 78] on div "8. MC Yusof Agoro Hard Lock_3 3 M S" at bounding box center [56, 98] width 113 height 53
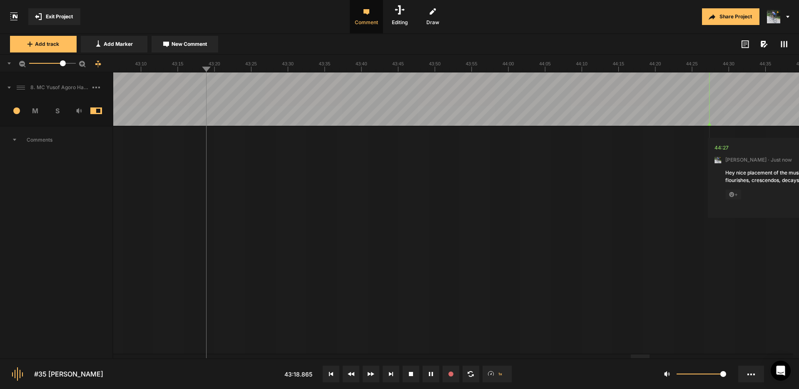
click at [639, 355] on div at bounding box center [640, 356] width 19 height 4
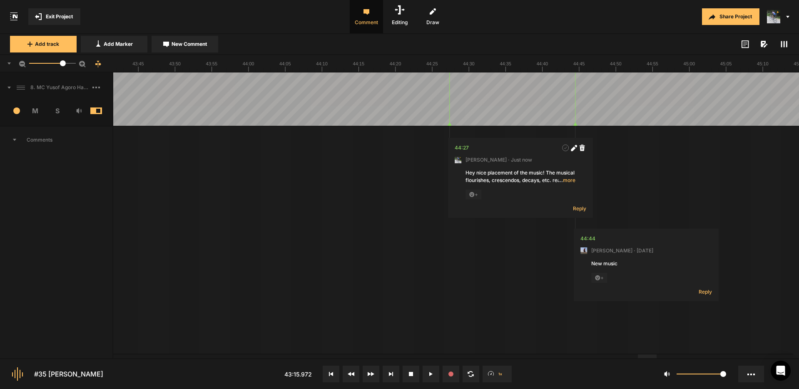
click at [651, 358] on div at bounding box center [647, 356] width 19 height 4
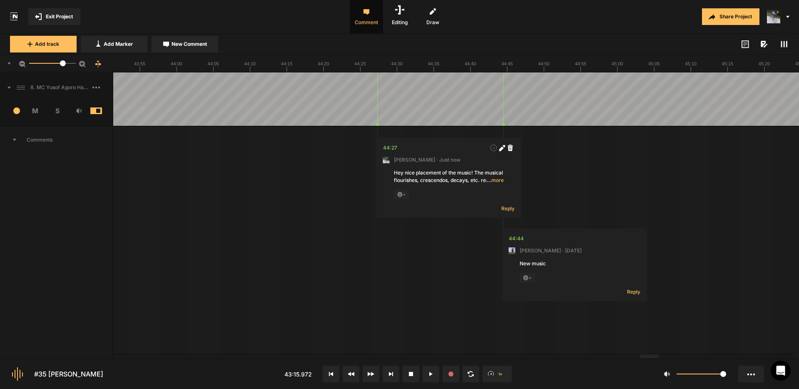
click at [500, 181] on span "… more" at bounding box center [495, 180] width 17 height 7
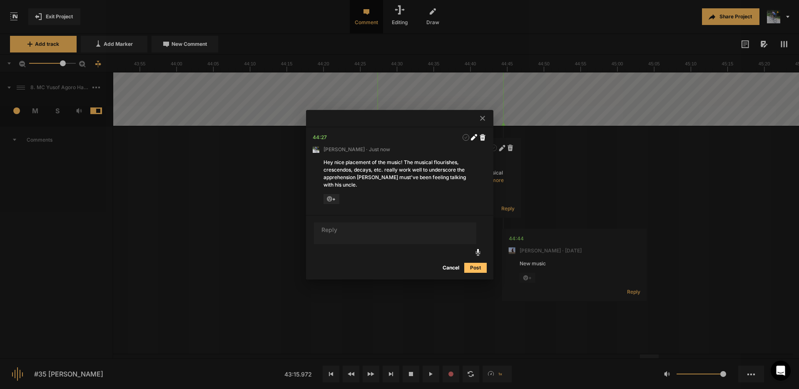
click at [451, 264] on button "Cancel" at bounding box center [451, 268] width 27 height 10
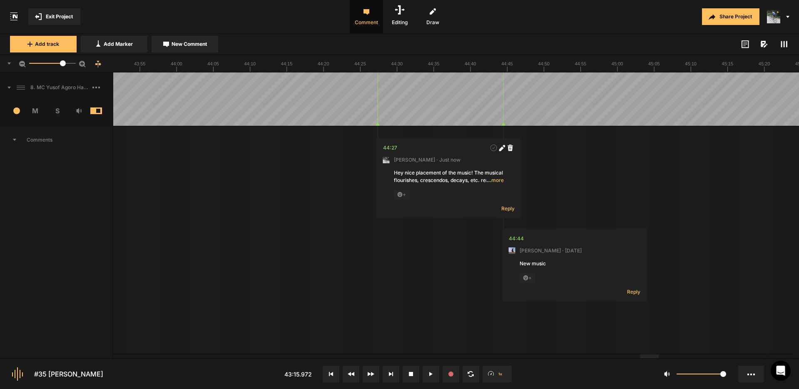
drag, startPoint x: 501, startPoint y: 147, endPoint x: 499, endPoint y: 154, distance: 6.9
click at [501, 147] on icon at bounding box center [502, 148] width 6 height 6
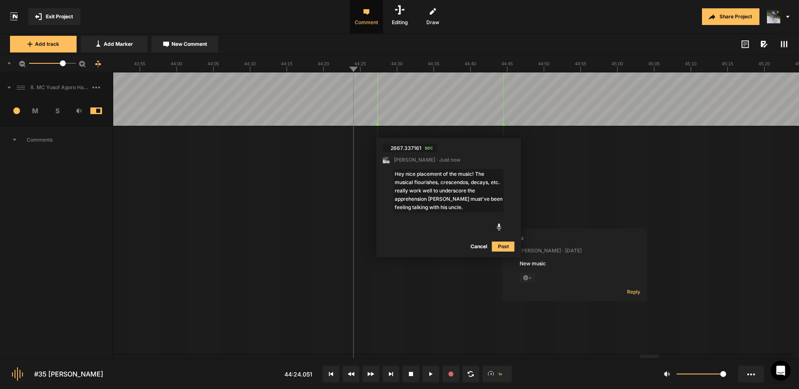
drag, startPoint x: 454, startPoint y: 206, endPoint x: 382, endPoint y: 209, distance: 73.0
click at [382, 209] on nt-comment "2667.337161 sec Mark Weeber · Just now Hey nice placement of the music! The mus…" at bounding box center [449, 198] width 145 height 120
type textarea "Hey nice placement of the music! The musical flourishes, crescendos, decays, et…"
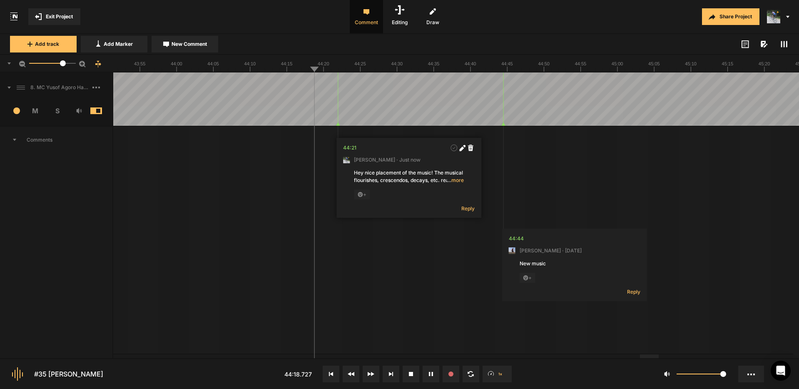
click at [338, 123] on nt-marker at bounding box center [338, 98] width 0 height 53
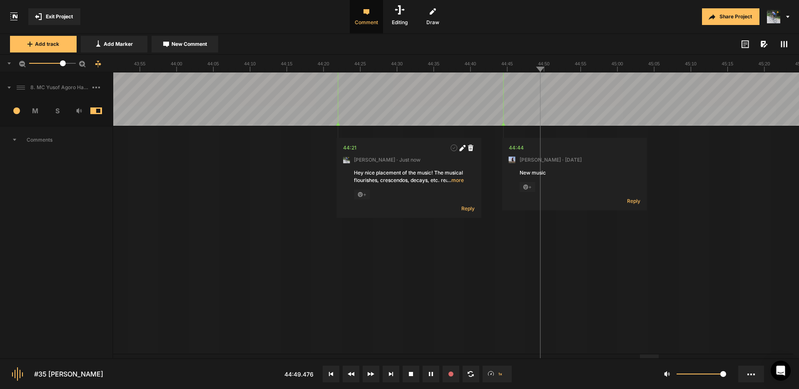
click at [197, 45] on span "New Comment" at bounding box center [189, 43] width 35 height 7
type textarea "Edit from "thing" to "thing""
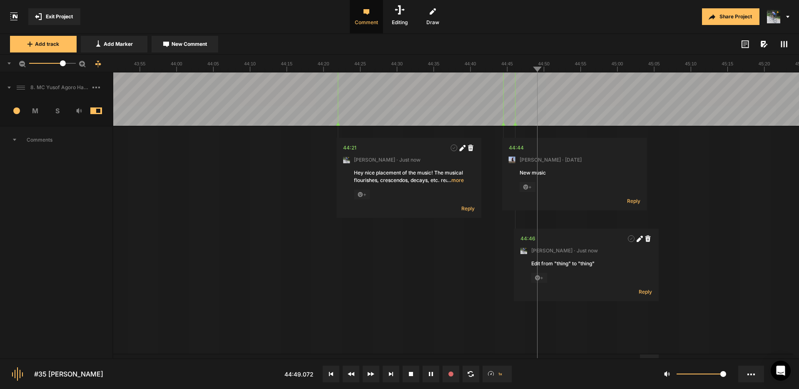
click at [640, 237] on icon at bounding box center [639, 239] width 5 height 5
drag, startPoint x: 558, startPoint y: 265, endPoint x: 603, endPoint y: 267, distance: 45.0
click at [603, 267] on textarea "Edit from "thing" to "thing"" at bounding box center [586, 271] width 110 height 22
type textarea "Edit from "kept" to "kept""
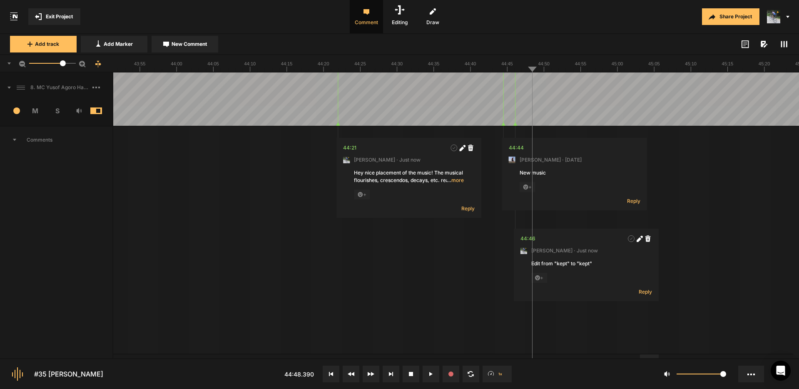
drag, startPoint x: 611, startPoint y: 84, endPoint x: 598, endPoint y: 81, distance: 12.9
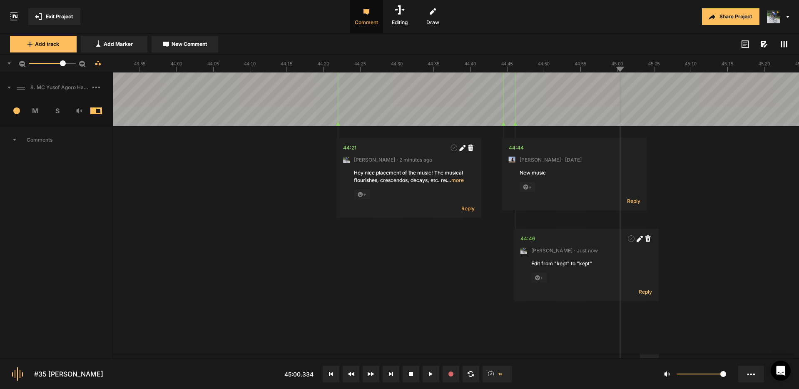
click at [185, 42] on span "New Comment" at bounding box center [189, 43] width 35 height 7
type textarea "Cut "thee""
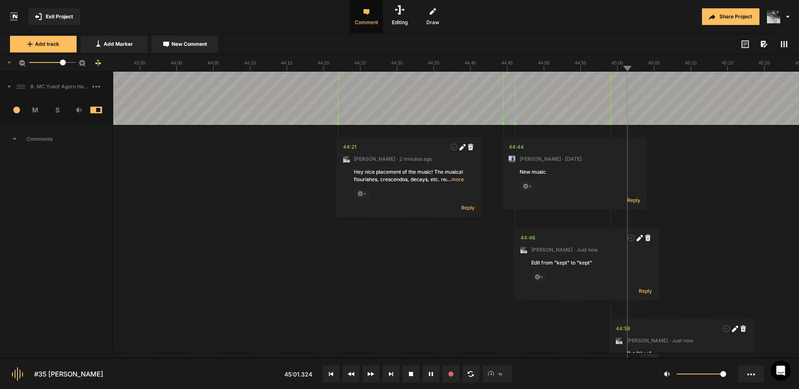
click at [786, 45] on rect at bounding box center [786, 44] width 1 height 6
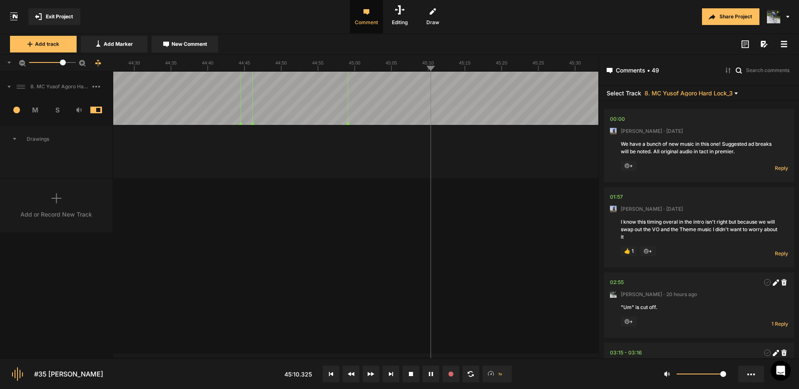
click at [786, 45] on icon at bounding box center [784, 44] width 7 height 7
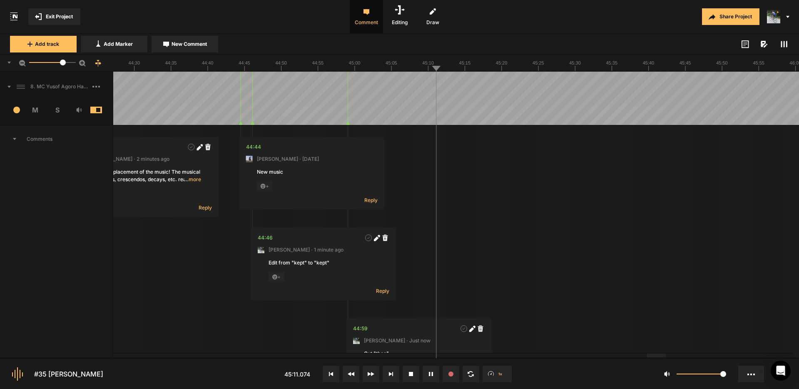
click at [786, 45] on icon at bounding box center [784, 44] width 7 height 7
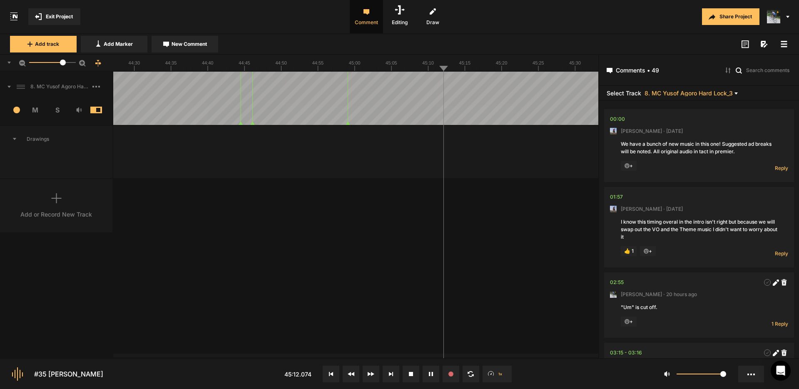
click at [786, 45] on icon at bounding box center [784, 44] width 7 height 7
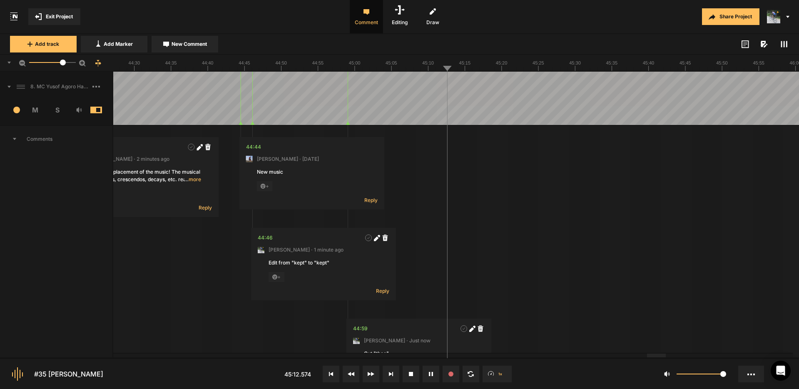
click at [786, 45] on icon at bounding box center [784, 44] width 7 height 7
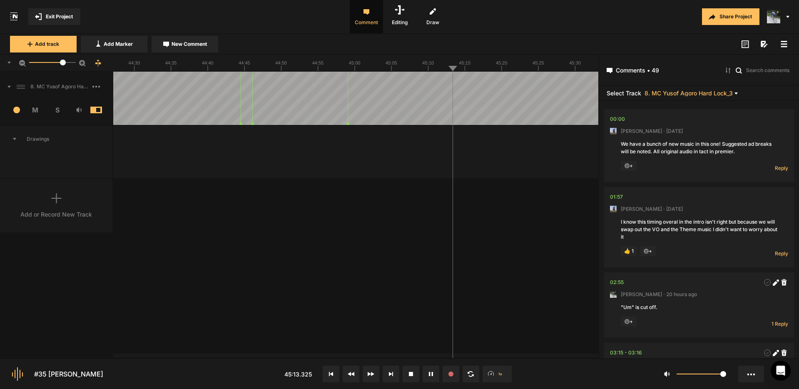
click at [786, 45] on icon at bounding box center [784, 44] width 7 height 7
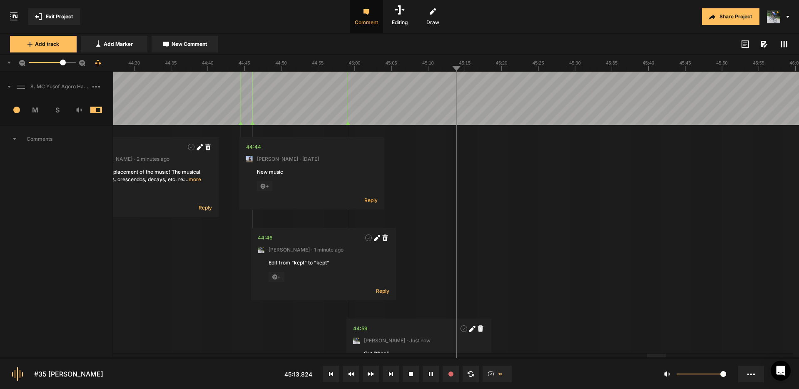
click at [786, 45] on icon at bounding box center [784, 44] width 7 height 7
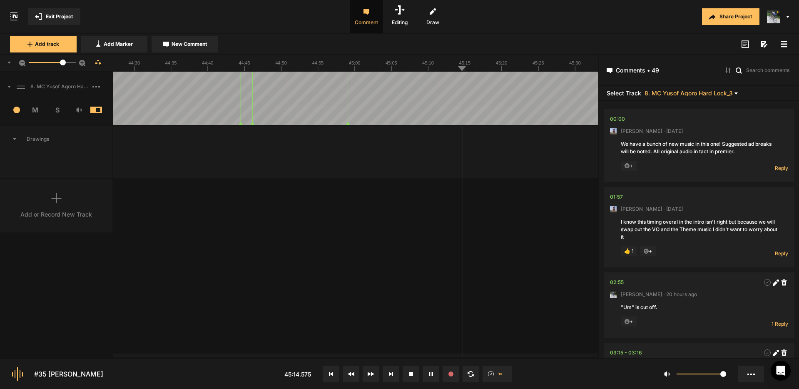
click at [786, 45] on icon at bounding box center [784, 44] width 7 height 7
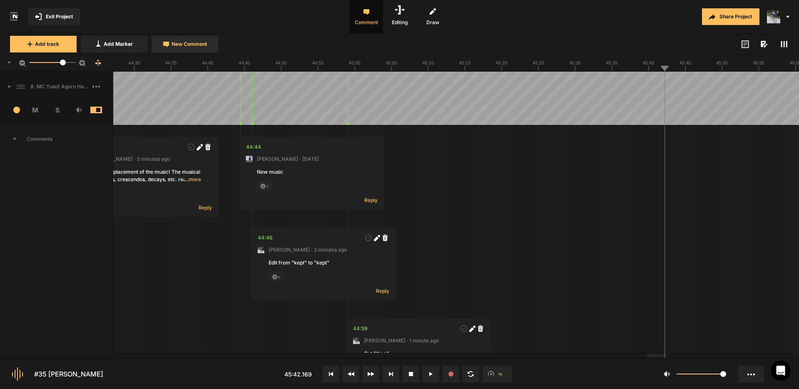
click at [188, 43] on span "New Comment" at bounding box center [189, 43] width 35 height 7
type textarea "Cut from "theo" to "theological:"
click at [791, 147] on icon at bounding box center [788, 147] width 5 height 5
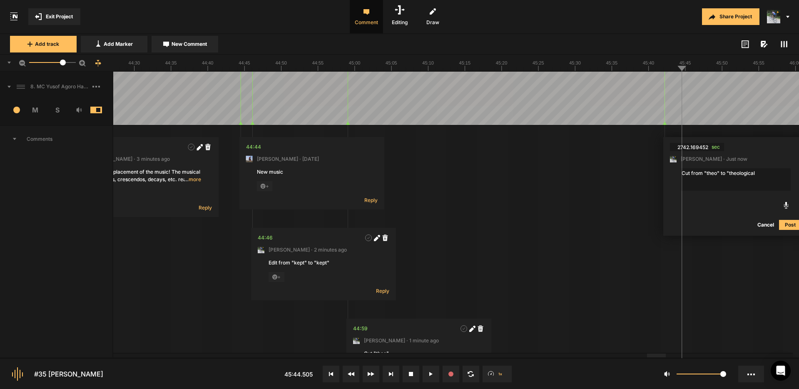
type textarea "Cut from "theo" to "theological""
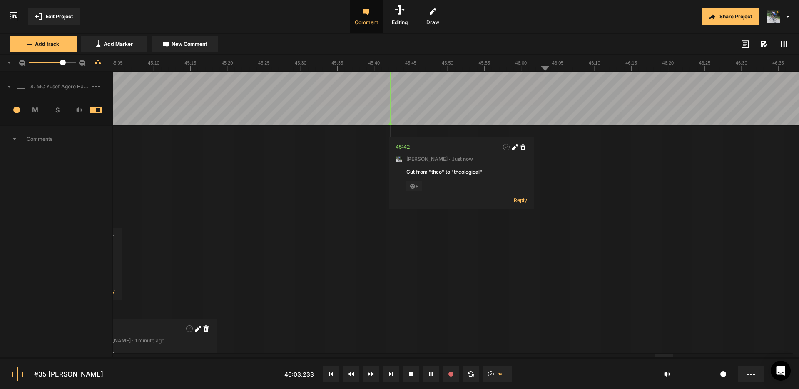
click at [184, 44] on span "New Comment" at bounding box center [189, 43] width 35 height 7
click at [624, 223] on button "Cancel" at bounding box center [622, 224] width 27 height 10
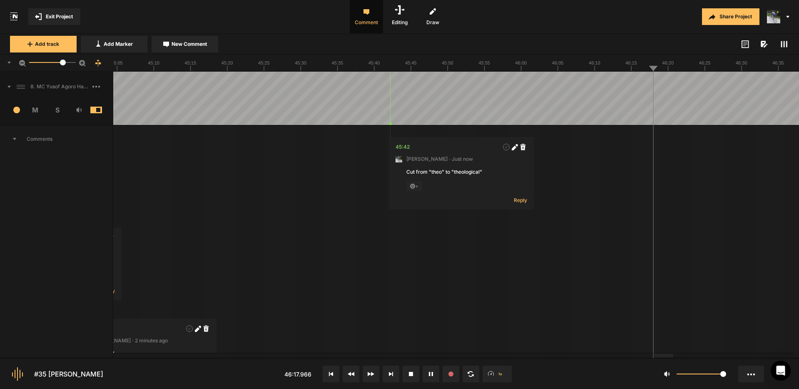
click at [204, 47] on span "New Comment" at bounding box center [189, 43] width 35 height 7
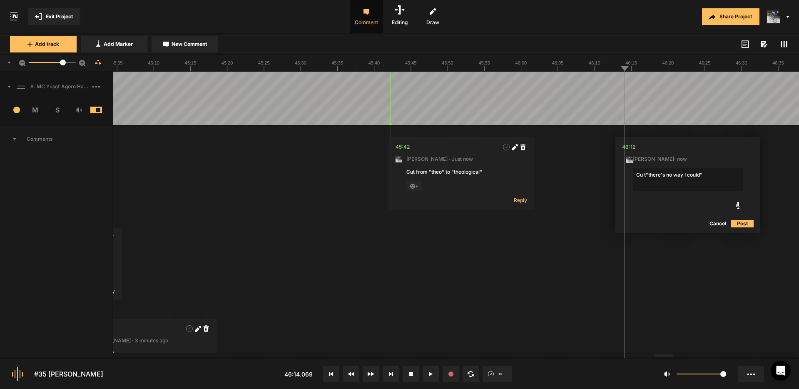
click at [663, 173] on textarea "Cu t"there's no way I could"" at bounding box center [688, 179] width 110 height 22
click at [666, 175] on textarea "Cu t"there's no way I could"" at bounding box center [688, 179] width 110 height 22
drag, startPoint x: 644, startPoint y: 175, endPoint x: 799, endPoint y: 224, distance: 162.1
click at [645, 175] on textarea "Cu t"there's just no way I could"" at bounding box center [688, 179] width 110 height 22
type textarea "Cut "there's just no way I could""
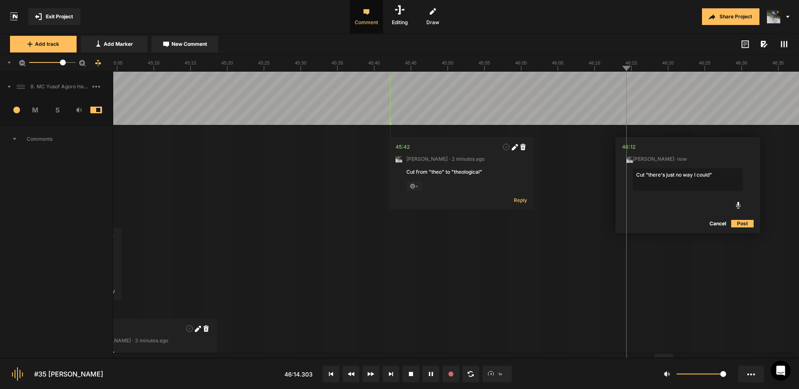
click at [745, 223] on button "Post" at bounding box center [742, 224] width 22 height 10
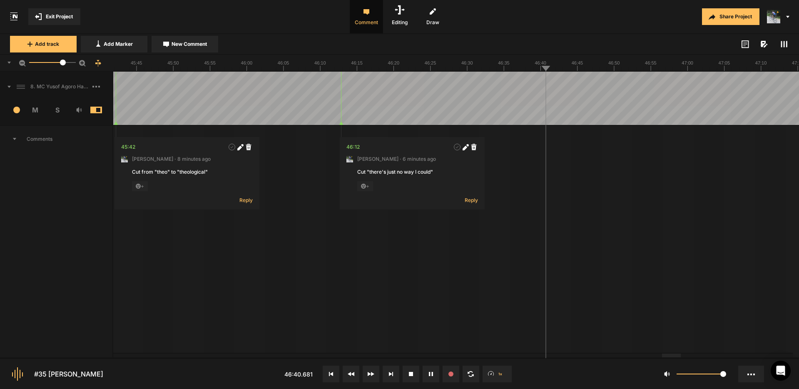
click at [197, 47] on span "New Comment" at bounding box center [189, 43] width 35 height 7
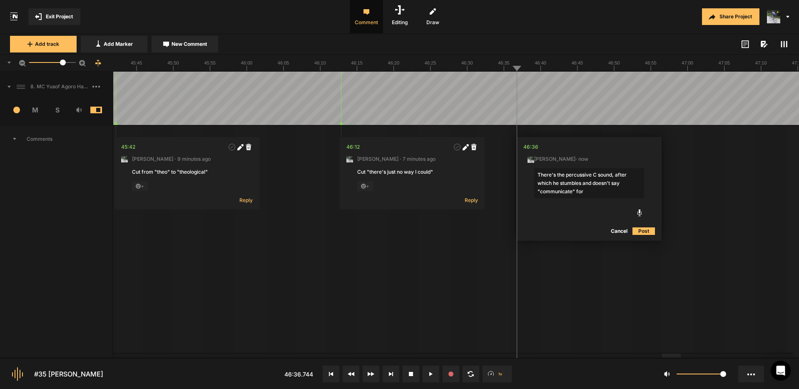
drag, startPoint x: 621, startPoint y: 183, endPoint x: 595, endPoint y: 183, distance: 26.7
click at [595, 183] on textarea "There's the percussive C sound, after which he stumbles and doesn't say "commun…" at bounding box center [589, 183] width 110 height 30
click at [588, 191] on textarea "There's the percussive C sound, after which he stumbles and says "communicate" …" at bounding box center [589, 183] width 110 height 30
type textarea "There's the percussive C sound, after which he stumbles and says "communicate".…"
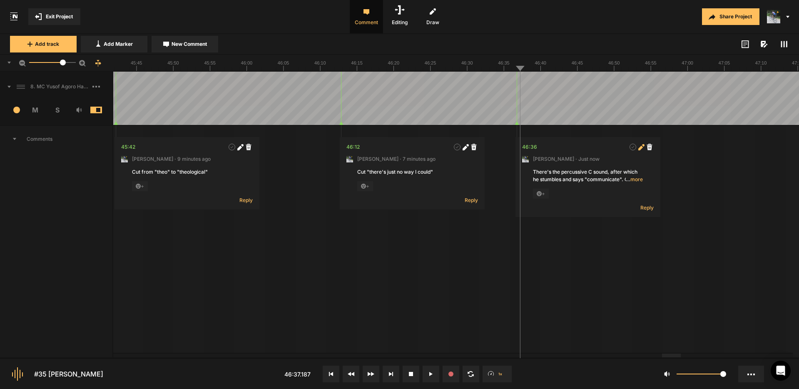
click at [640, 147] on icon at bounding box center [640, 147] width 5 height 5
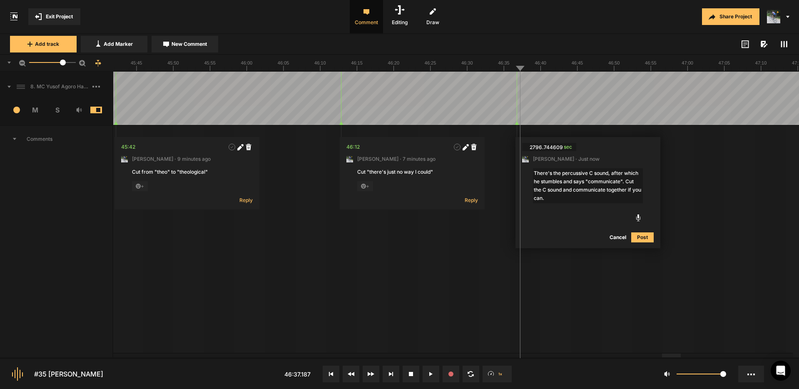
drag, startPoint x: 563, startPoint y: 197, endPoint x: 582, endPoint y: 198, distance: 19.2
click at [612, 193] on textarea "There's the percussive C sound, after which he stumbles and says "communicate".…" at bounding box center [588, 185] width 110 height 35
click at [562, 201] on textarea "There's the percussive C sound, after which he stumbles and says "communicate".…" at bounding box center [588, 185] width 110 height 35
drag, startPoint x: 560, startPoint y: 198, endPoint x: 513, endPoint y: 196, distance: 46.7
click at [516, 198] on nt-comment "2796.744609 sec Mark Weeber · Just now There's the percussive C sound, after wh…" at bounding box center [588, 192] width 145 height 111
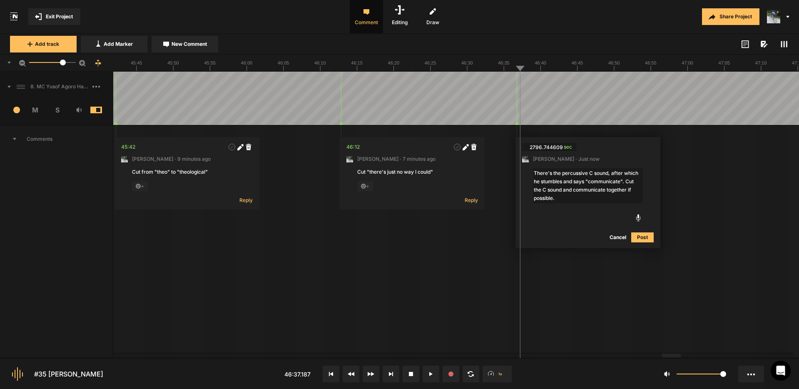
click at [574, 190] on textarea "There's the percussive C sound, after which he stumbles and says "communicate".…" at bounding box center [588, 185] width 110 height 35
click at [609, 191] on textarea "There's the percussive C sound, after which he stumbles and says "communicate".…" at bounding box center [588, 185] width 110 height 35
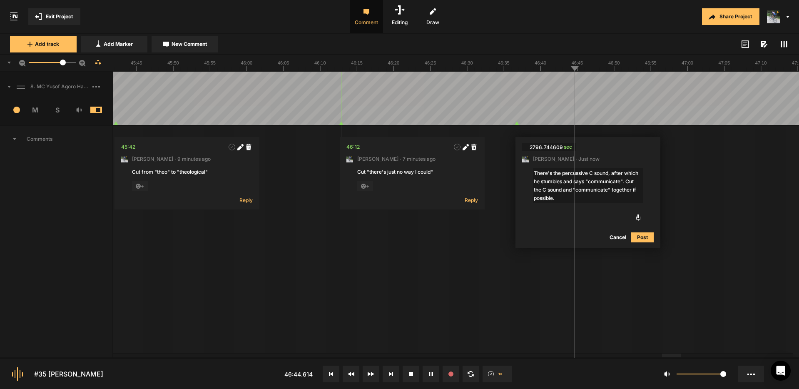
type textarea "There's the percussive C sound, after which he stumbles and says "communicate".…"
click at [643, 237] on button "Post" at bounding box center [642, 237] width 22 height 10
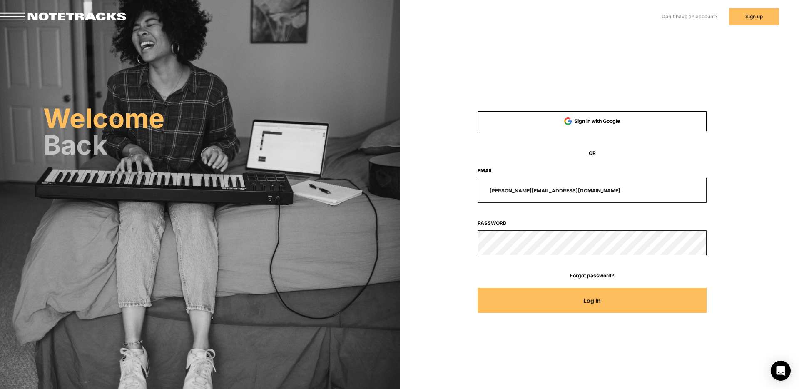
drag, startPoint x: 572, startPoint y: 190, endPoint x: 440, endPoint y: 187, distance: 132.5
click at [450, 190] on div "paul@compelledpodcast.com" at bounding box center [593, 190] width 306 height 25
type input "mdweeber@gmail.com"
click at [478, 288] on button "Log In" at bounding box center [592, 300] width 229 height 25
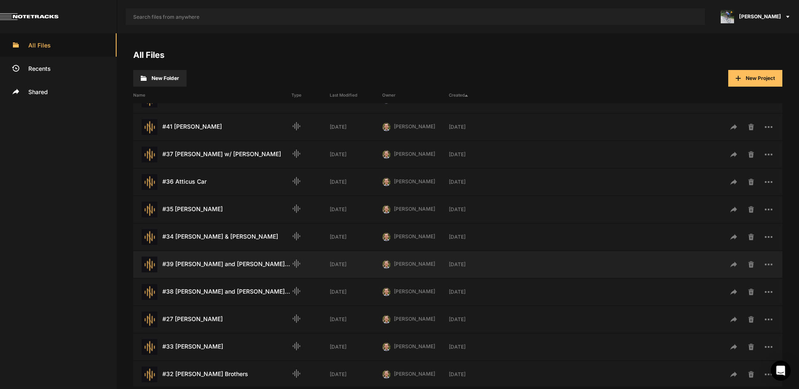
scroll to position [130, 0]
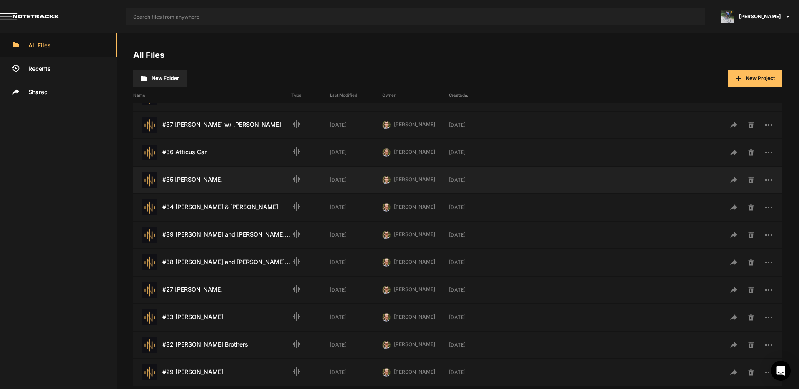
click at [196, 180] on div "#35 Yusuf Agoro Last Modified: 3 weeks ago" at bounding box center [212, 180] width 158 height 16
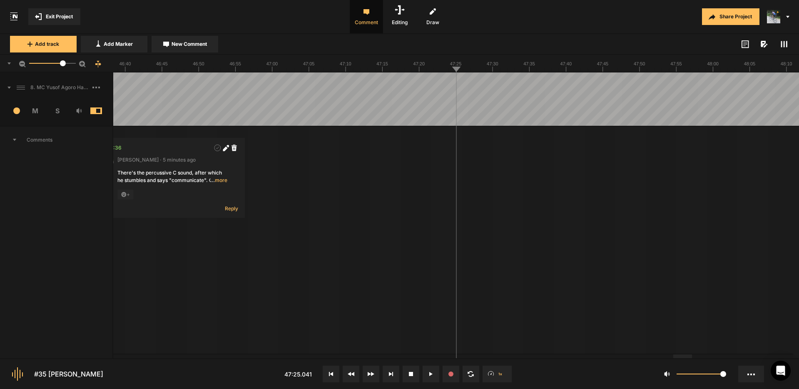
click at [57, 13] on span "Exit Project" at bounding box center [59, 16] width 27 height 7
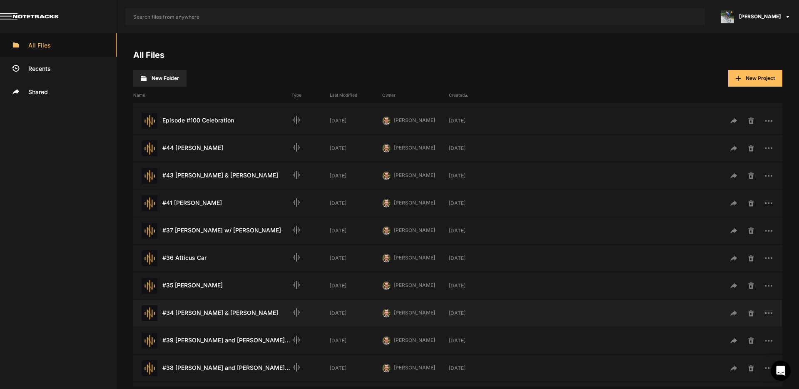
scroll to position [36, 0]
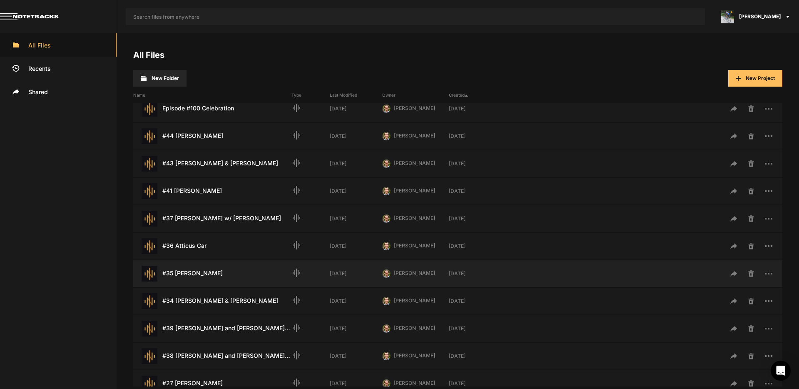
click at [201, 277] on div "#35 [PERSON_NAME] Last Modified: [DATE]" at bounding box center [212, 274] width 158 height 16
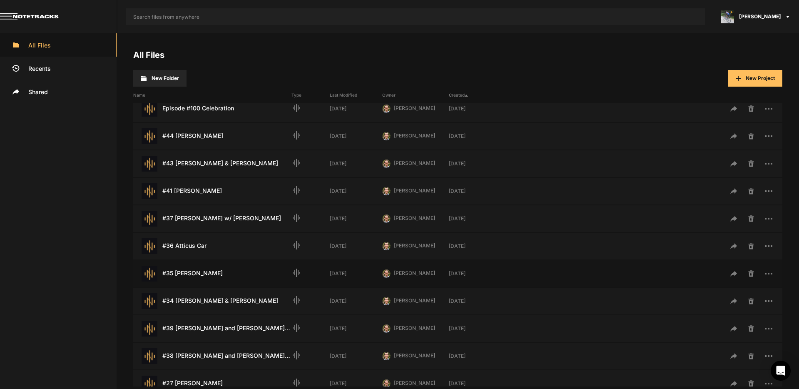
click at [201, 277] on div "#35 [PERSON_NAME] Last Modified: [DATE]" at bounding box center [212, 274] width 158 height 16
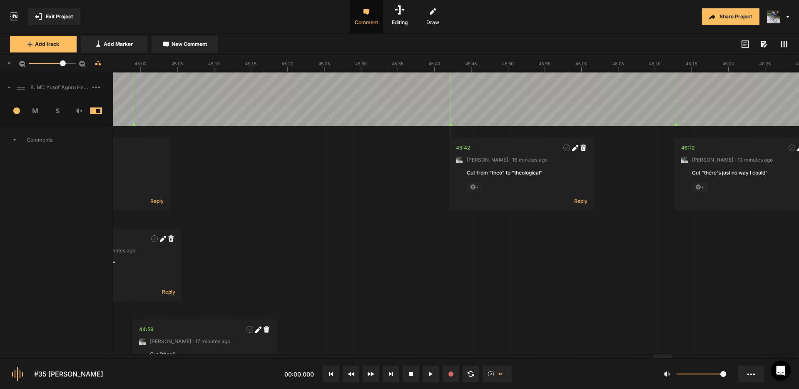
click at [672, 354] on div at bounding box center [662, 356] width 19 height 4
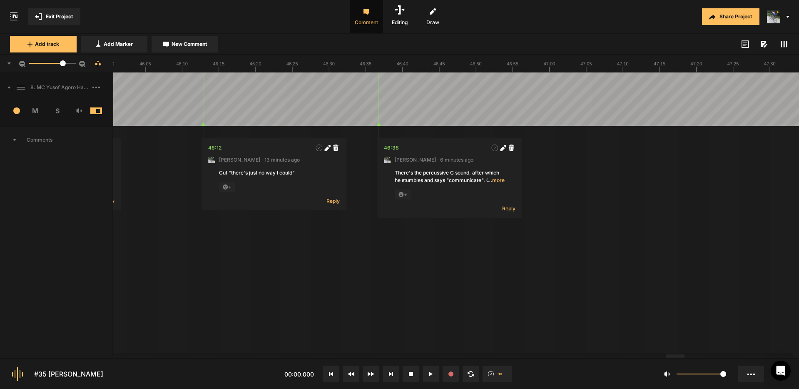
click at [677, 358] on div at bounding box center [675, 356] width 19 height 4
drag, startPoint x: 614, startPoint y: 82, endPoint x: 663, endPoint y: 84, distance: 49.2
click at [716, 226] on button "Cancel" at bounding box center [716, 224] width 27 height 10
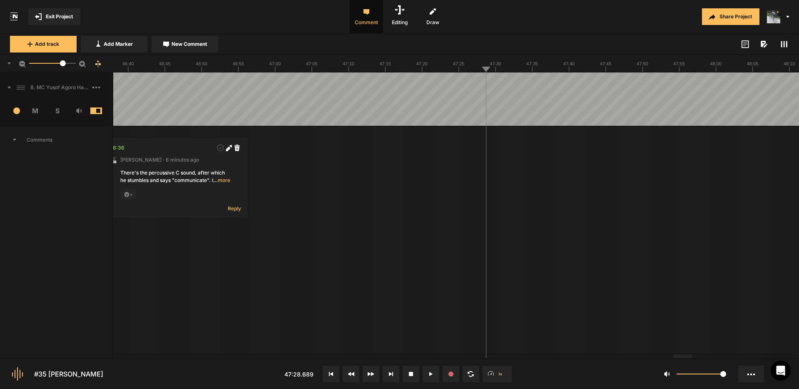
click at [185, 42] on span "New Comment" at bounding box center [189, 43] width 35 height 7
type textarea "u"
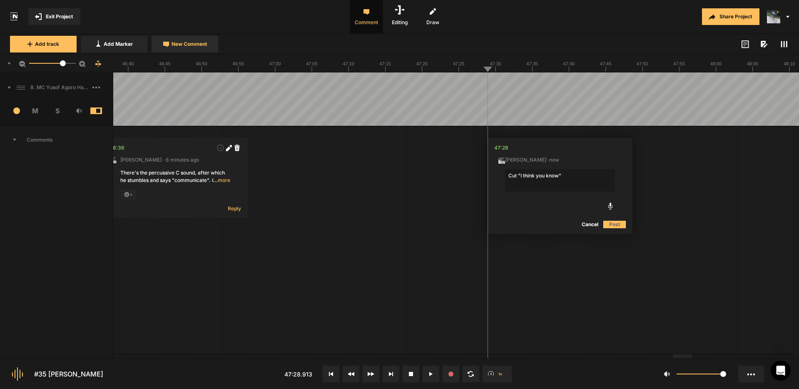
type textarea "Cut "I think you know""
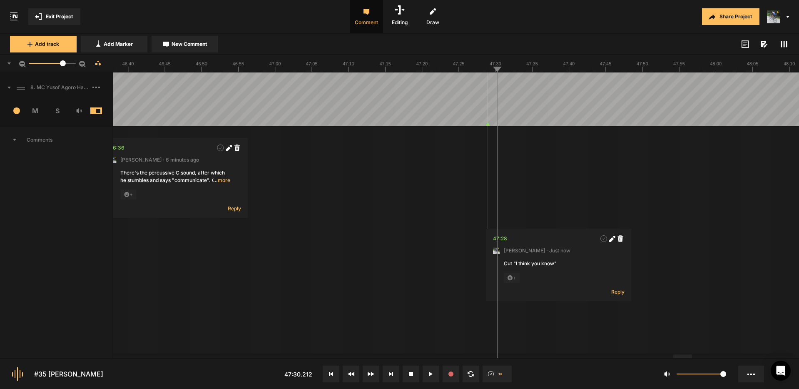
click at [611, 237] on icon at bounding box center [612, 239] width 6 height 6
drag, startPoint x: 531, startPoint y: 265, endPoint x: 587, endPoint y: 274, distance: 57.0
click at [519, 266] on textarea "Cut "I think you know"" at bounding box center [559, 271] width 110 height 22
type textarea "Cut "I mean you know""
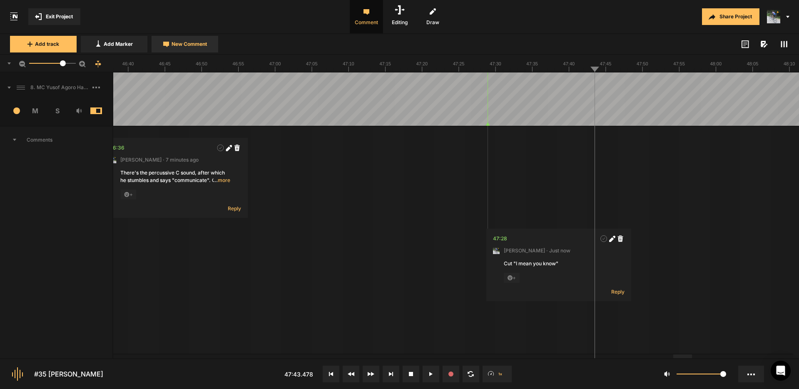
click at [189, 47] on span "New Comment" at bounding box center [189, 43] width 35 height 7
type textarea "Cut "you know... um, and so""
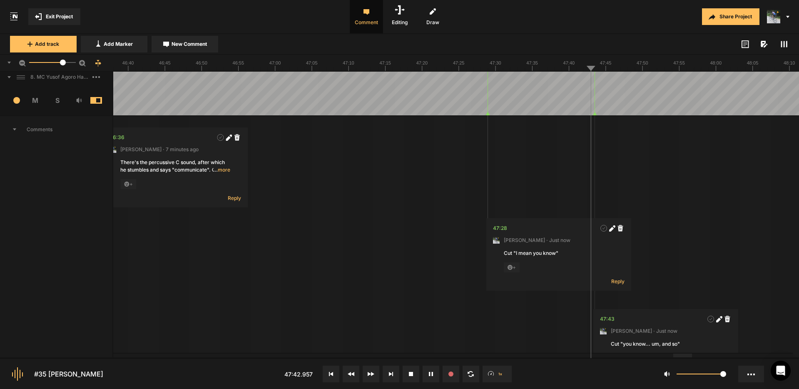
scroll to position [10, 0]
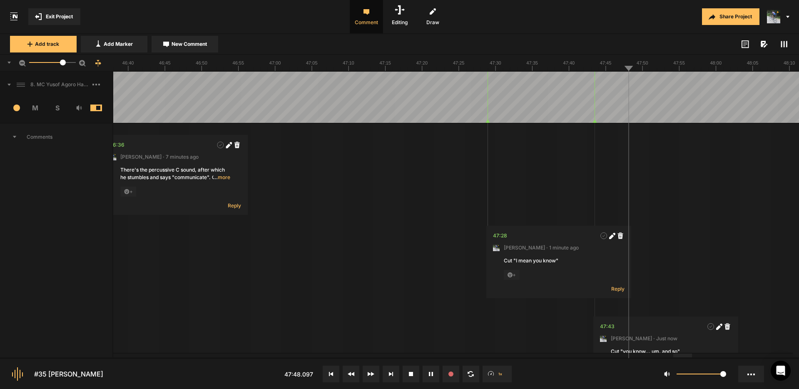
scroll to position [0, 0]
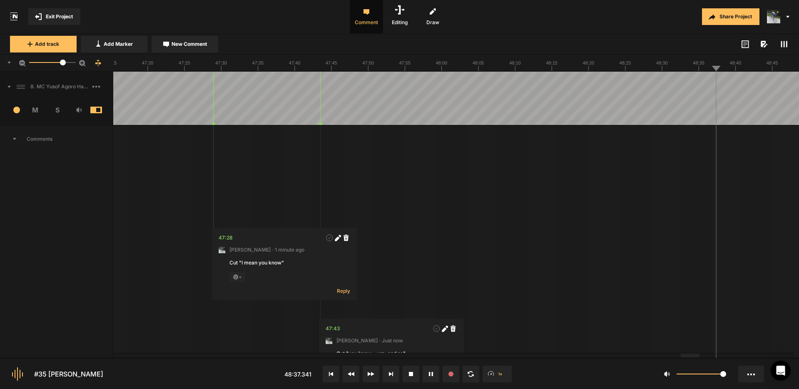
click at [194, 44] on span "New Comment" at bounding box center [189, 43] width 35 height 7
type textarea """
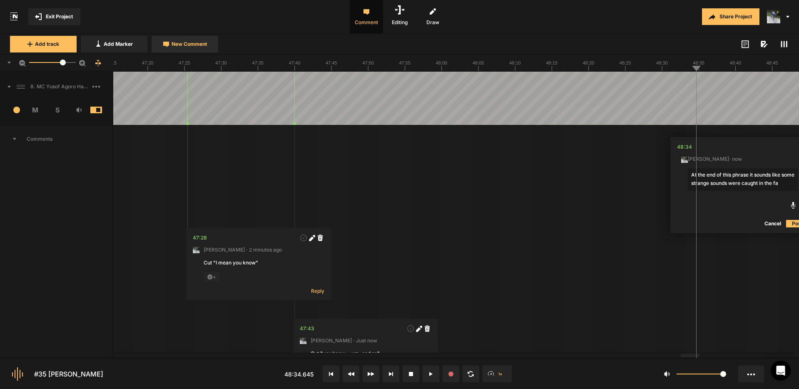
scroll to position [0, 26]
drag, startPoint x: 743, startPoint y: 192, endPoint x: 715, endPoint y: 194, distance: 28.0
click at [711, 194] on textarea "At the end of this phrase it sounds like some strange sounds were caught in the…" at bounding box center [743, 183] width 110 height 30
type textarea "At the end of this phrase it sounds like some strange sounds were caught in the…"
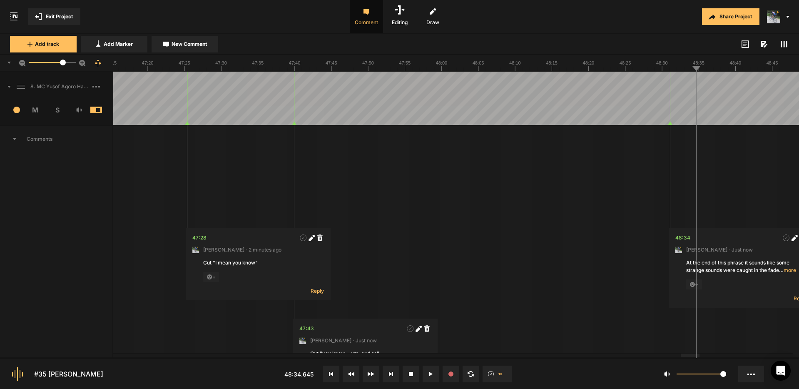
click at [57, 16] on span "Exit Project" at bounding box center [59, 16] width 27 height 7
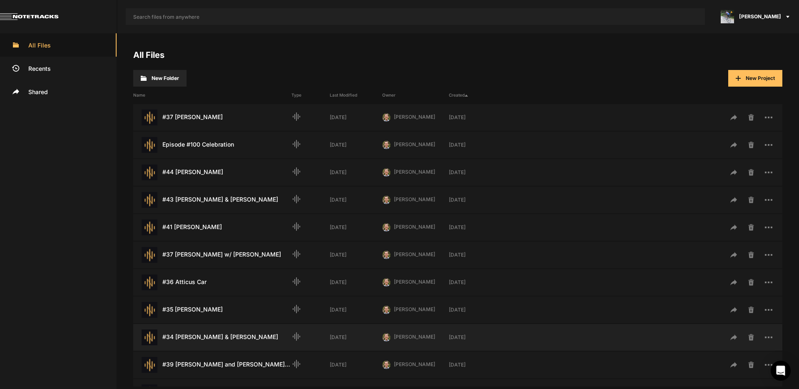
scroll to position [157, 0]
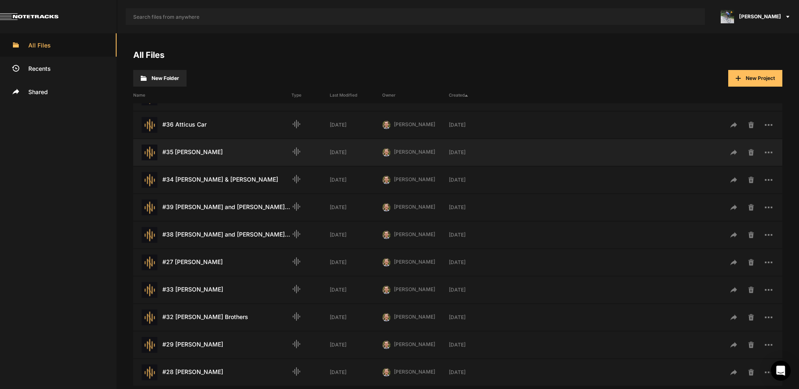
click at [194, 151] on div "#35 [PERSON_NAME] Last Modified: [DATE]" at bounding box center [212, 153] width 158 height 16
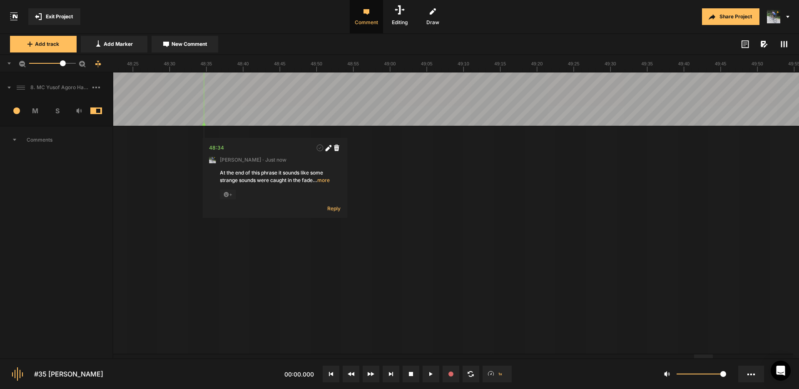
click at [713, 354] on div at bounding box center [703, 356] width 19 height 4
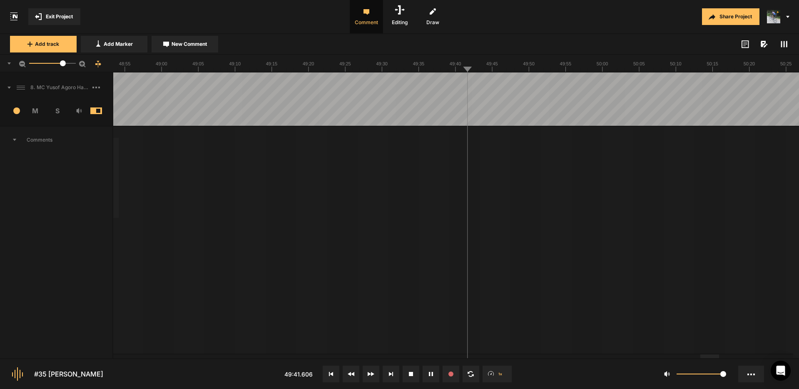
click at [192, 44] on span "New Comment" at bounding box center [189, 43] width 35 height 7
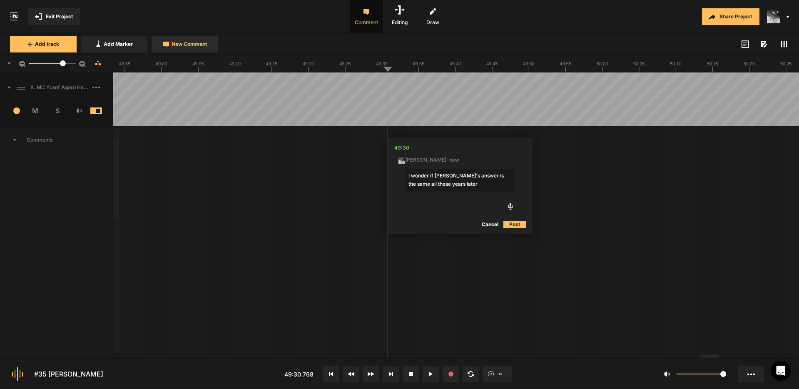
type textarea "I wonder if Yusuf's answer is the same all these years later?"
drag, startPoint x: 511, startPoint y: 147, endPoint x: 501, endPoint y: 162, distance: 17.7
click at [510, 147] on icon at bounding box center [511, 148] width 5 height 5
click at [474, 176] on textarea "I wonder if Yusuf's answer is the same all these years later?" at bounding box center [459, 180] width 110 height 22
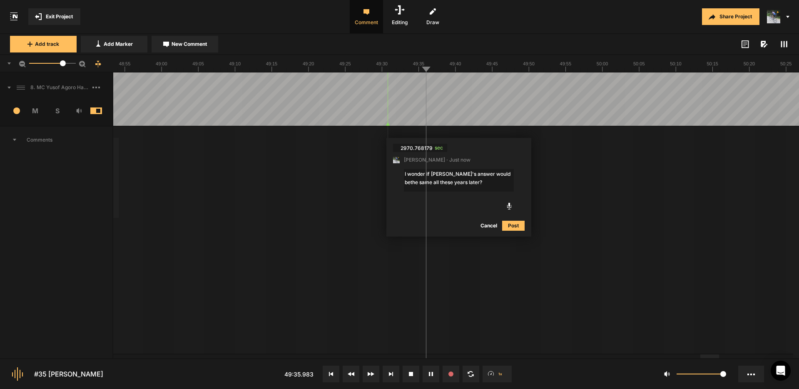
type textarea "I wonder if Yusuf's answer would be the same all these years later?"
click at [205, 44] on span "New Comment" at bounding box center [189, 43] width 35 height 7
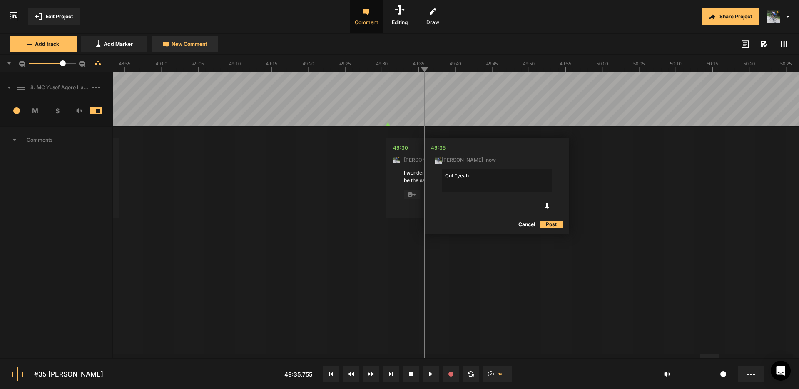
type textarea "Cut "yeah""
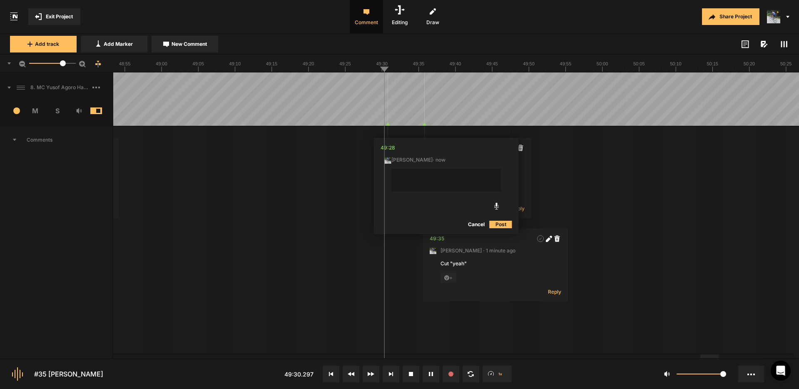
click at [474, 227] on button "Cancel" at bounding box center [476, 224] width 27 height 10
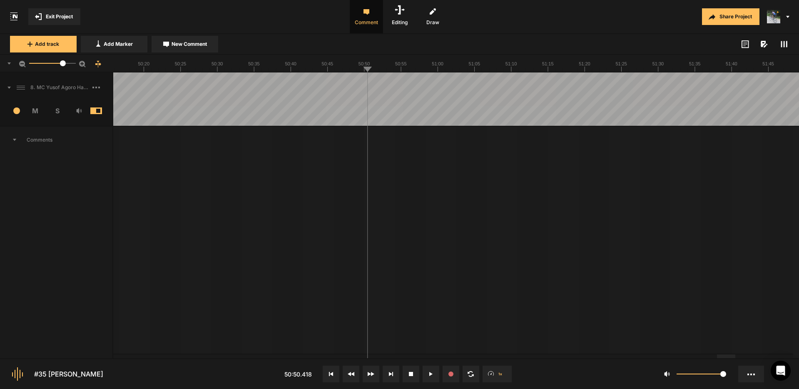
click at [720, 358] on div at bounding box center [726, 356] width 19 height 4
click at [196, 48] on button "New Comment" at bounding box center [185, 44] width 67 height 17
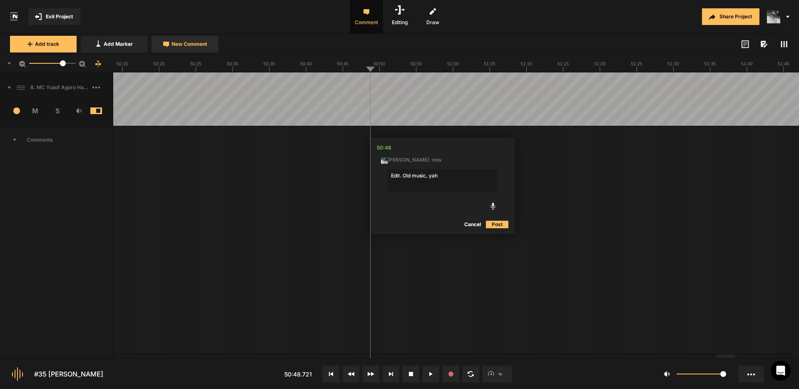
type textarea "Edit. Old music, yah?"
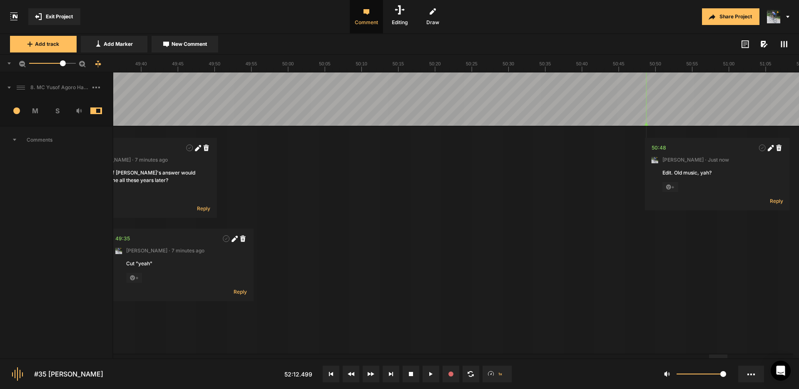
click at [718, 356] on div at bounding box center [718, 356] width 19 height 4
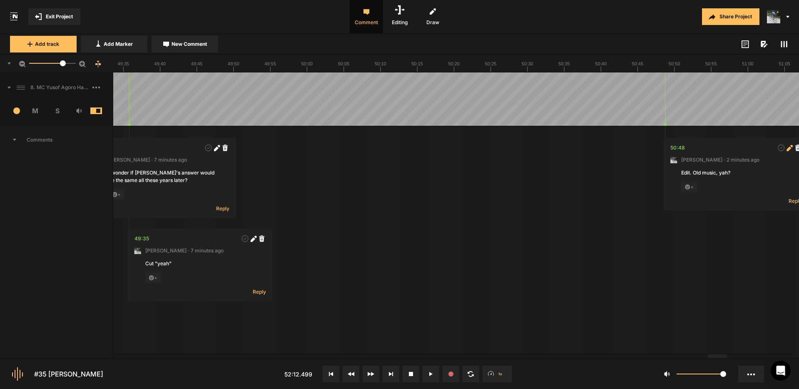
click at [790, 147] on icon at bounding box center [789, 148] width 5 height 5
click at [682, 174] on textarea "Edit. Old music, yah?" at bounding box center [736, 180] width 110 height 22
type textarea "Many obvious music edits. Old music, yah?"
drag, startPoint x: 790, startPoint y: 224, endPoint x: 762, endPoint y: 239, distance: 31.3
click at [790, 224] on button "Post" at bounding box center [791, 226] width 22 height 10
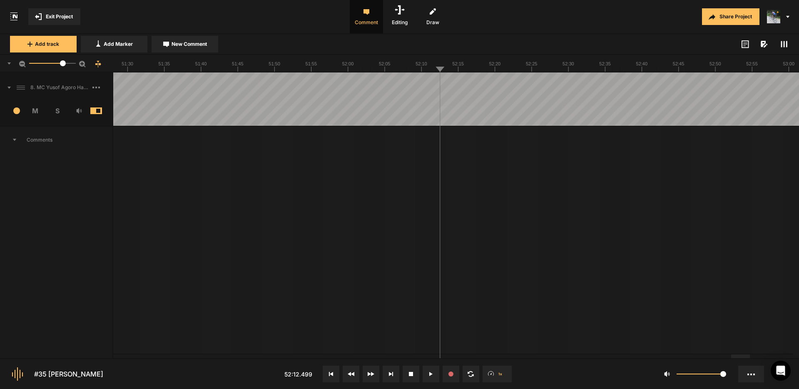
click at [743, 358] on div at bounding box center [740, 356] width 19 height 4
click at [783, 45] on icon at bounding box center [784, 44] width 7 height 7
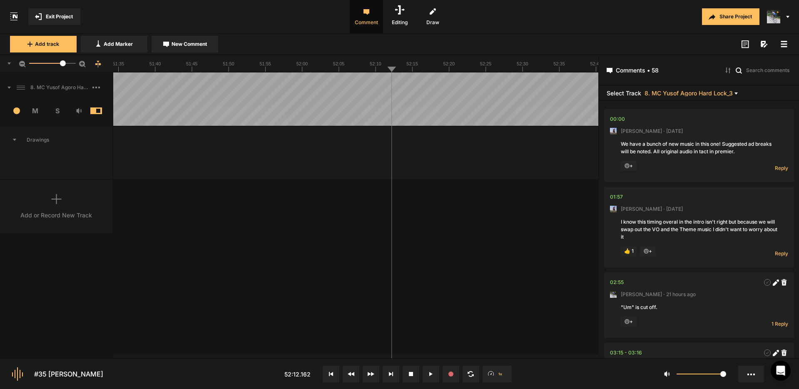
click at [783, 45] on icon at bounding box center [784, 44] width 7 height 7
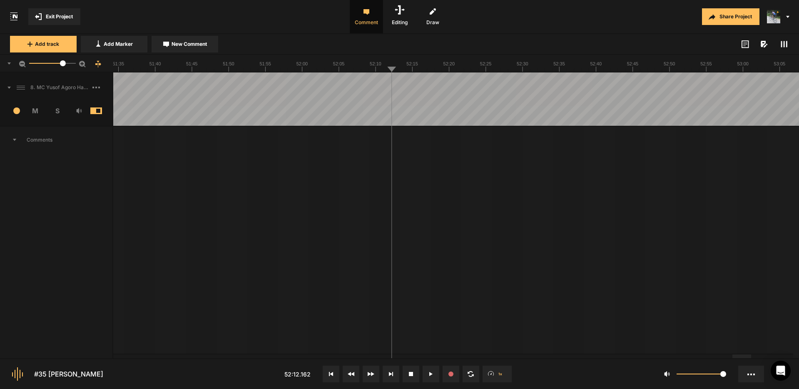
click at [784, 45] on rect at bounding box center [784, 44] width 1 height 6
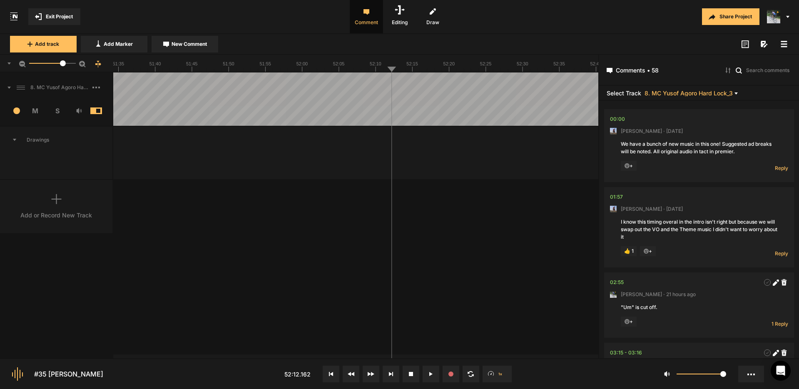
click at [784, 45] on rect at bounding box center [784, 43] width 6 height 1
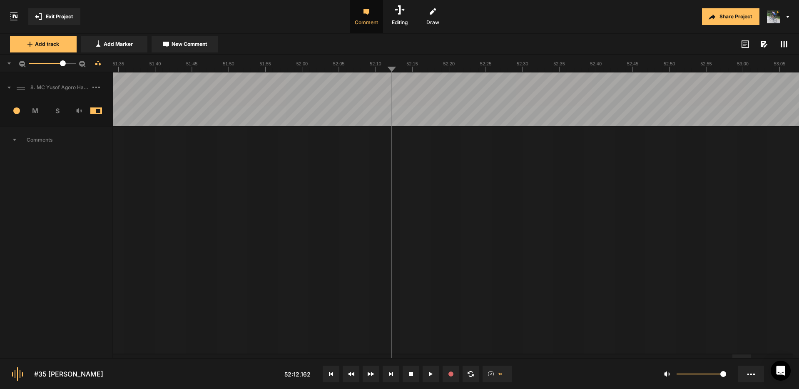
click at [733, 358] on div at bounding box center [735, 356] width 19 height 4
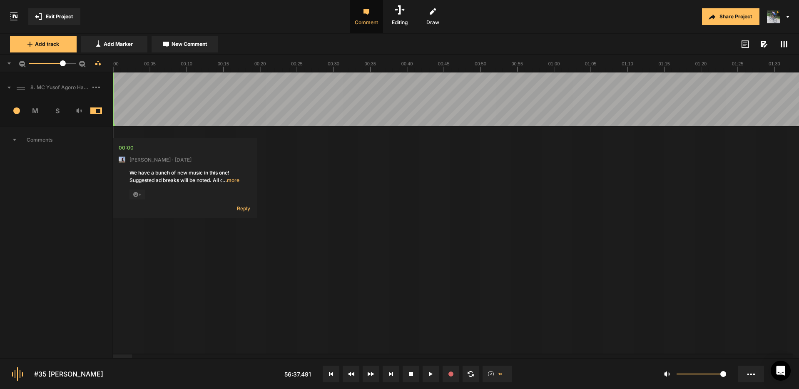
click at [113, 354] on div at bounding box center [122, 356] width 19 height 4
click at [780, 45] on span at bounding box center [784, 44] width 10 height 10
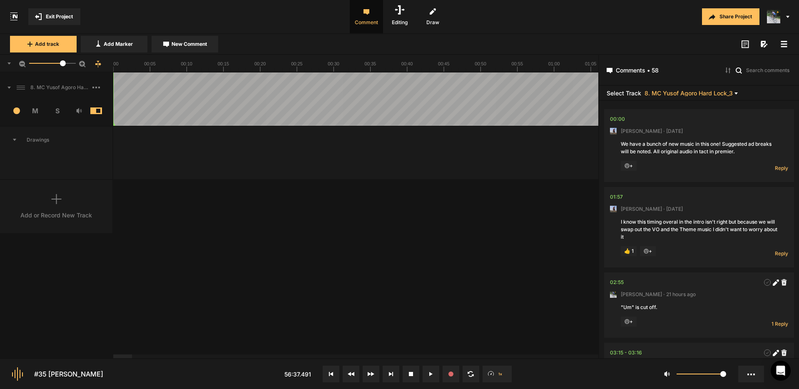
click at [784, 45] on icon at bounding box center [784, 44] width 7 height 7
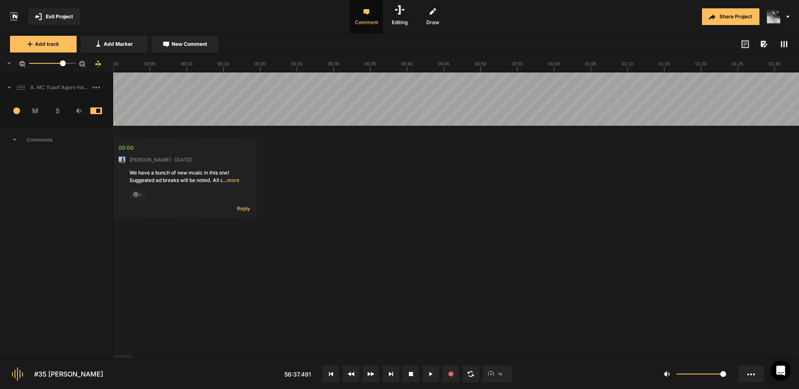
click at [784, 45] on rect at bounding box center [784, 44] width 1 height 6
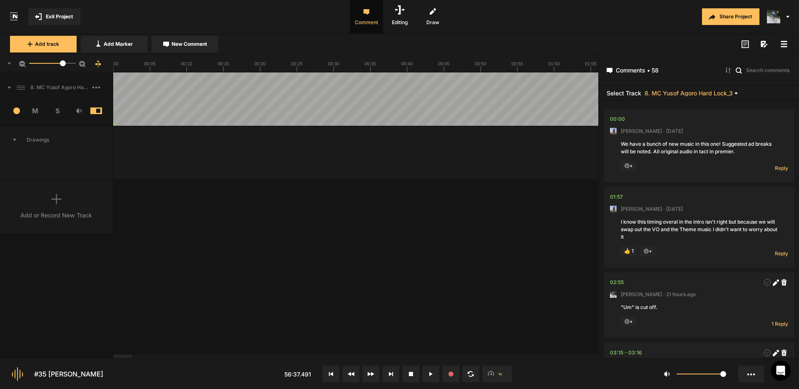
click at [784, 45] on icon at bounding box center [784, 44] width 7 height 7
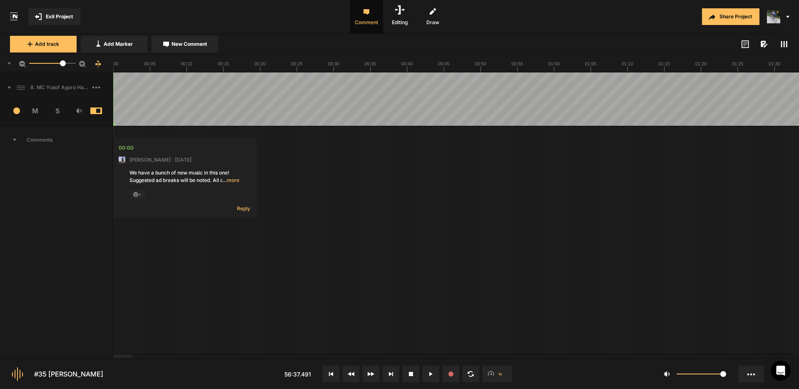
click at [51, 17] on span "Exit Project" at bounding box center [59, 16] width 27 height 7
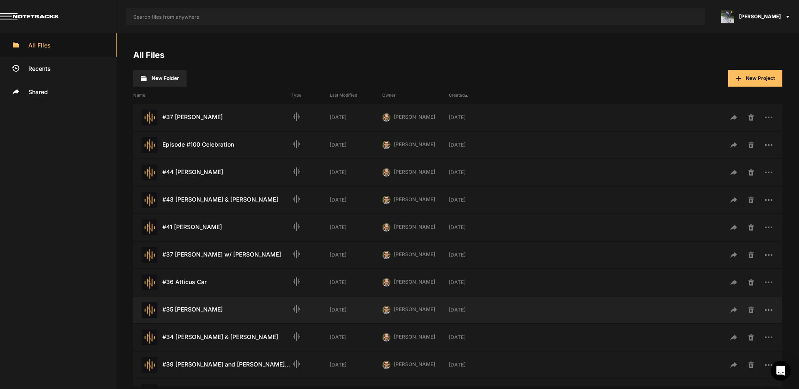
click at [198, 307] on div "#35 [PERSON_NAME] Last Modified: [DATE]" at bounding box center [212, 310] width 158 height 16
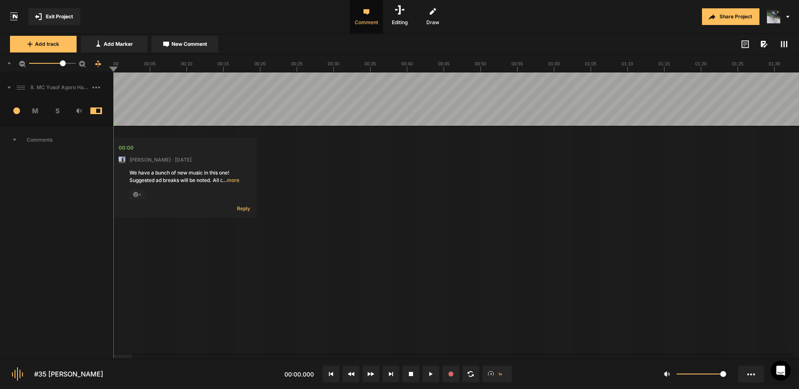
click at [65, 19] on span "Exit Project" at bounding box center [59, 16] width 27 height 7
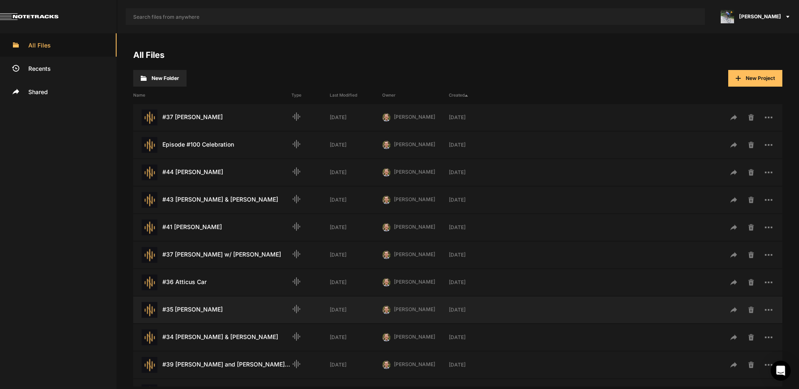
click at [195, 309] on div "#35 [PERSON_NAME] Last Modified: [DATE]" at bounding box center [212, 310] width 158 height 16
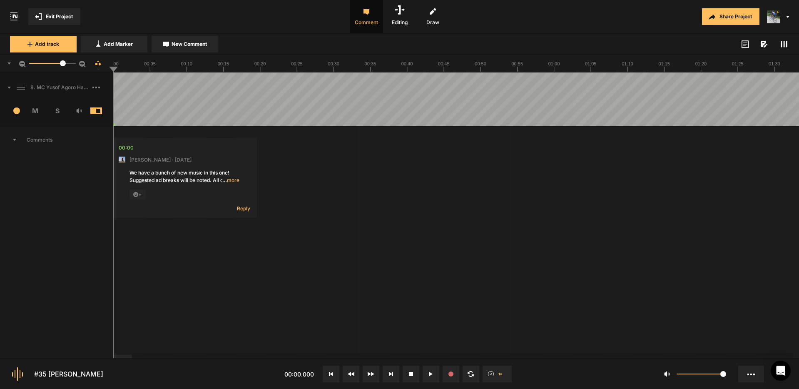
click at [786, 44] on icon at bounding box center [784, 44] width 7 height 7
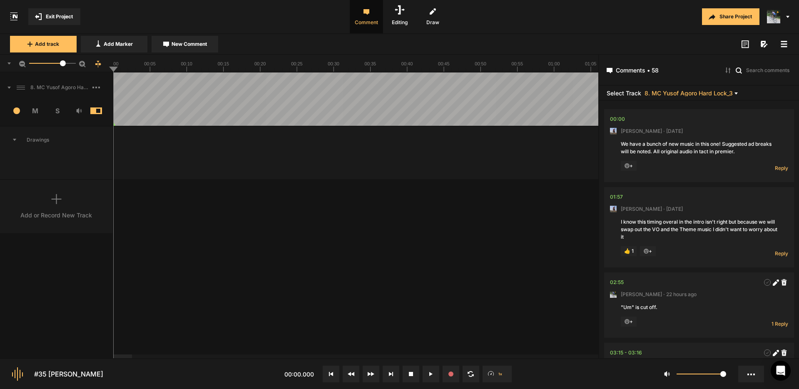
click at [786, 44] on icon at bounding box center [784, 44] width 7 height 7
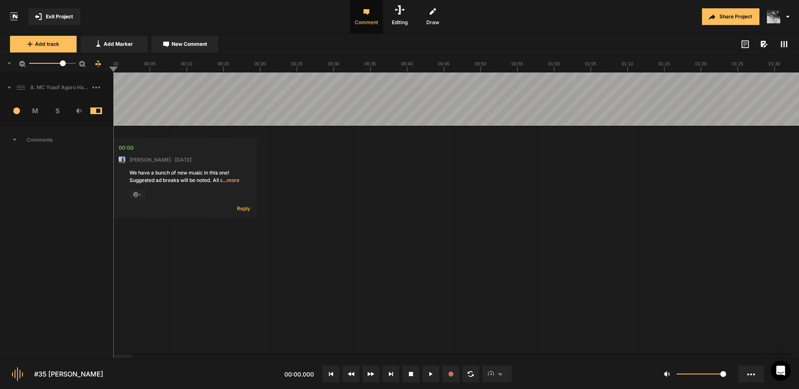
click at [786, 44] on icon at bounding box center [784, 44] width 7 height 7
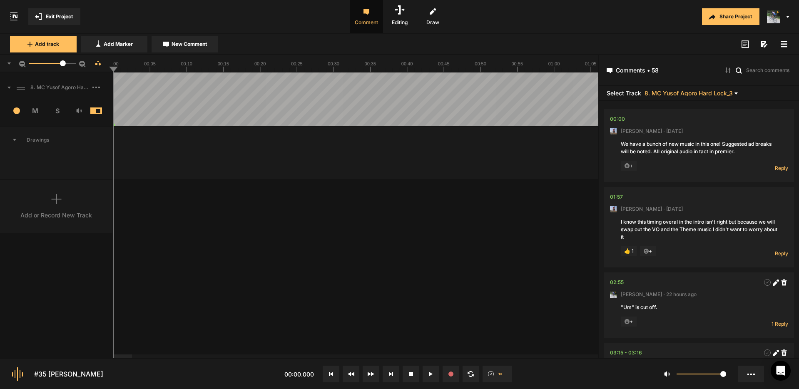
click at [786, 44] on rect at bounding box center [784, 43] width 6 height 1
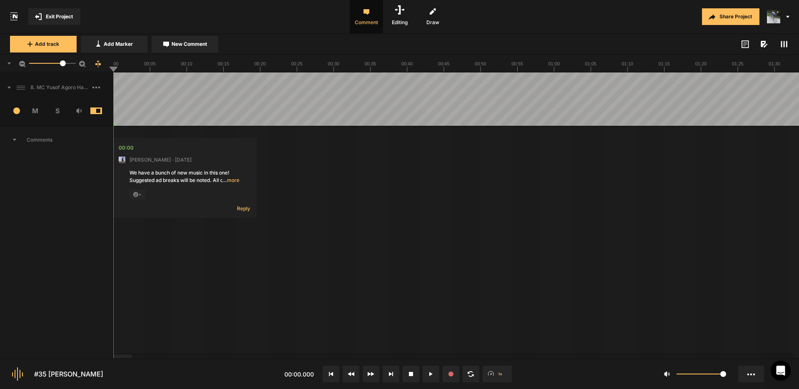
click at [10, 87] on icon at bounding box center [8, 88] width 3 height 2
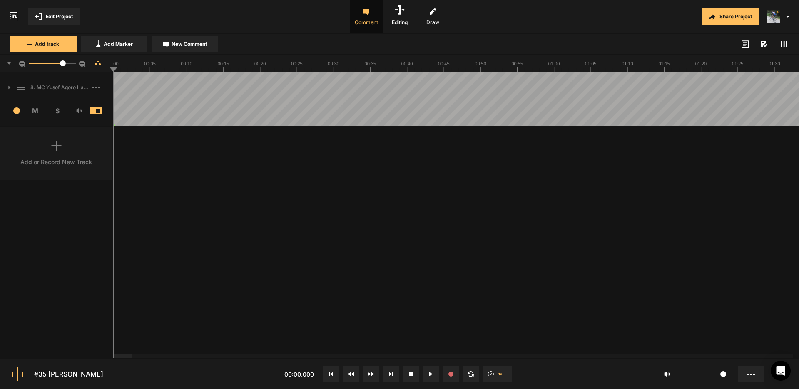
drag, startPoint x: 8, startPoint y: 87, endPoint x: 17, endPoint y: 84, distance: 10.0
click at [7, 87] on span at bounding box center [5, 87] width 11 height 13
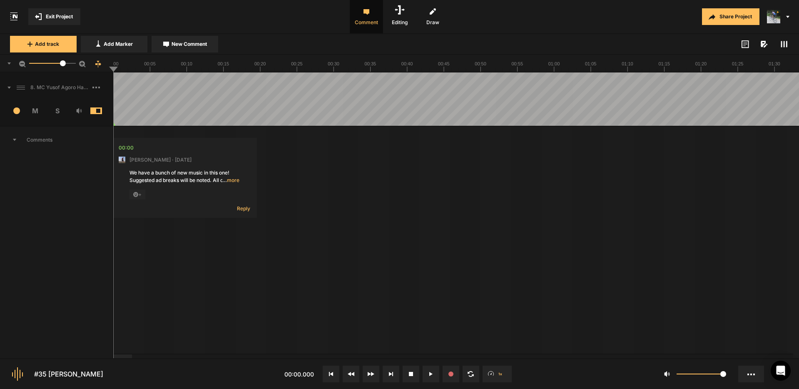
click at [58, 11] on button "Exit Project" at bounding box center [54, 16] width 52 height 17
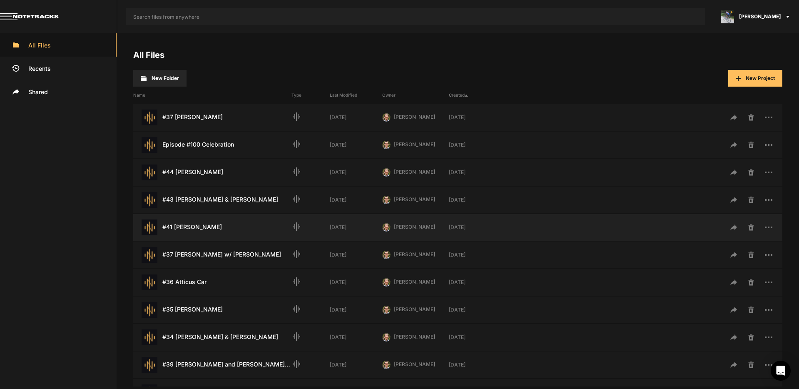
click at [205, 229] on div "#41 Catherine Zoller Last Modified: 3 weeks ago" at bounding box center [212, 227] width 158 height 16
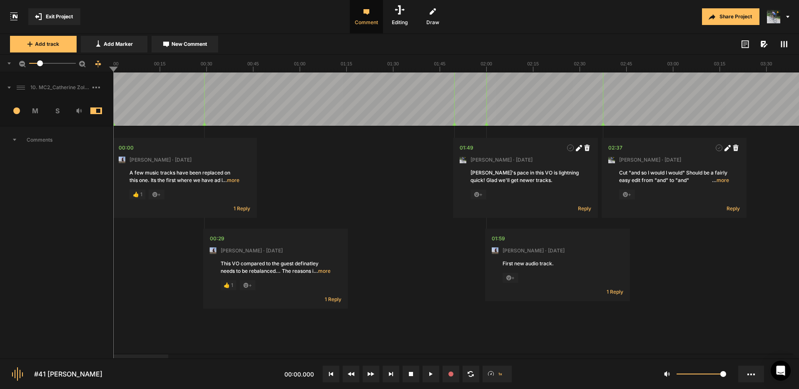
click at [785, 45] on icon at bounding box center [784, 44] width 7 height 7
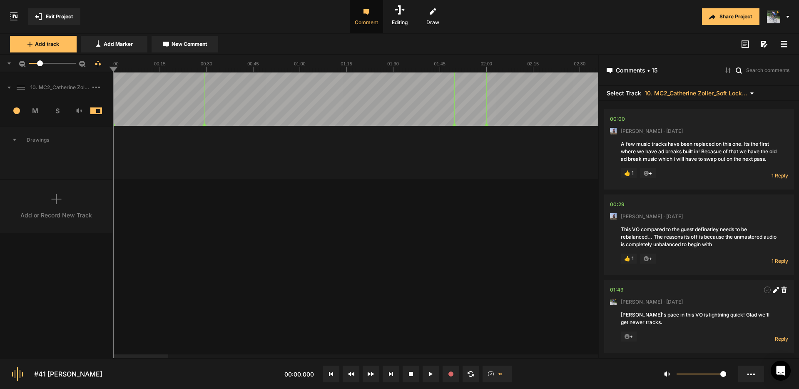
click at [785, 45] on icon at bounding box center [784, 44] width 7 height 7
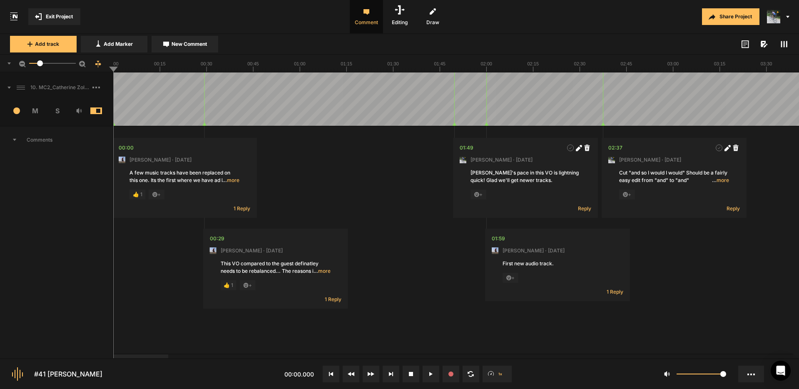
click at [55, 16] on span "Exit Project" at bounding box center [59, 16] width 27 height 7
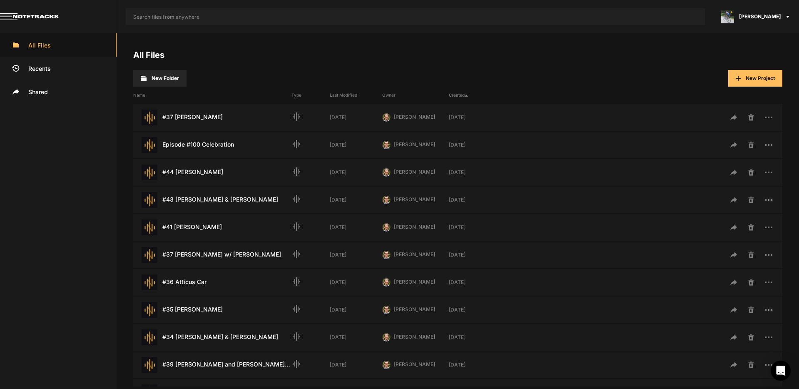
click at [768, 16] on span "[PERSON_NAME]" at bounding box center [760, 16] width 42 height 7
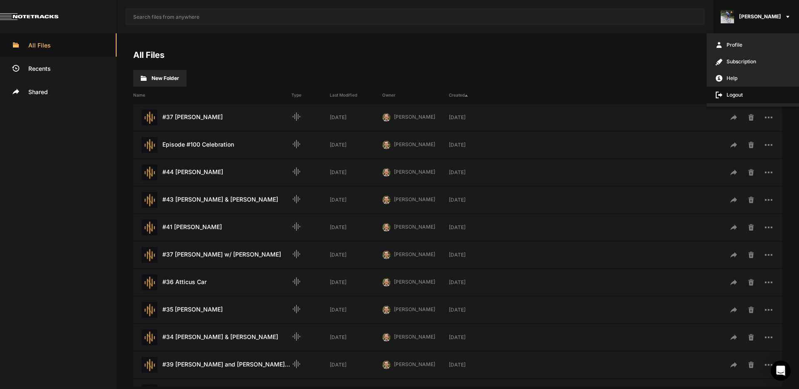
click at [735, 95] on span "Logout" at bounding box center [753, 95] width 92 height 17
